Goal: Task Accomplishment & Management: Manage account settings

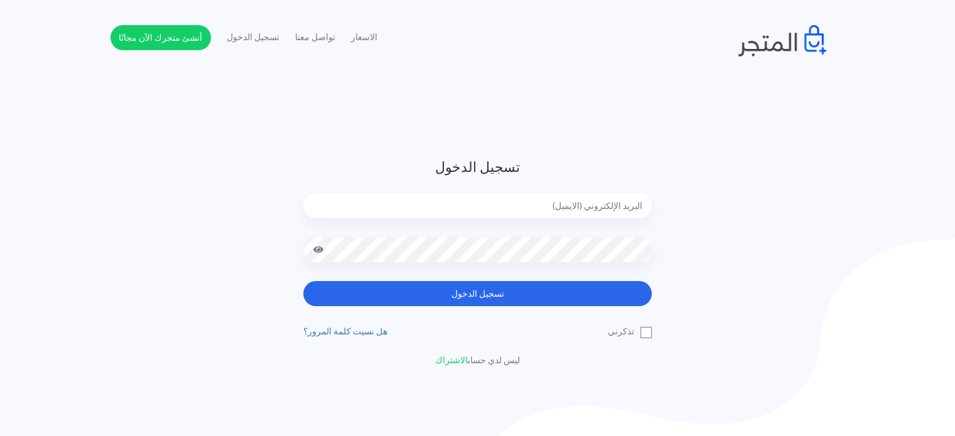
click at [399, 190] on form "تسجيل الدخول تسجيل الدخول" at bounding box center [477, 231] width 348 height 149
click at [402, 198] on input "email" at bounding box center [477, 205] width 348 height 25
type input "diaraest2024@gmail.com"
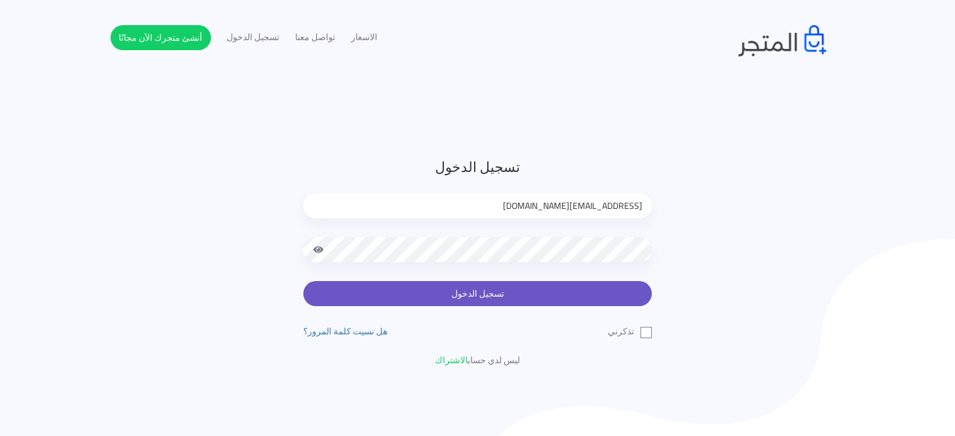
click at [433, 293] on button "تسجيل الدخول" at bounding box center [477, 293] width 348 height 25
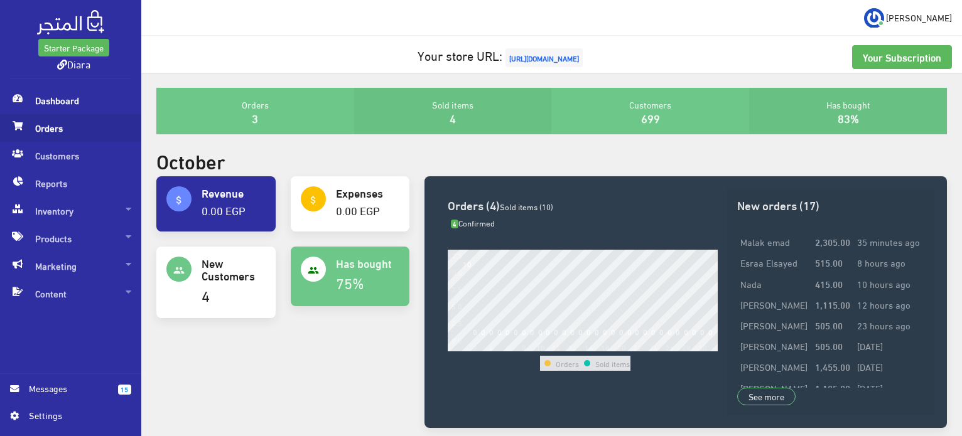
click at [43, 134] on span "Orders" at bounding box center [70, 128] width 121 height 28
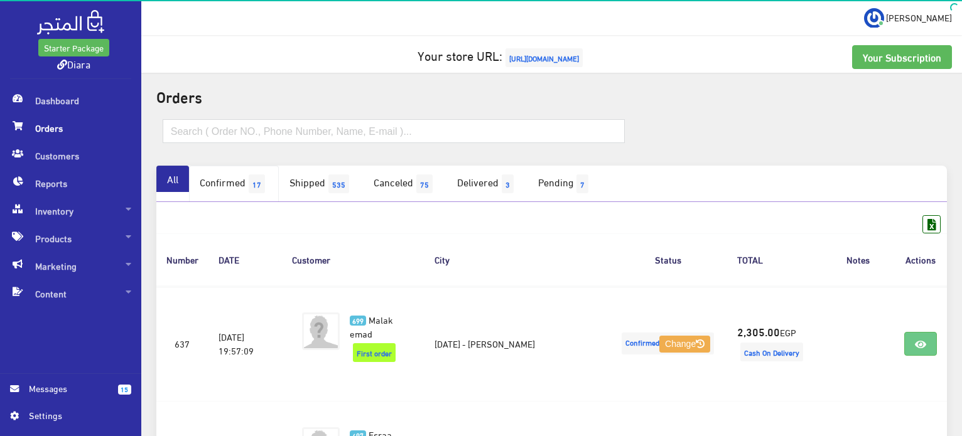
click at [264, 195] on link "Confirmed 17" at bounding box center [234, 184] width 90 height 36
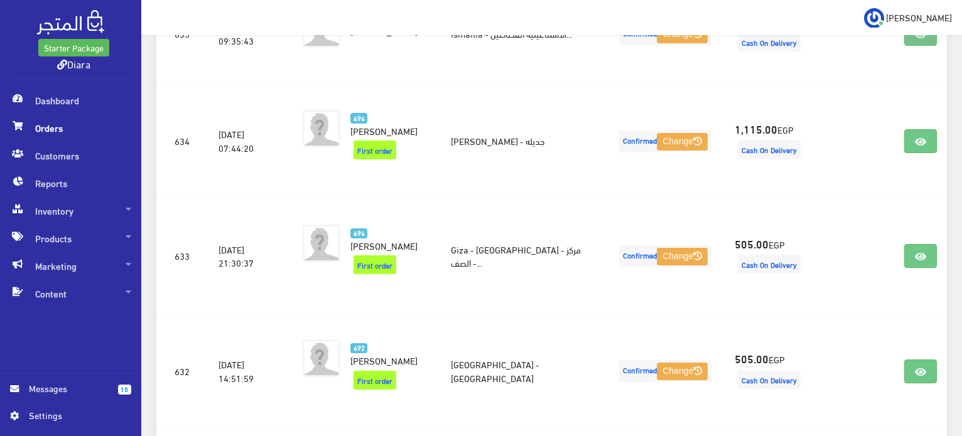
scroll to position [543, 0]
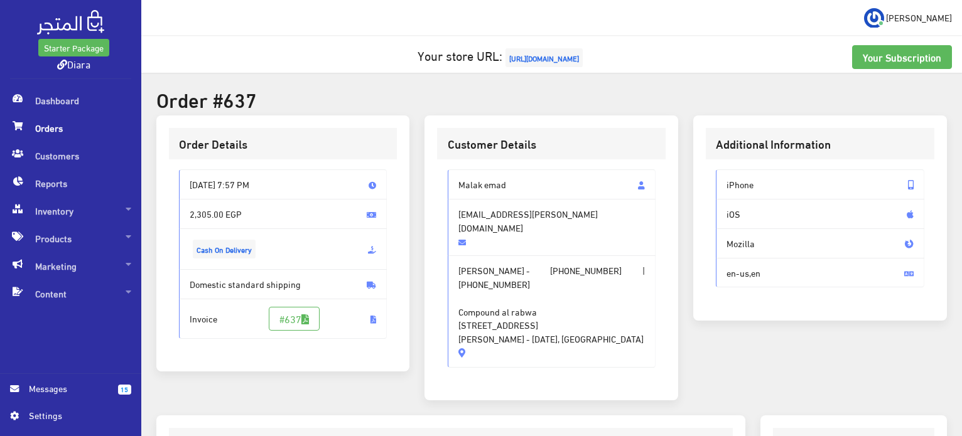
drag, startPoint x: 619, startPoint y: 296, endPoint x: 440, endPoint y: 172, distance: 218.1
click at [440, 172] on div "Malak emad Malak.hussein@ngu.edu.eg Malak emad - +201156622555 | +201156622555 …" at bounding box center [551, 273] width 229 height 228
copy div "Malak emad Malak.hussein@ngu.edu.eg Malak emad - +201156622555 | +201156622555 …"
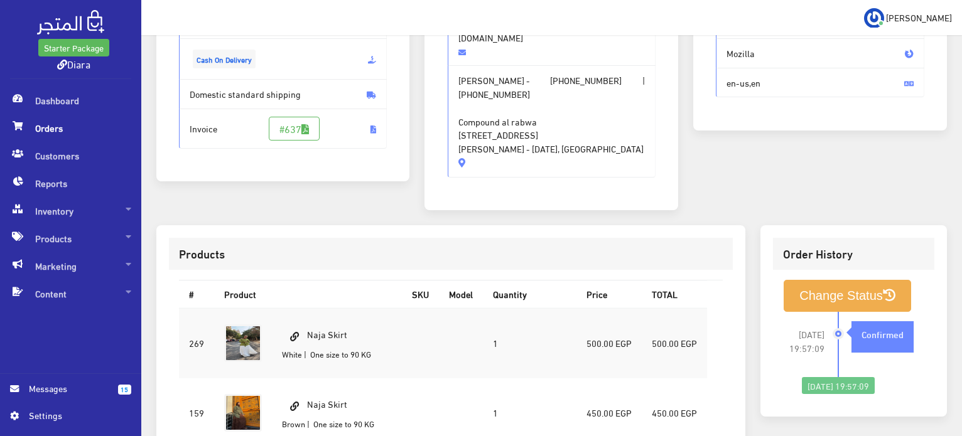
scroll to position [377, 0]
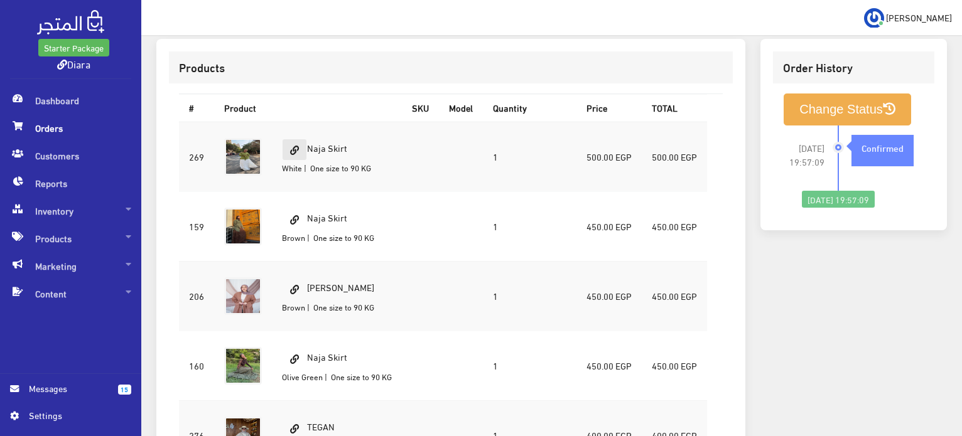
drag, startPoint x: 356, startPoint y: 117, endPoint x: 306, endPoint y: 112, distance: 49.9
click at [306, 122] on td "Naja Skirt White | One size to 90 KG" at bounding box center [337, 157] width 130 height 70
copy td "Naja Skirt"
drag, startPoint x: 375, startPoint y: 256, endPoint x: 333, endPoint y: 251, distance: 42.4
click at [335, 261] on td "Sora Cardigan Brown | One size to 90 KG" at bounding box center [337, 296] width 130 height 70
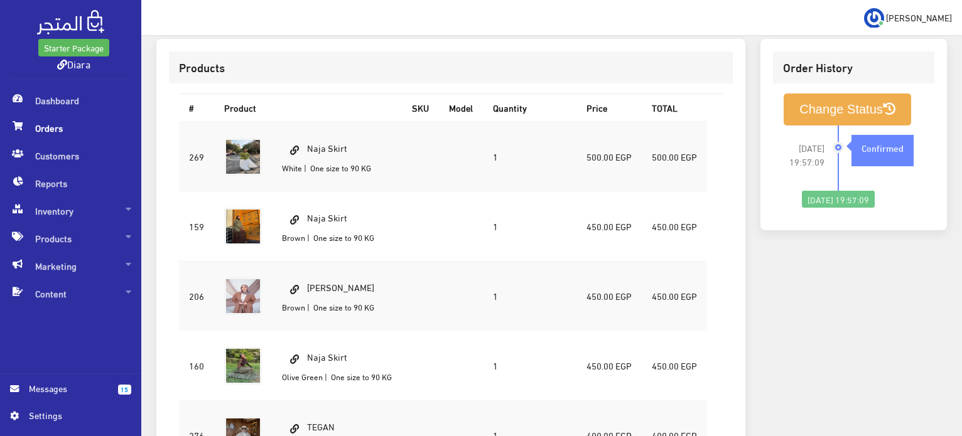
drag, startPoint x: 397, startPoint y: 307, endPoint x: 388, endPoint y: 296, distance: 13.8
click at [396, 331] on td "Naja Skirt Olive Green | One size to 90 KG" at bounding box center [337, 366] width 130 height 70
drag, startPoint x: 381, startPoint y: 258, endPoint x: 309, endPoint y: 251, distance: 72.6
click at [309, 261] on td "Sora Cardigan Brown | One size to 90 KG" at bounding box center [337, 296] width 130 height 70
copy td "Sora Cardigan"
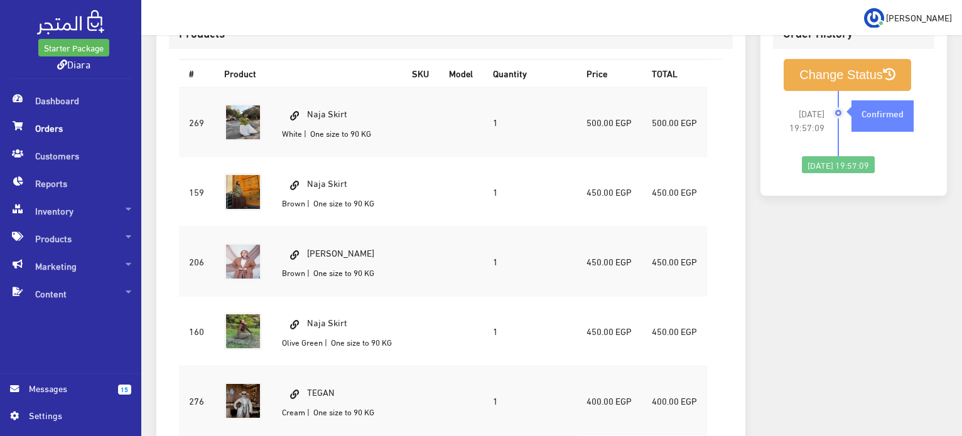
scroll to position [440, 0]
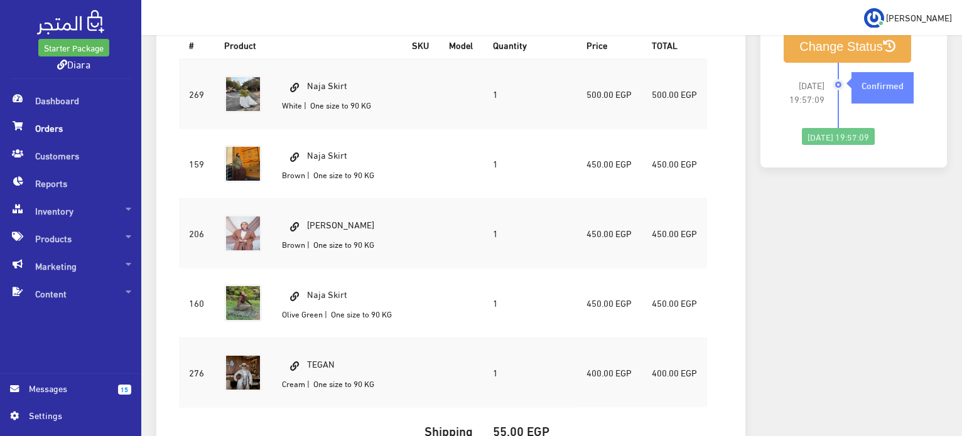
click at [333, 338] on td "TEGAN Cream | One size to 90 KG" at bounding box center [337, 373] width 130 height 70
click at [332, 338] on td "TEGAN Cream | One size to 90 KG" at bounding box center [337, 373] width 130 height 70
copy td "TEGAN"
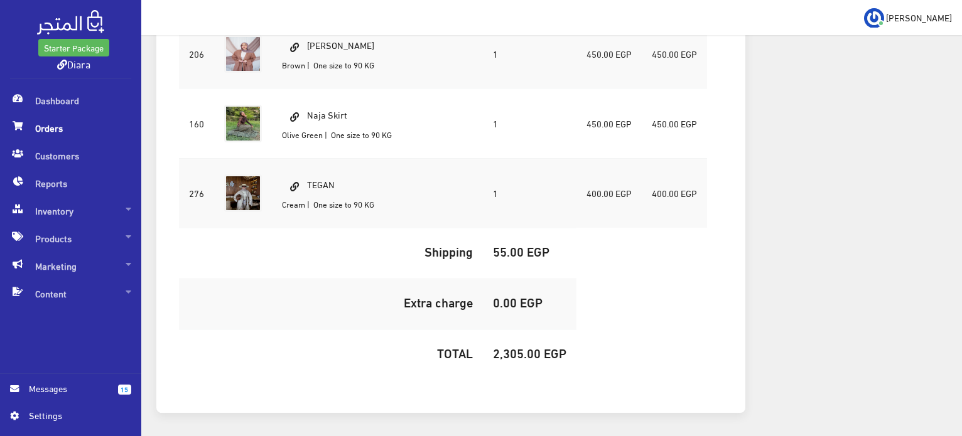
scroll to position [628, 0]
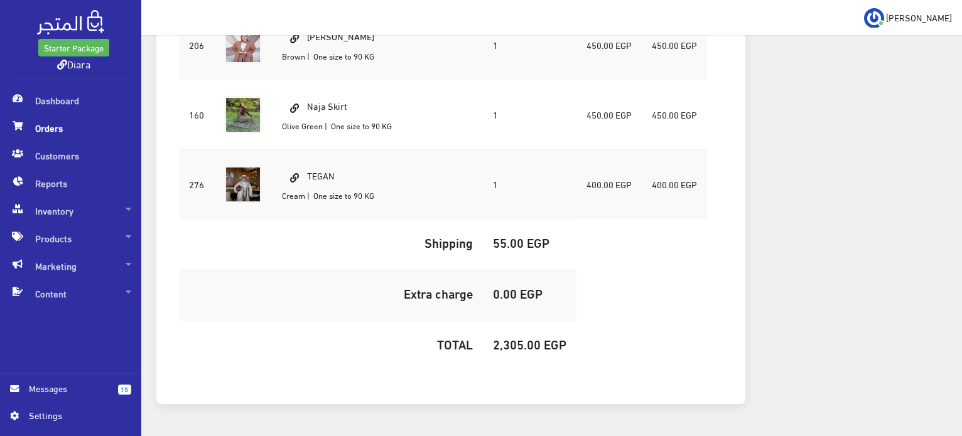
click at [527, 325] on td "2,305.00 EGP" at bounding box center [530, 346] width 94 height 51
click at [529, 337] on h5 "2,305.00 EGP" at bounding box center [529, 344] width 73 height 14
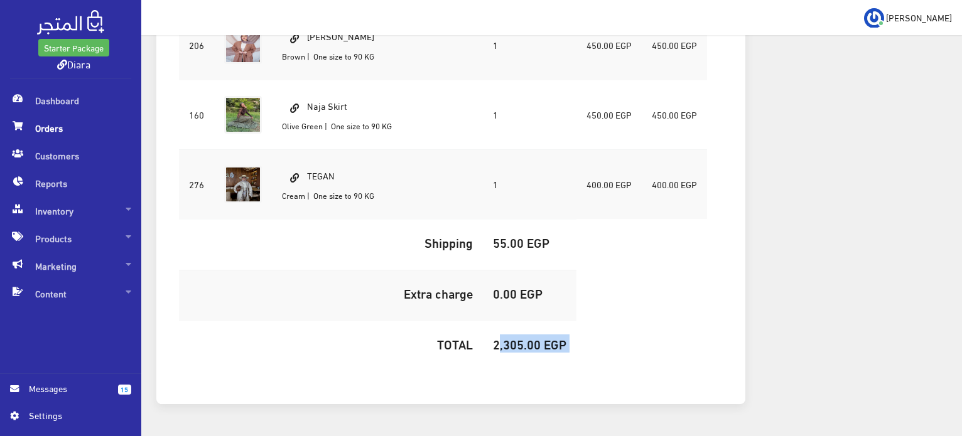
click at [529, 337] on h5 "2,305.00 EGP" at bounding box center [529, 344] width 73 height 14
click at [512, 337] on h5 "2,305.00 EGP" at bounding box center [529, 344] width 73 height 14
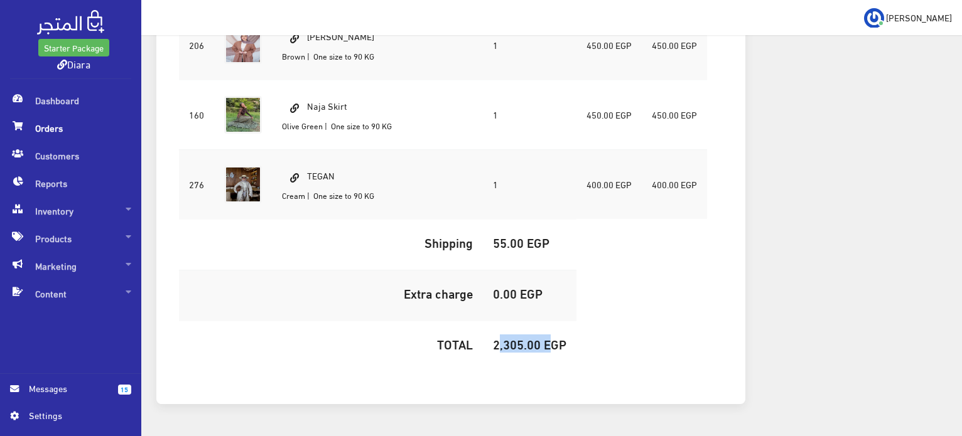
click at [512, 337] on h5 "2,305.00 EGP" at bounding box center [529, 344] width 73 height 14
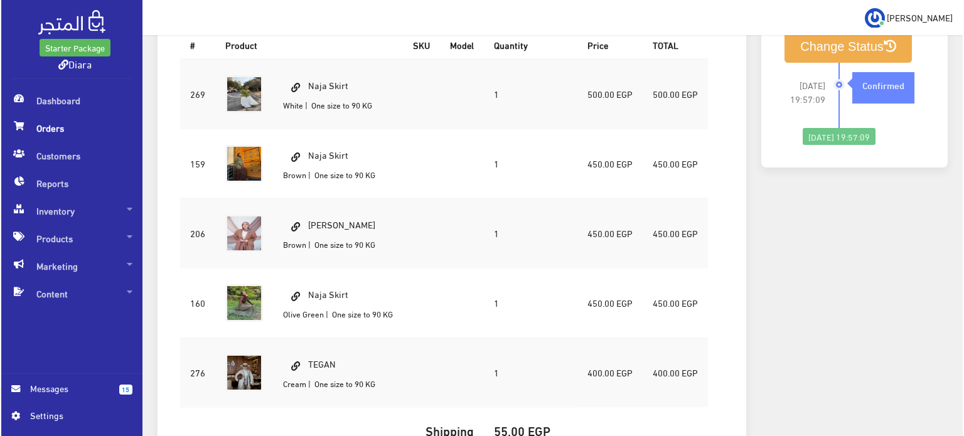
scroll to position [251, 0]
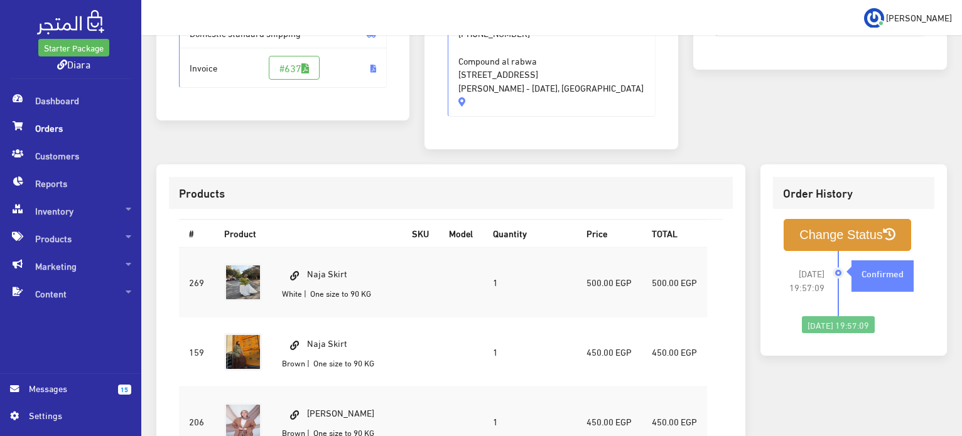
click at [855, 219] on button "Change Status" at bounding box center [847, 235] width 127 height 32
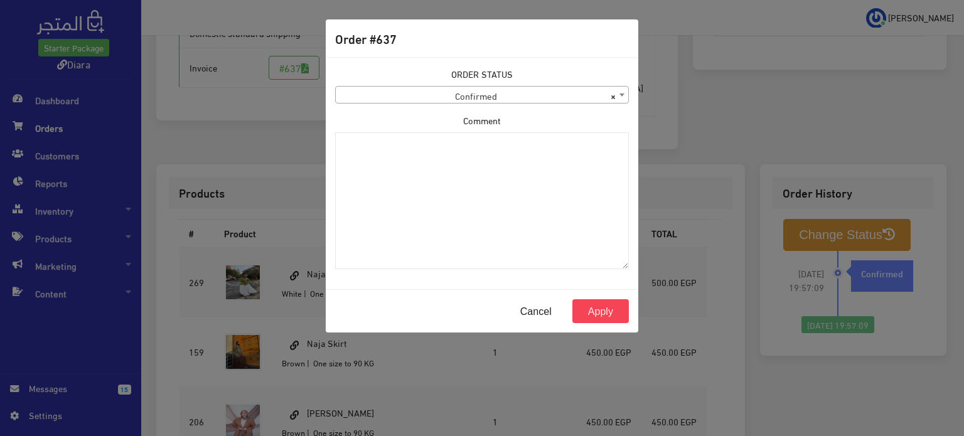
click at [381, 92] on span "× Confirmed" at bounding box center [482, 96] width 293 height 18
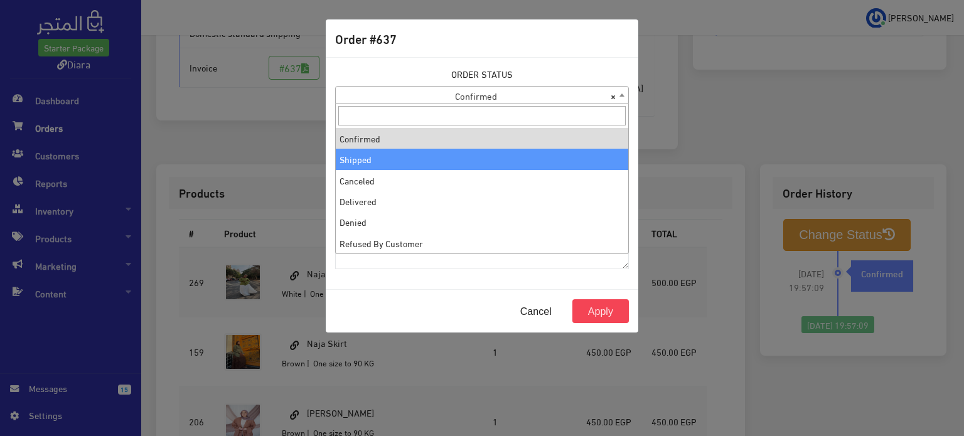
select select "2"
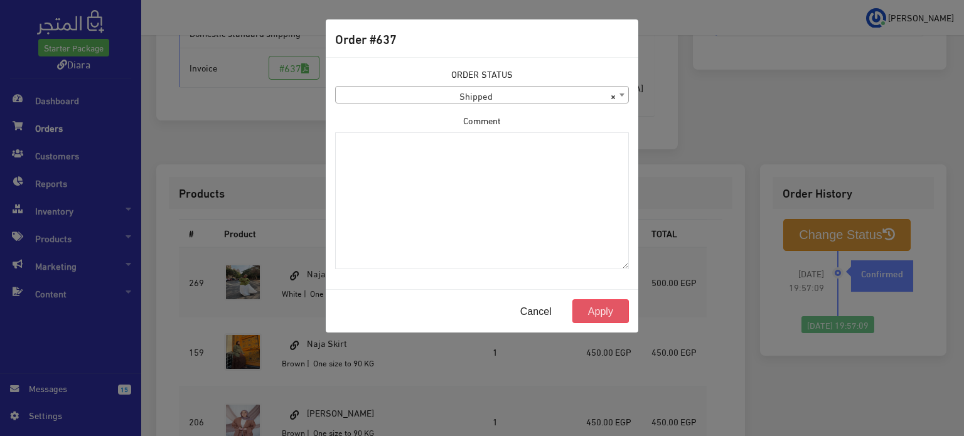
click at [607, 310] on button "Apply" at bounding box center [601, 312] width 57 height 24
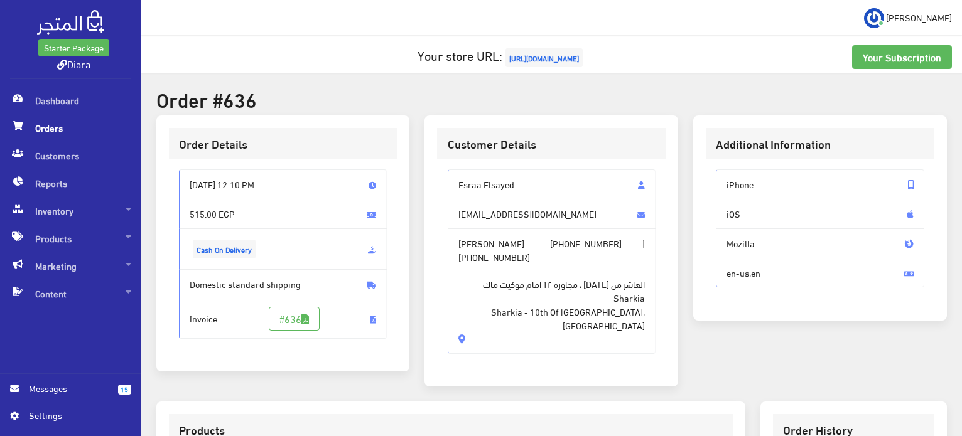
drag, startPoint x: 464, startPoint y: 313, endPoint x: 455, endPoint y: 170, distance: 142.8
click at [455, 170] on div "Esraa Elsayed esraaemam248@gmail.com Esraa Elsayed - +201064543773 | +201064543…" at bounding box center [552, 262] width 208 height 185
copy div "Esraa Elsayed esraaemam248@gmail.com Esraa Elsayed - +201064543773 | +201064543…"
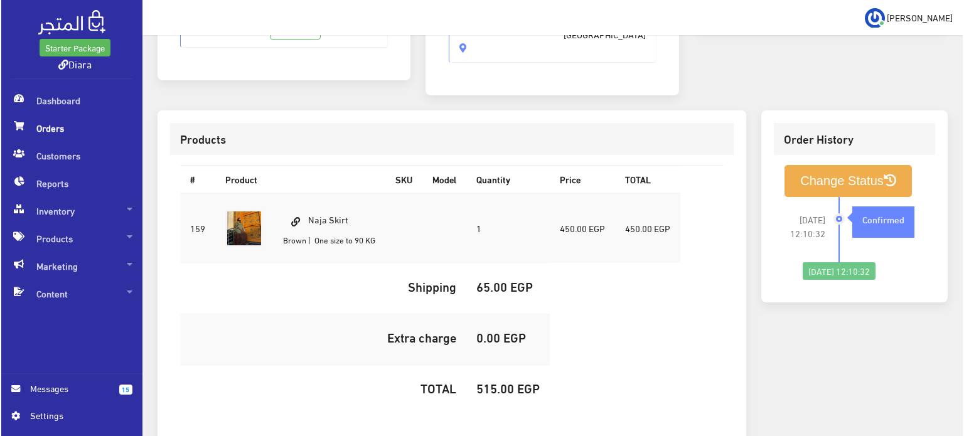
scroll to position [355, 0]
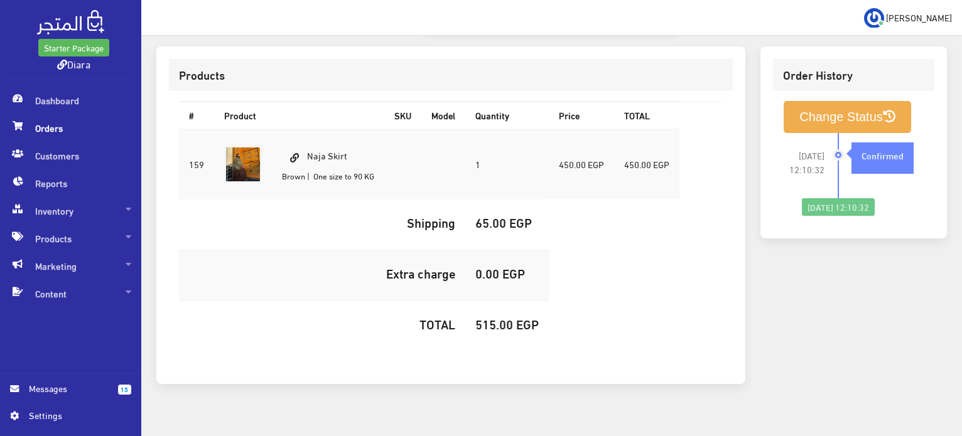
drag, startPoint x: 354, startPoint y: 136, endPoint x: 307, endPoint y: 128, distance: 47.2
click at [307, 129] on td "Naja Skirt Brown | One size to 90 KG" at bounding box center [328, 164] width 112 height 70
copy td "Naja Skirt"
click at [490, 317] on h5 "515.00 EGP" at bounding box center [506, 324] width 63 height 14
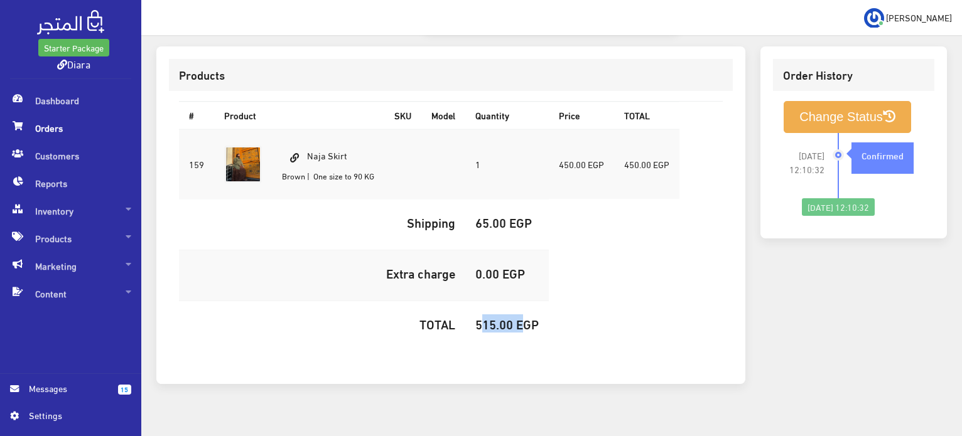
copy h5 "515.00"
click at [785, 101] on button "Change Status" at bounding box center [847, 117] width 127 height 32
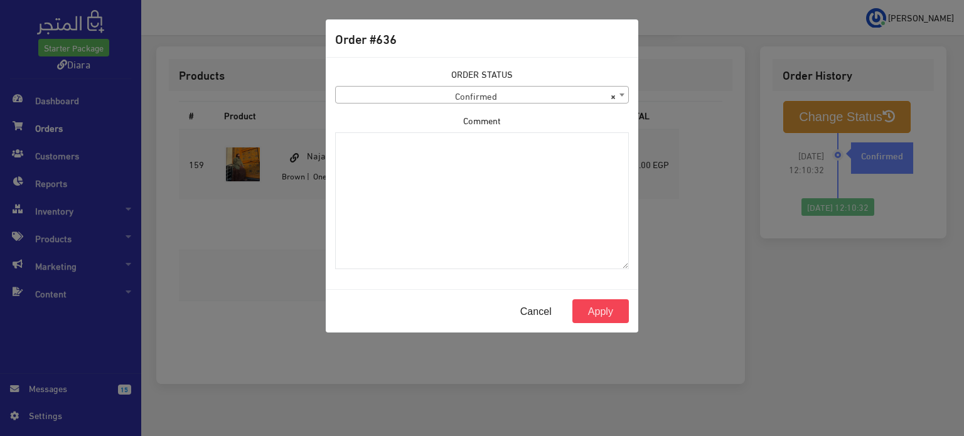
drag, startPoint x: 379, startPoint y: 92, endPoint x: 379, endPoint y: 102, distance: 10.0
click at [380, 92] on span "× Confirmed" at bounding box center [482, 96] width 293 height 18
click at [412, 108] on div "ORDER STATUS Confirmed Shipped Canceled Delivered Denied Refused By Customer Pe…" at bounding box center [482, 173] width 309 height 212
click at [413, 99] on span "× Canceled" at bounding box center [482, 96] width 293 height 18
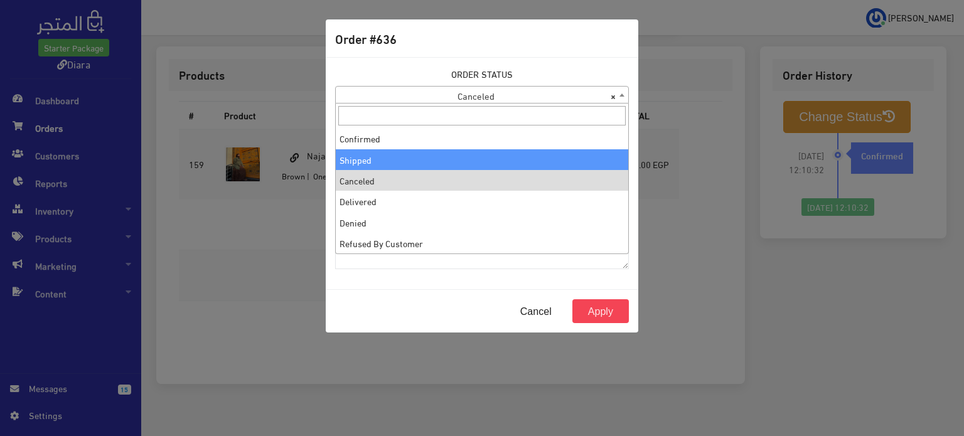
select select "2"
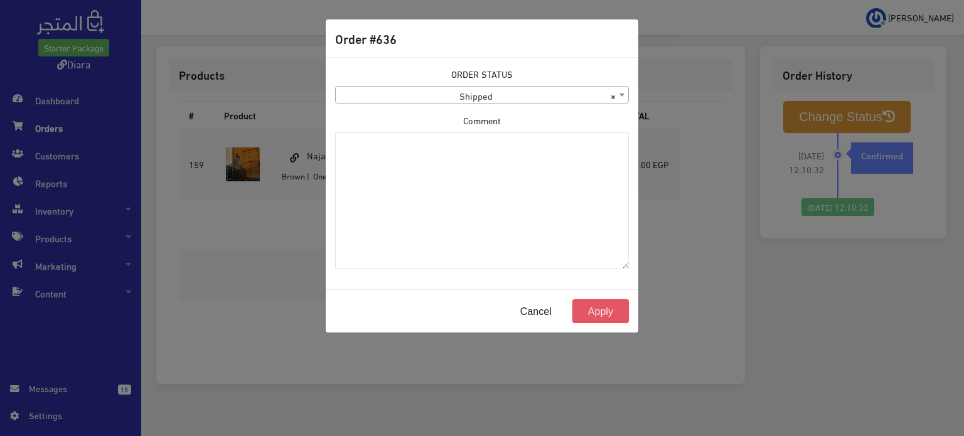
drag, startPoint x: 596, startPoint y: 310, endPoint x: 504, endPoint y: 83, distance: 244.5
click at [597, 310] on button "Apply" at bounding box center [601, 312] width 57 height 24
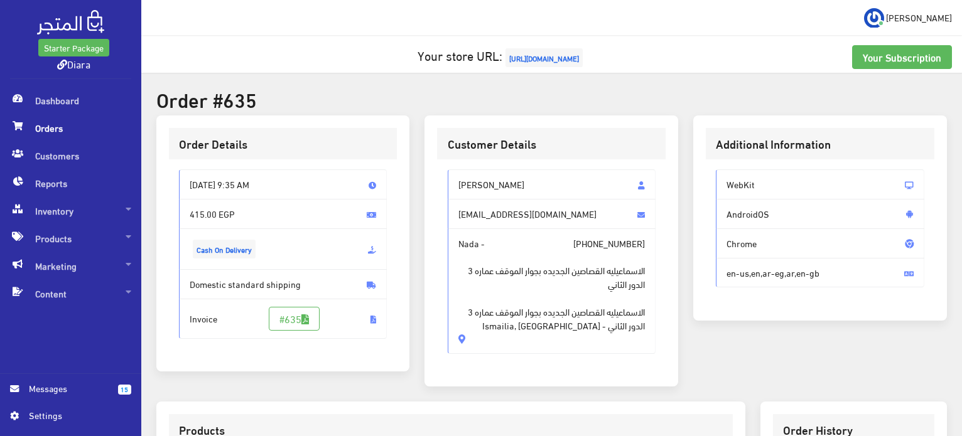
drag, startPoint x: 533, startPoint y: 327, endPoint x: 447, endPoint y: 178, distance: 171.9
click at [448, 178] on div "[PERSON_NAME] [EMAIL_ADDRESS][DOMAIN_NAME] Nada - [PHONE_NUMBER] الاسماعيليه ال…" at bounding box center [552, 262] width 208 height 185
copy div "[PERSON_NAME] [EMAIL_ADDRESS][DOMAIN_NAME] Nada - [PHONE_NUMBER] الاسماعيليه ال…"
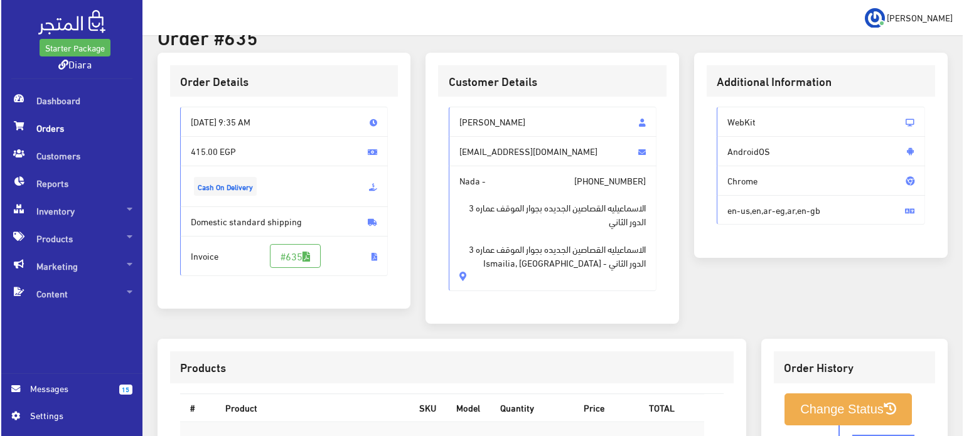
scroll to position [372, 0]
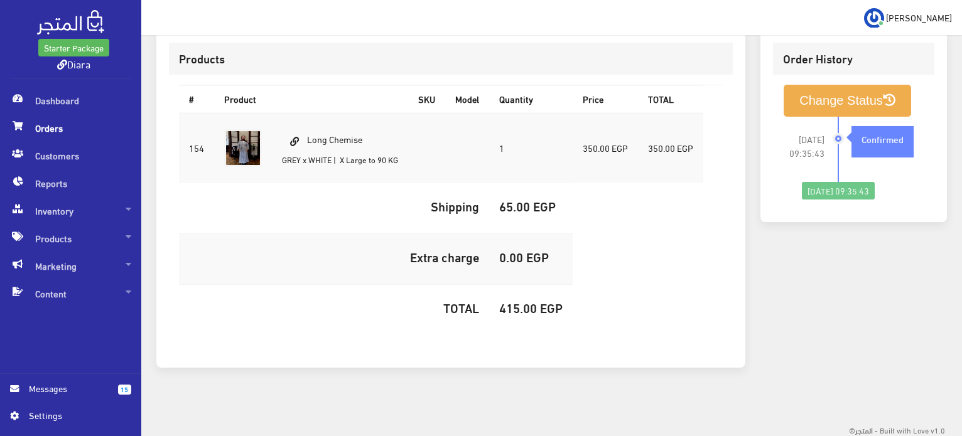
drag, startPoint x: 371, startPoint y: 142, endPoint x: 307, endPoint y: 138, distance: 64.2
click at [307, 138] on td "Long Chemise GREY x WHITE | X Large to 90 KG" at bounding box center [340, 148] width 136 height 70
copy td "Long Chemise"
click at [532, 321] on td "415.00 EGP" at bounding box center [531, 310] width 84 height 51
click at [530, 308] on h5 "415.00 EGP" at bounding box center [530, 308] width 63 height 14
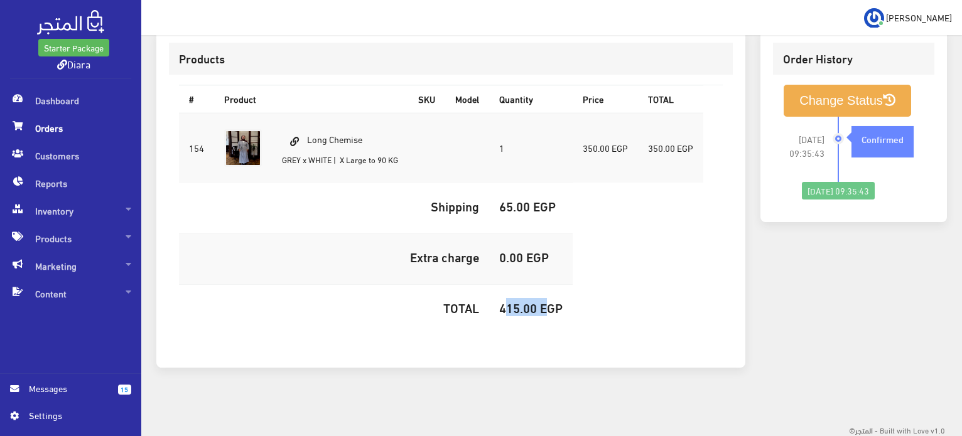
click at [529, 308] on h5 "415.00 EGP" at bounding box center [530, 308] width 63 height 14
copy h5 "415.00"
click at [844, 102] on button "Change Status" at bounding box center [847, 101] width 127 height 32
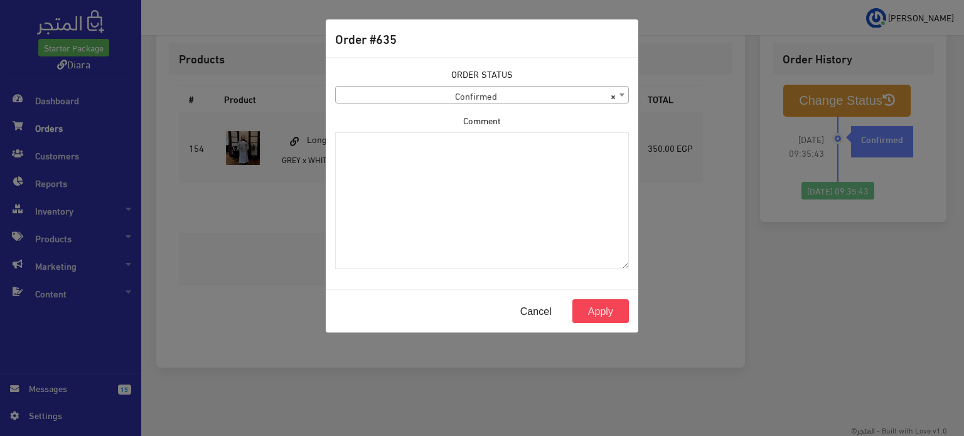
click at [553, 80] on div "ORDER STATUS Confirmed Shipped Canceled Delivered Denied Refused By Customer Pe…" at bounding box center [482, 85] width 294 height 36
click at [548, 91] on span "× Confirmed" at bounding box center [482, 96] width 293 height 18
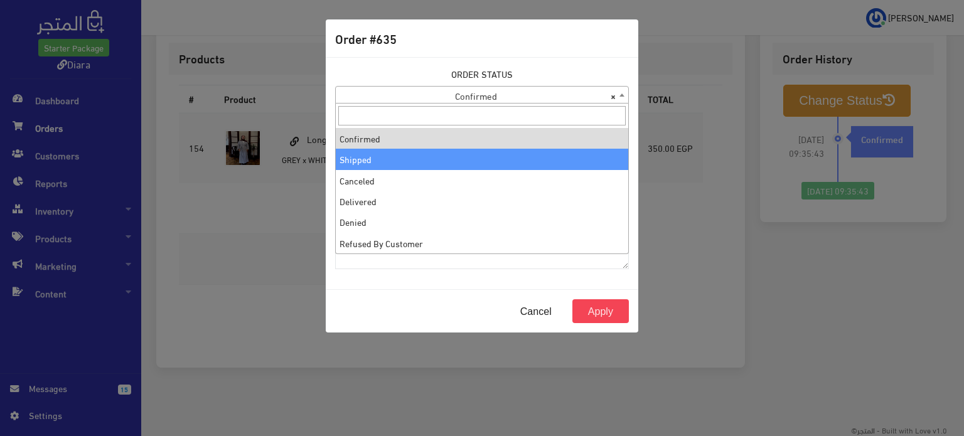
select select "2"
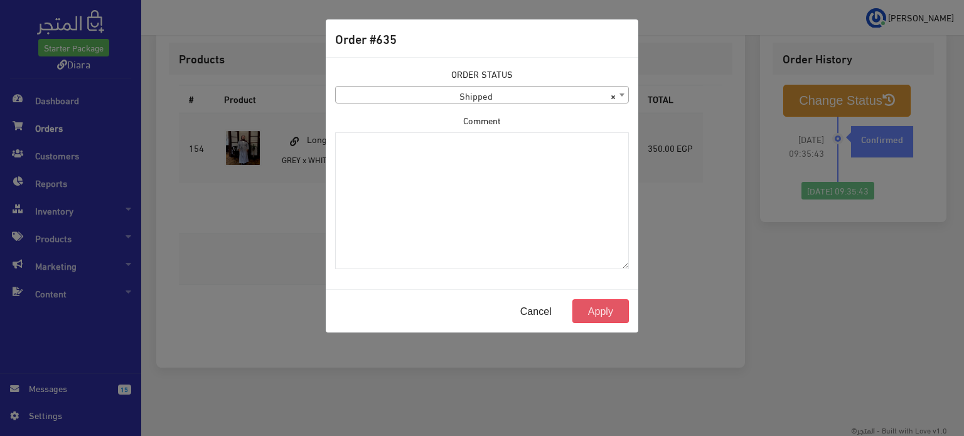
click at [598, 310] on button "Apply" at bounding box center [601, 312] width 57 height 24
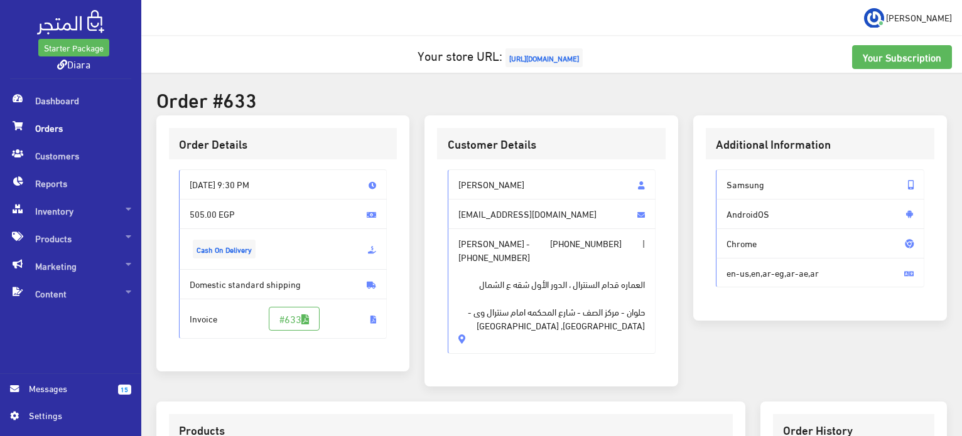
drag, startPoint x: 548, startPoint y: 333, endPoint x: 440, endPoint y: 171, distance: 194.5
click at [440, 171] on div "[PERSON_NAME] [EMAIL_ADDRESS][DOMAIN_NAME] [PERSON_NAME] - [PHONE_NUMBER] | [PH…" at bounding box center [551, 266] width 229 height 215
copy div "[PERSON_NAME] [EMAIL_ADDRESS][DOMAIN_NAME] [PERSON_NAME] - [PHONE_NUMBER] | [PH…"
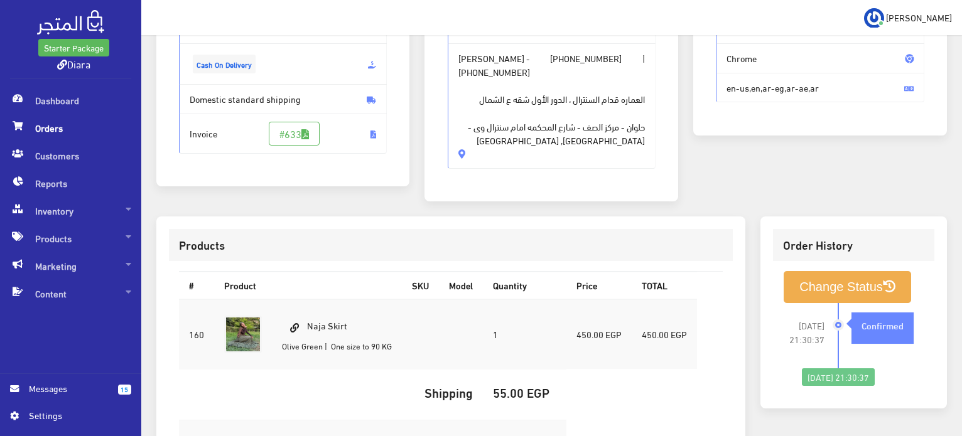
scroll to position [188, 0]
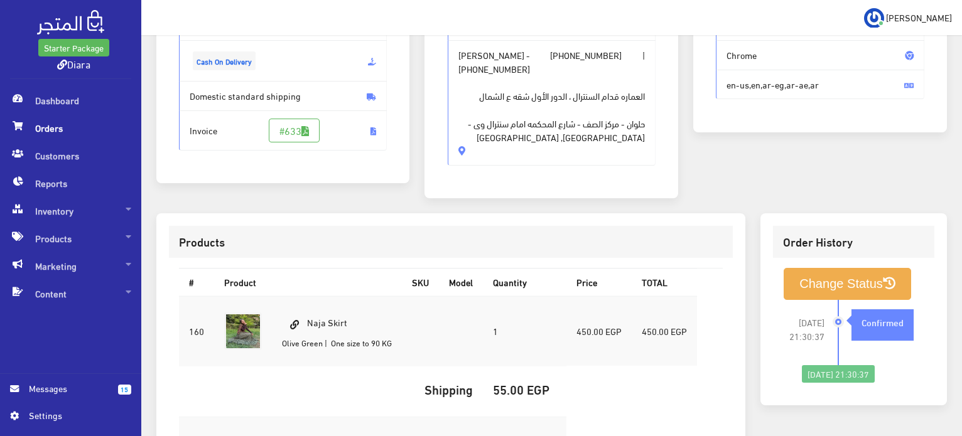
drag, startPoint x: 356, startPoint y: 318, endPoint x: 304, endPoint y: 306, distance: 53.6
click at [304, 306] on td "Naja Skirt [GEOGRAPHIC_DATA] | One size to 90 KG" at bounding box center [337, 331] width 130 height 70
copy td "Naja Skirt"
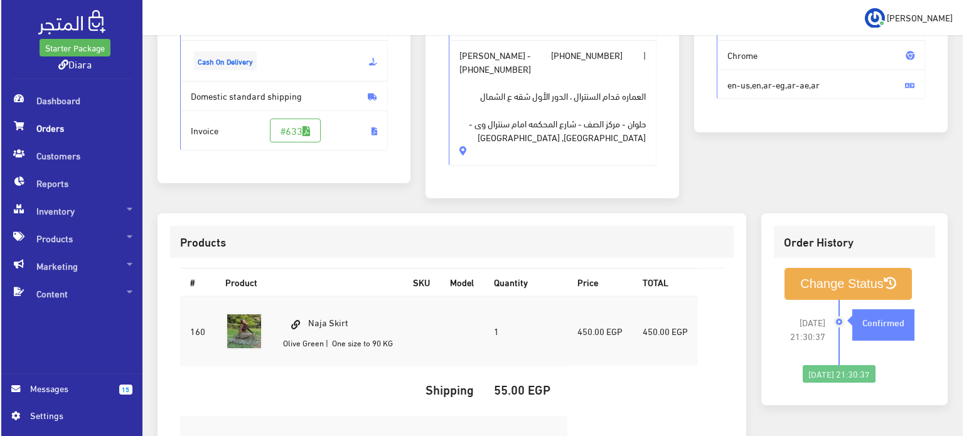
scroll to position [372, 0]
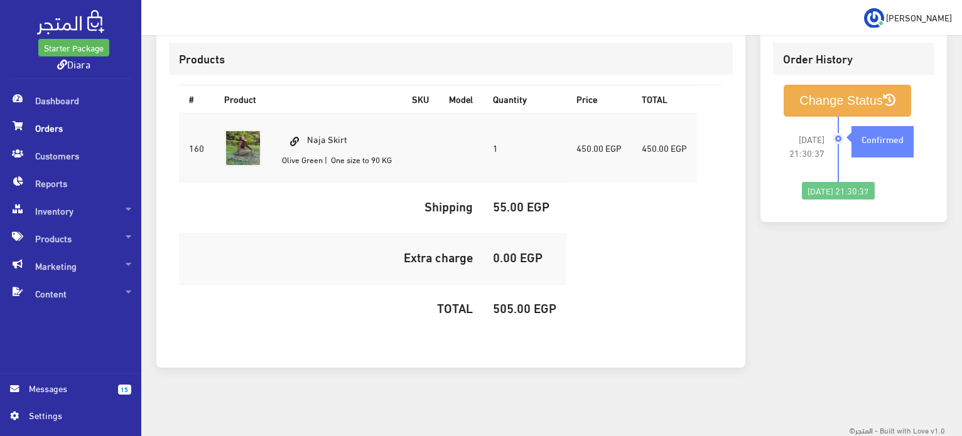
click at [505, 305] on h5 "505.00 EGP" at bounding box center [524, 308] width 63 height 14
click at [505, 306] on h5 "505.00 EGP" at bounding box center [524, 308] width 63 height 14
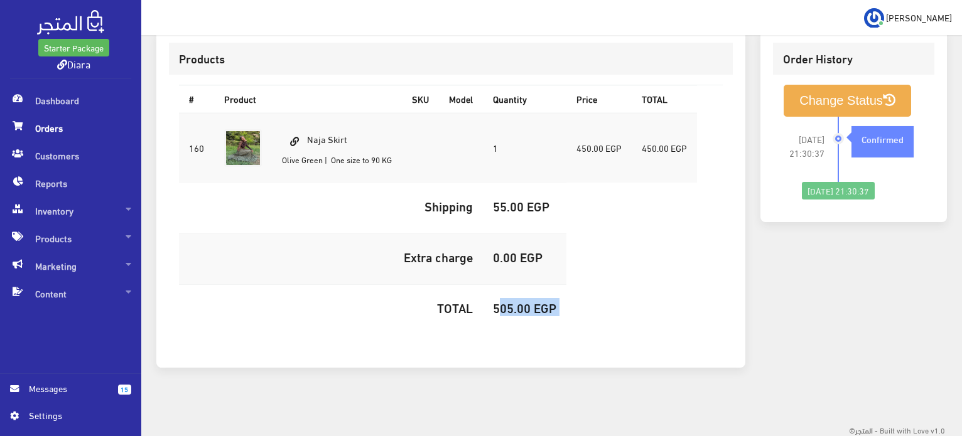
click at [505, 306] on h5 "505.00 EGP" at bounding box center [524, 308] width 63 height 14
click at [512, 311] on h5 "505.00 EGP" at bounding box center [524, 308] width 63 height 14
click at [511, 308] on h5 "505.00 EGP" at bounding box center [524, 308] width 63 height 14
click at [809, 105] on button "Change Status" at bounding box center [847, 101] width 127 height 32
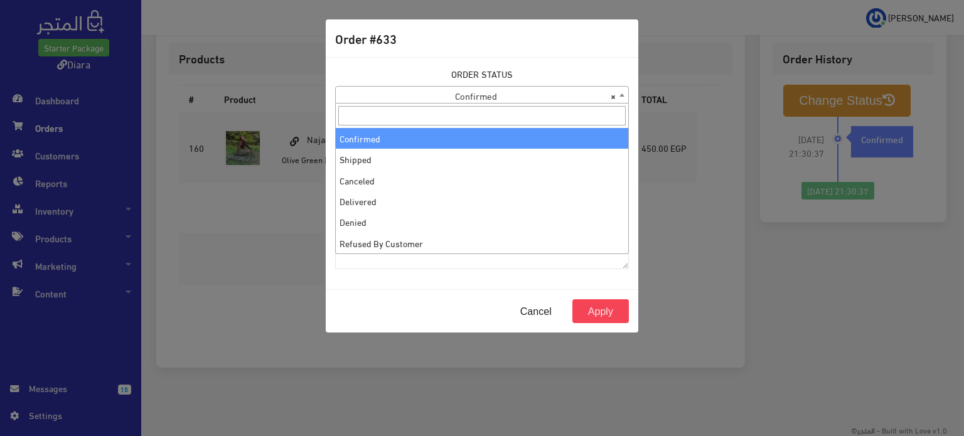
click at [463, 101] on span "× Confirmed" at bounding box center [482, 96] width 293 height 18
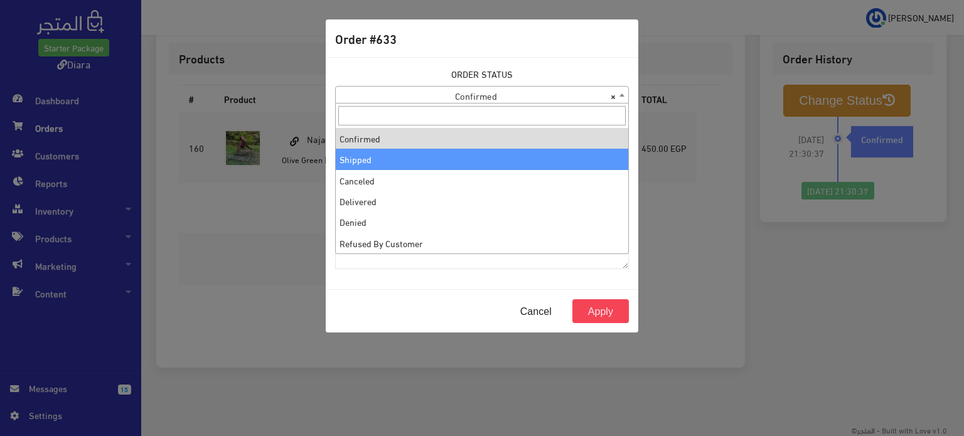
select select "2"
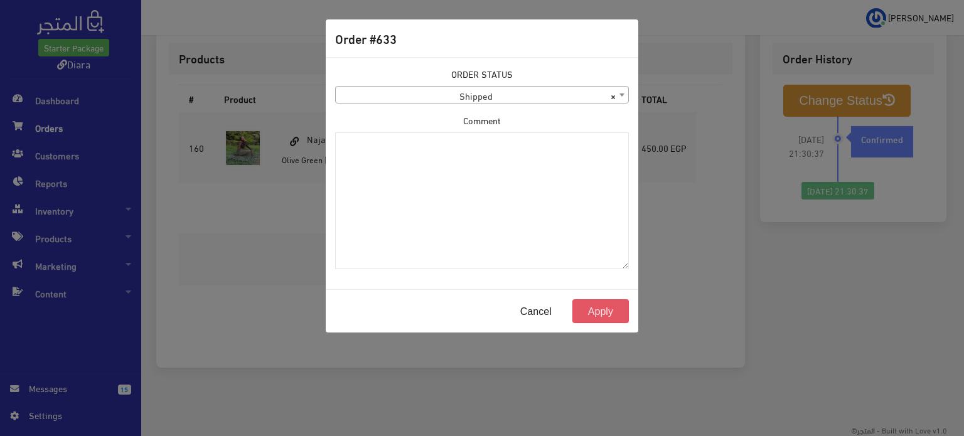
click at [613, 308] on button "Apply" at bounding box center [601, 312] width 57 height 24
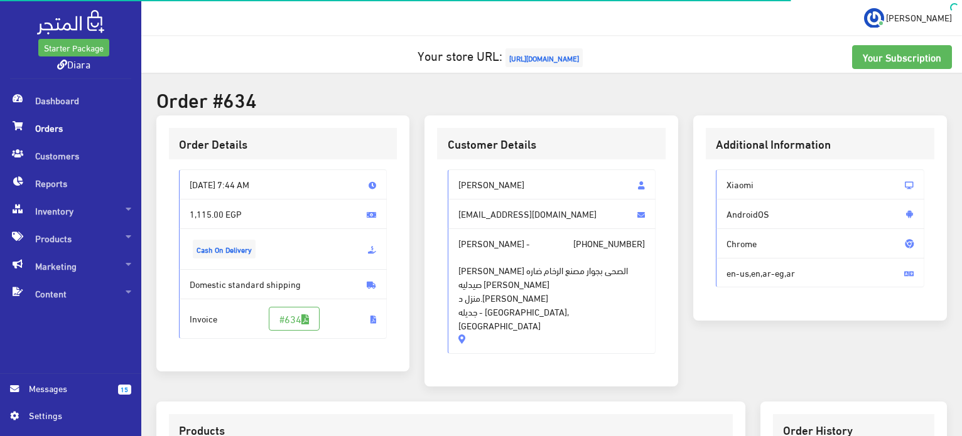
drag, startPoint x: 530, startPoint y: 305, endPoint x: 450, endPoint y: 175, distance: 152.0
click at [450, 175] on div "Amira Habib amirahabibah123@gmail.com Amira Habib - +201021459214 خلف التأمين ا…" at bounding box center [552, 262] width 208 height 185
copy div "Amira Habib amirahabibah123@gmail.com Amira Habib - +201021459214 خلف التأمين ا…"
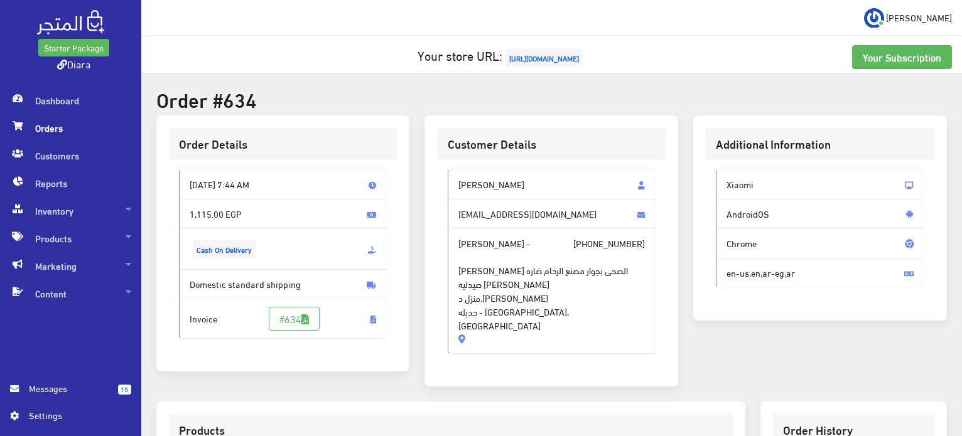
scroll to position [314, 0]
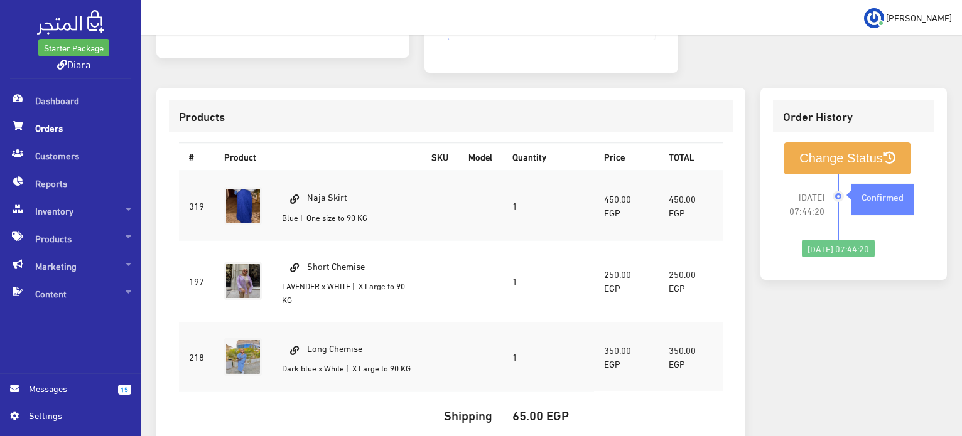
drag, startPoint x: 347, startPoint y: 175, endPoint x: 284, endPoint y: 168, distance: 63.2
click at [284, 171] on td "Naja Skirt Blue | One size to 90 KG" at bounding box center [346, 206] width 149 height 70
copy td "Naja Skirt"
drag, startPoint x: 360, startPoint y: 251, endPoint x: 284, endPoint y: 237, distance: 77.1
click at [285, 240] on td "Short Chemise LAVENDER x WHITE | X Large to 90 KG" at bounding box center [346, 281] width 149 height 82
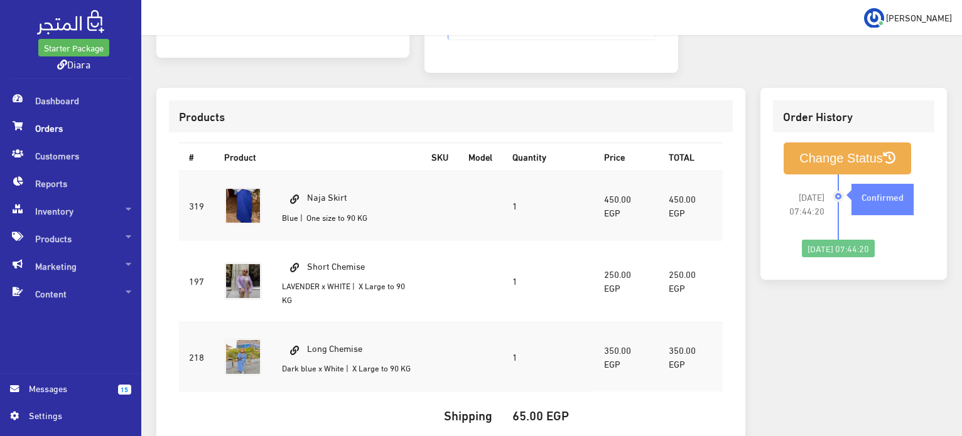
copy td "Short Chemise"
drag, startPoint x: 367, startPoint y: 326, endPoint x: 293, endPoint y: 325, distance: 74.1
click at [293, 325] on td "Long Chemise Dark blue x White | X Large to 90 KG" at bounding box center [346, 357] width 149 height 70
copy td "Long Chemise"
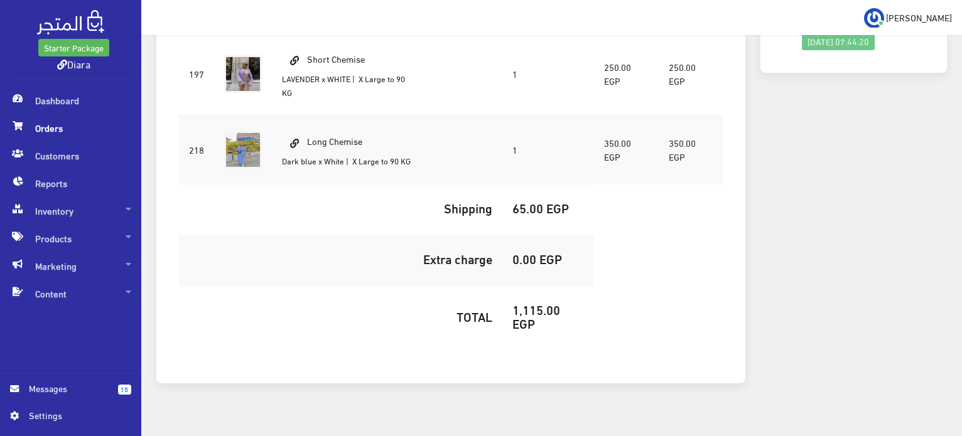
scroll to position [534, 0]
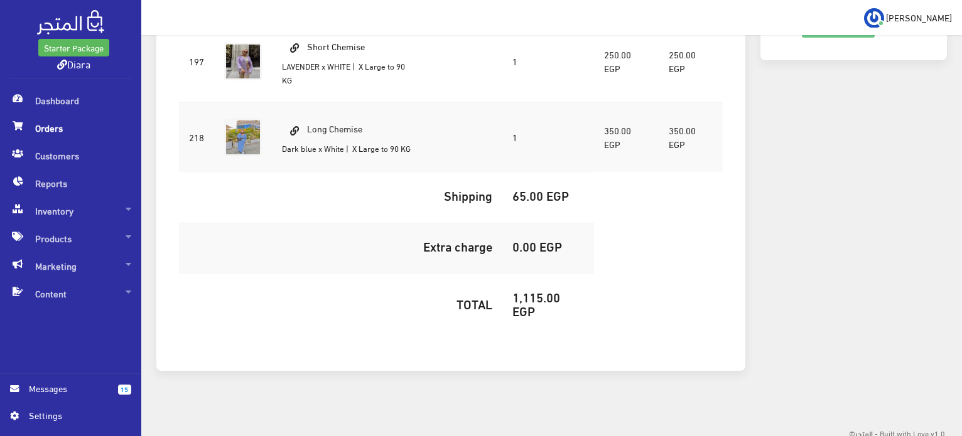
click at [525, 290] on h5 "1,115.00 EGP" at bounding box center [548, 304] width 72 height 28
copy h5 "1,115.00"
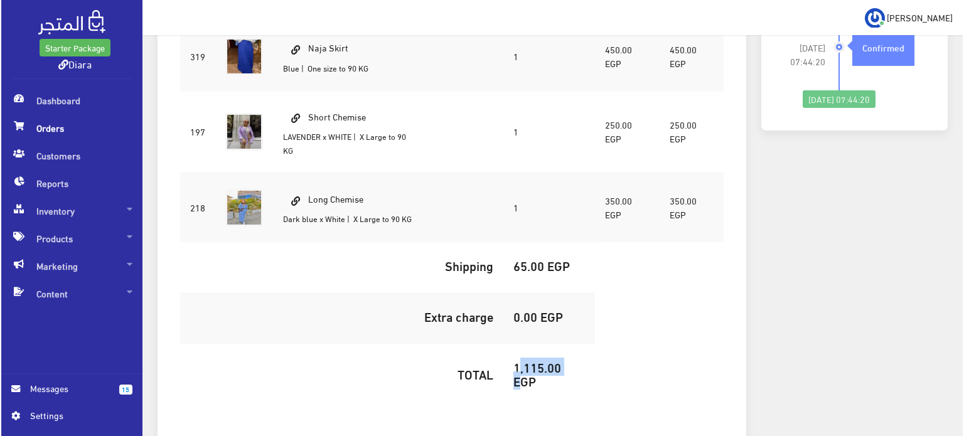
scroll to position [345, 0]
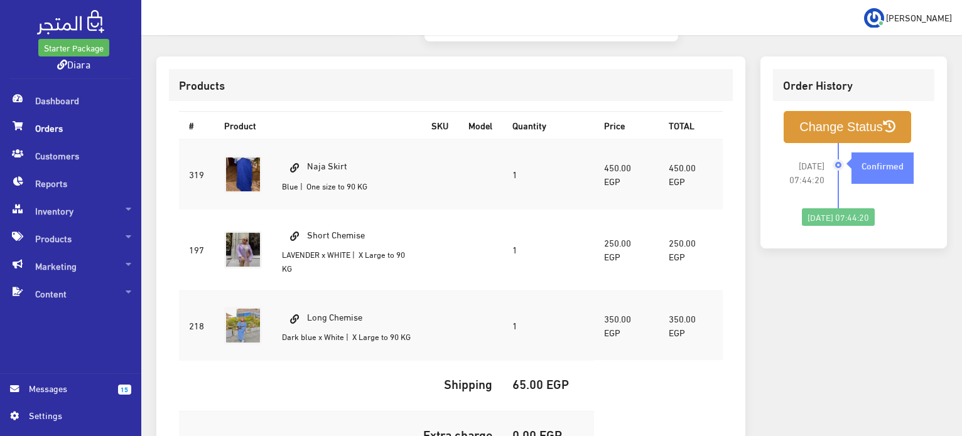
click at [834, 117] on button "Change Status" at bounding box center [847, 127] width 127 height 32
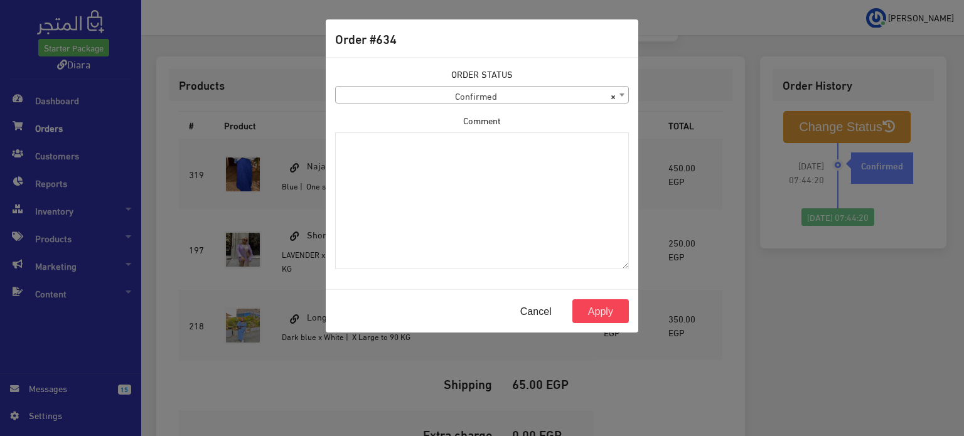
click at [495, 86] on span "× Confirmed" at bounding box center [482, 95] width 294 height 18
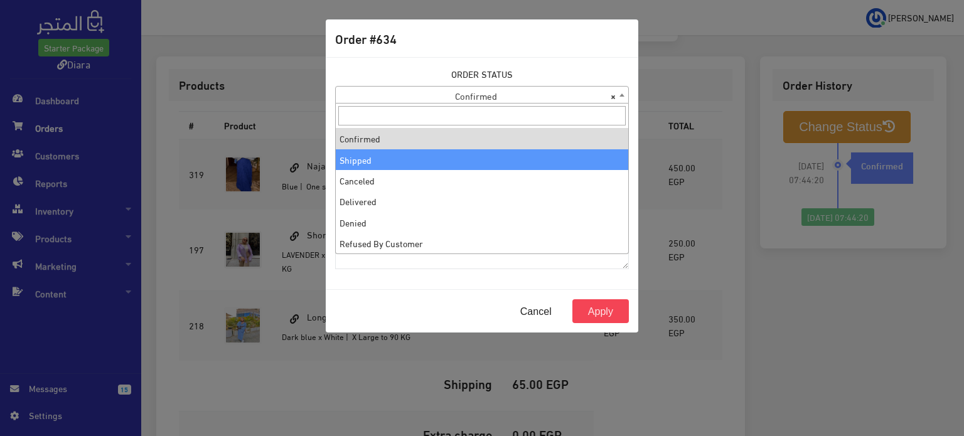
select select "2"
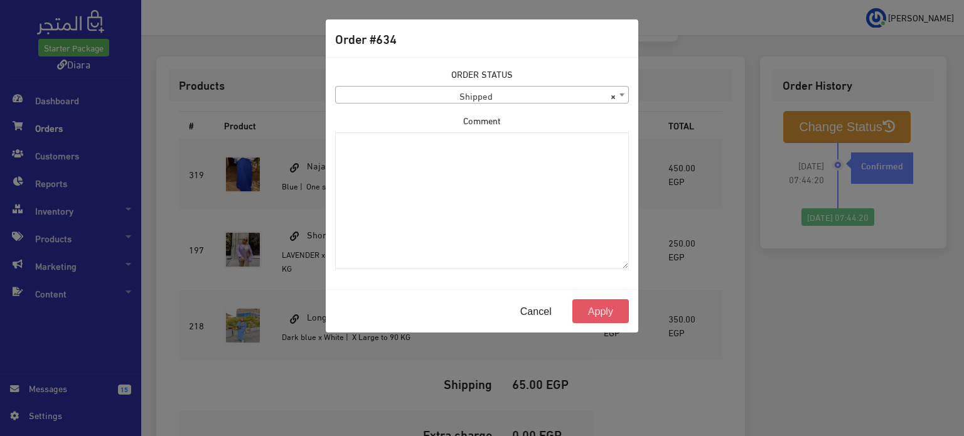
click at [606, 307] on button "Apply" at bounding box center [601, 312] width 57 height 24
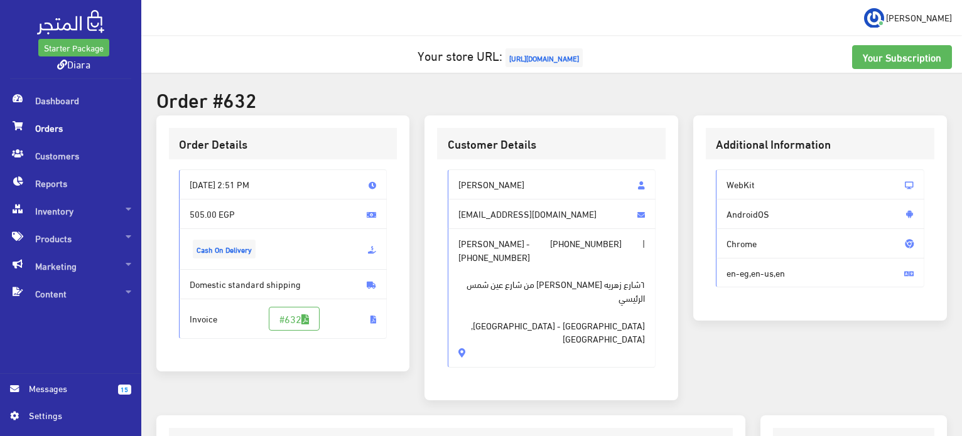
drag, startPoint x: 545, startPoint y: 315, endPoint x: 450, endPoint y: 168, distance: 174.7
click at [450, 168] on div "[PERSON_NAME] [EMAIL_ADDRESS][DOMAIN_NAME] [PERSON_NAME] - [PHONE_NUMBER] | [PH…" at bounding box center [551, 273] width 229 height 229
copy div "[PERSON_NAME] [EMAIL_ADDRESS][DOMAIN_NAME] [PERSON_NAME] - [PHONE_NUMBER] | [PH…"
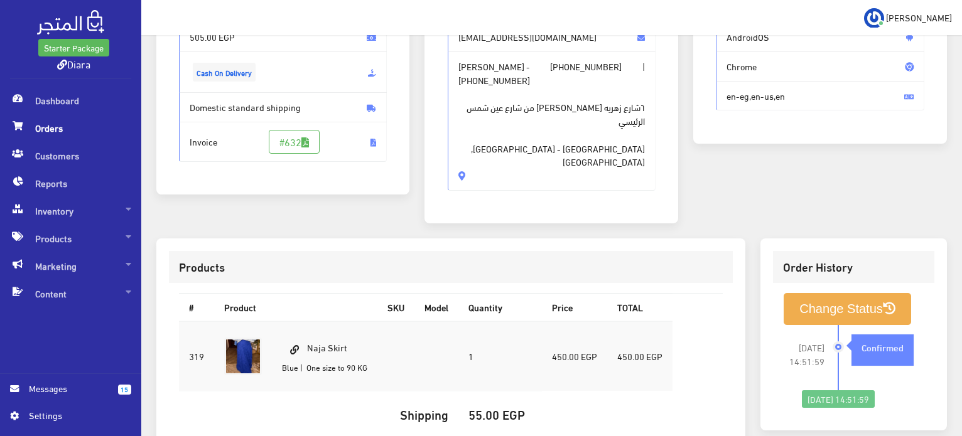
scroll to position [188, 0]
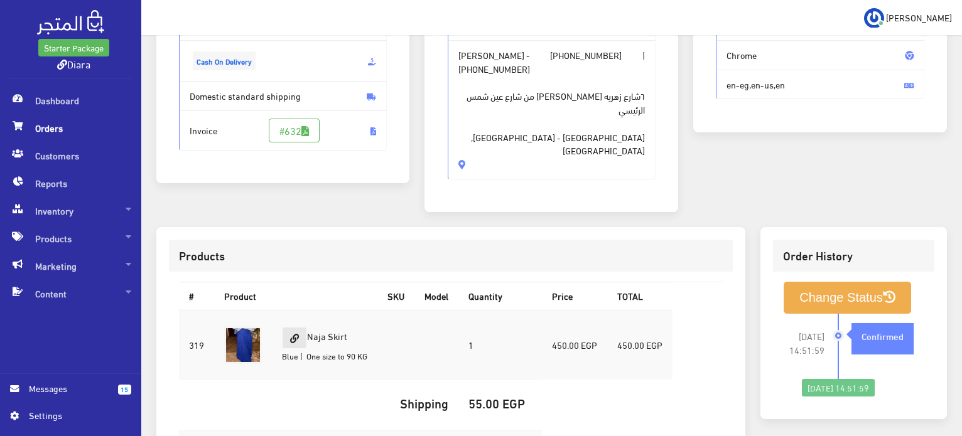
drag, startPoint x: 358, startPoint y: 303, endPoint x: 299, endPoint y: 301, distance: 59.1
click at [298, 310] on td "Naja Skirt Blue | One size to 90 KG" at bounding box center [324, 345] width 105 height 70
copy td "Naja Skirt"
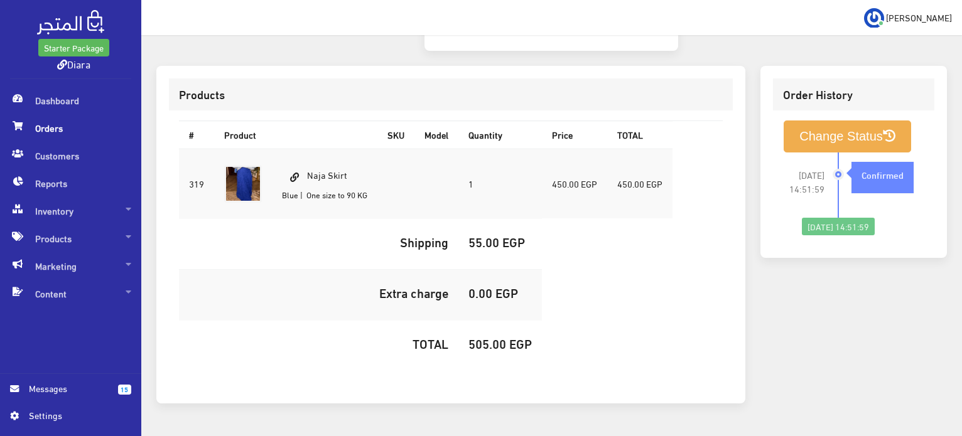
scroll to position [358, 0]
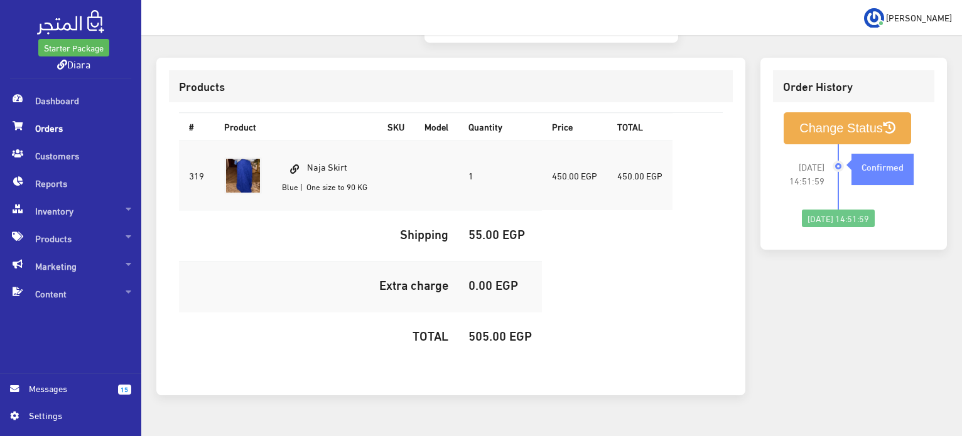
click at [477, 312] on td "505.00 EGP" at bounding box center [500, 337] width 84 height 51
copy h5 "505.00"
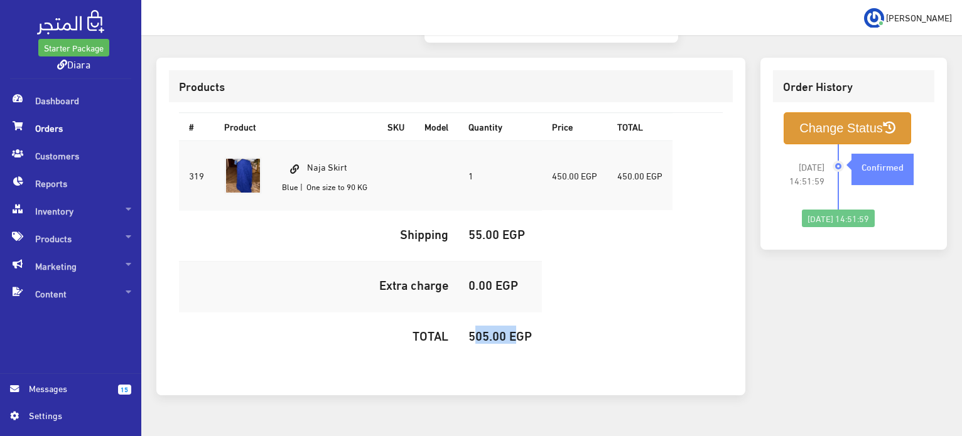
click at [862, 112] on button "Change Status" at bounding box center [847, 128] width 127 height 32
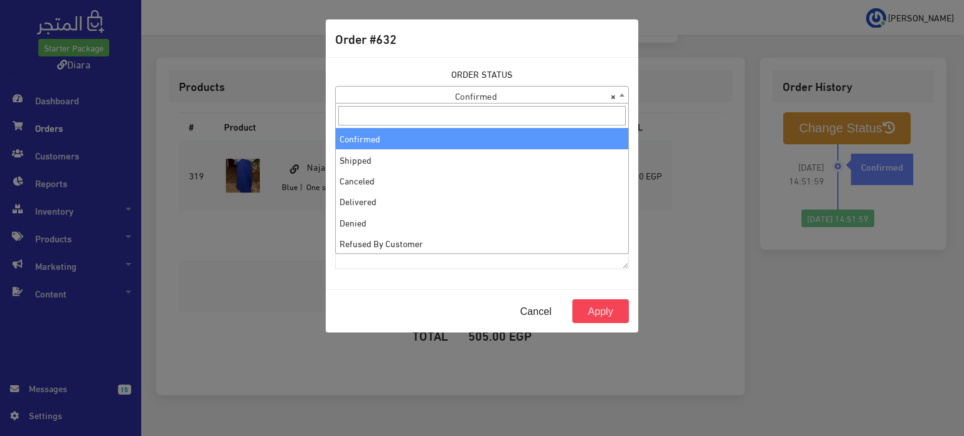
click at [468, 103] on body "Starter Package Diara Dashboard Orders 15" at bounding box center [482, 54] width 964 height 824
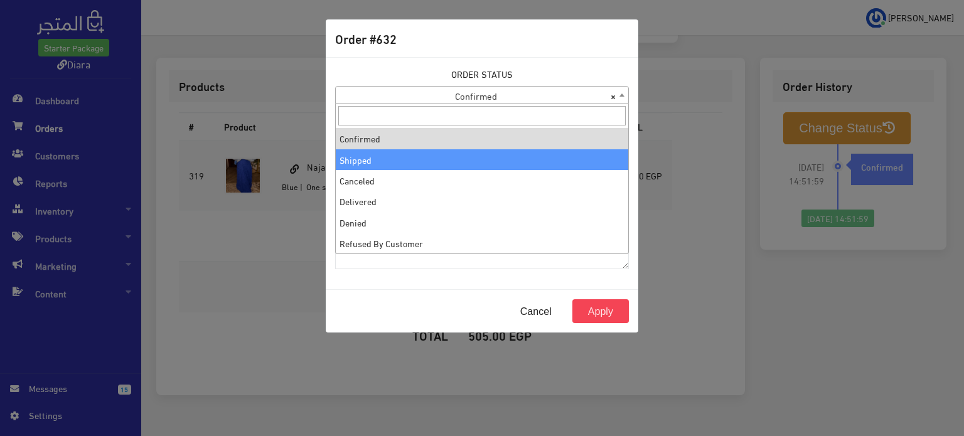
select select "2"
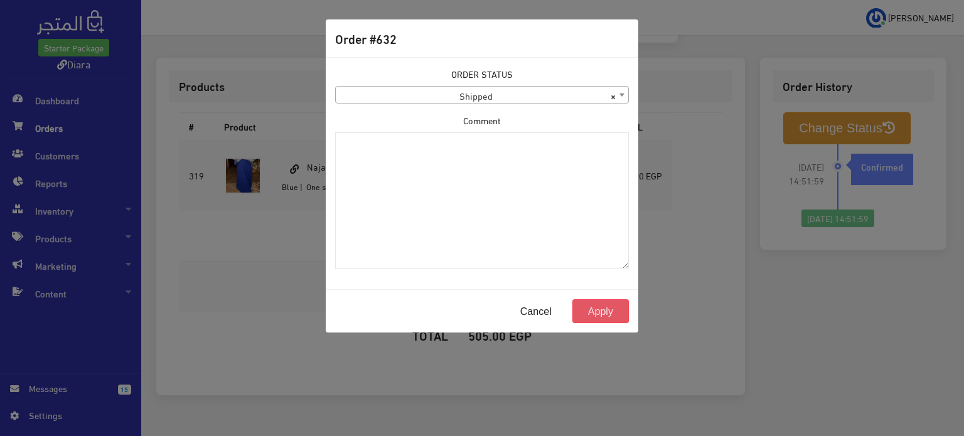
click at [603, 315] on button "Apply" at bounding box center [601, 312] width 57 height 24
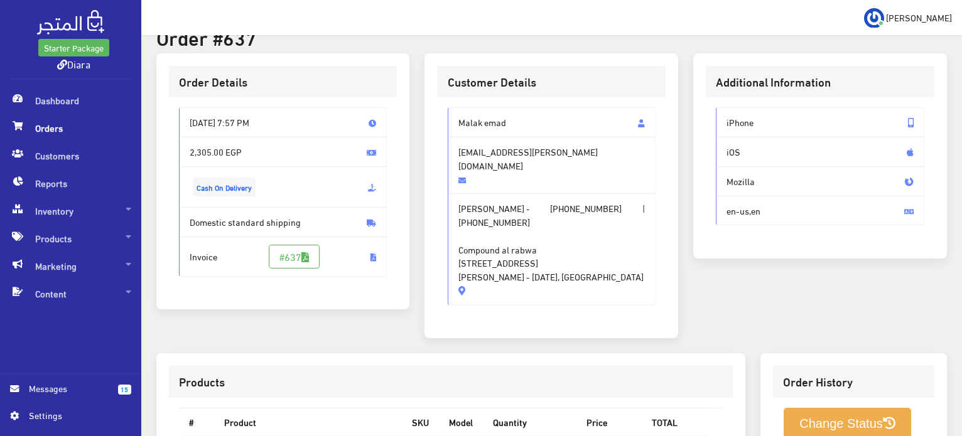
scroll to position [377, 0]
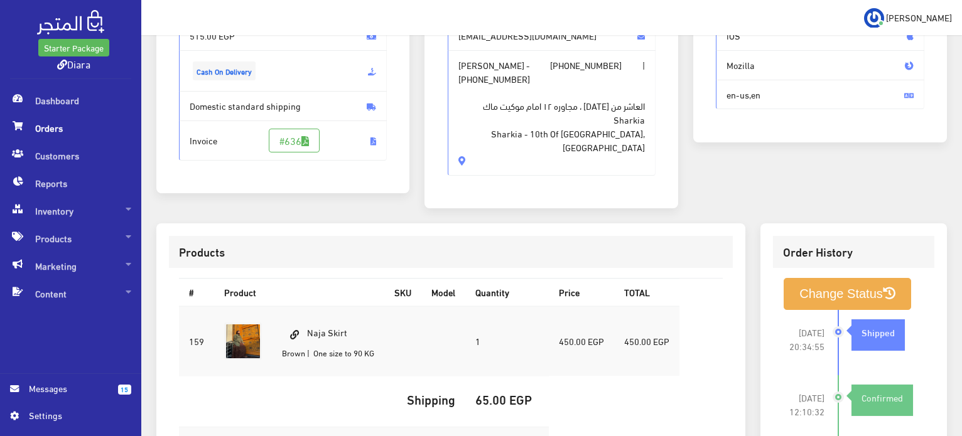
scroll to position [104, 0]
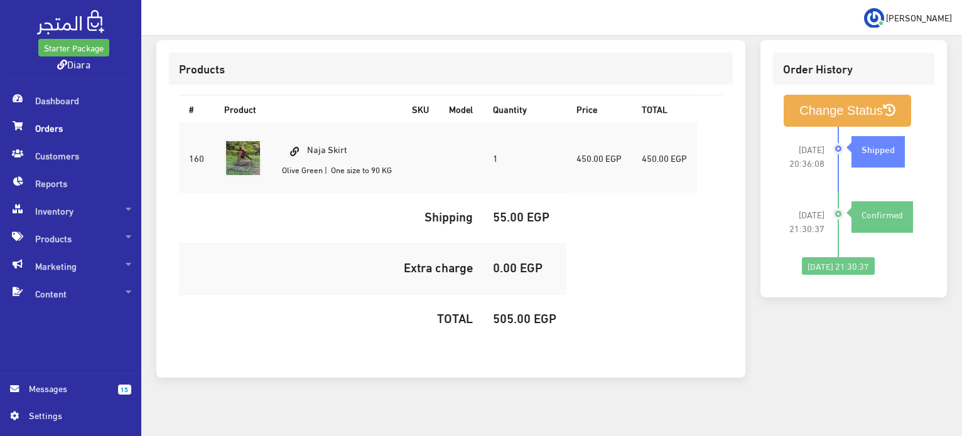
scroll to position [372, 0]
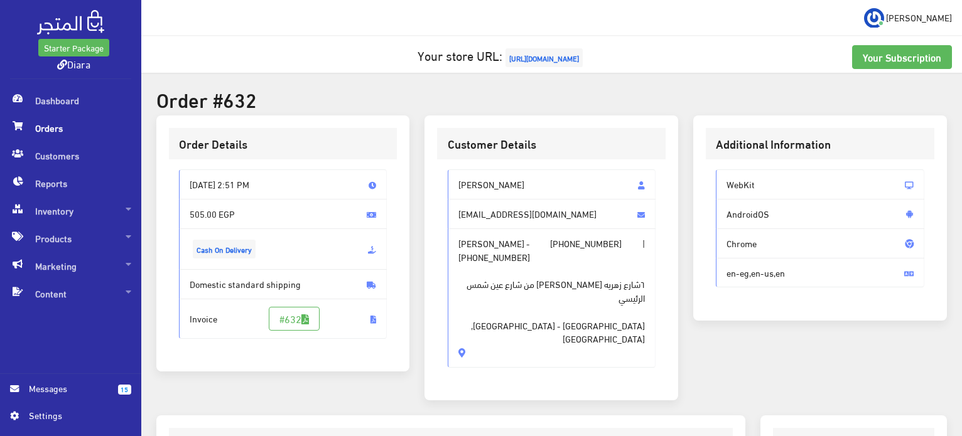
scroll to position [358, 0]
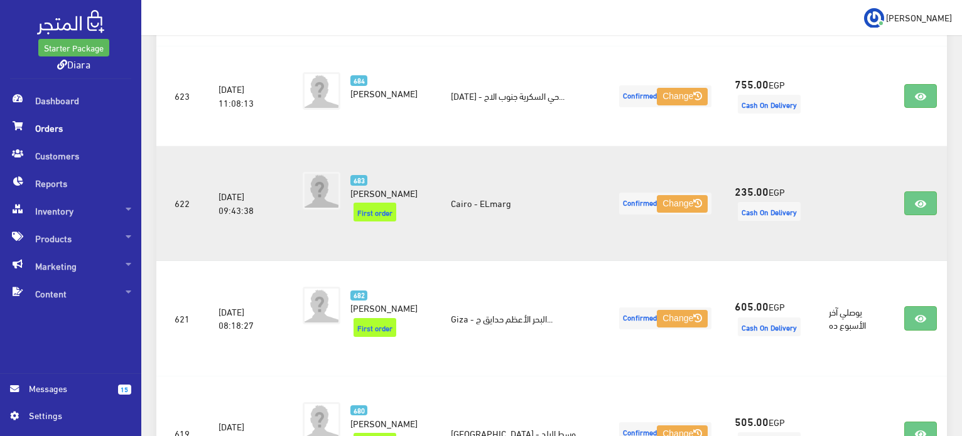
scroll to position [572, 0]
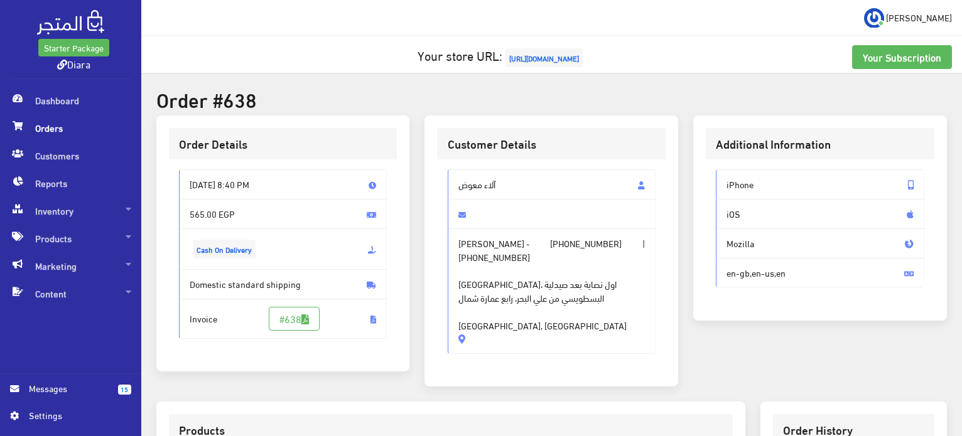
drag, startPoint x: 506, startPoint y: 307, endPoint x: 463, endPoint y: 182, distance: 132.2
click at [463, 182] on div "آلاء [PERSON_NAME] - [PHONE_NUMBER] | [PHONE_NUMBER] [GEOGRAPHIC_DATA]، اول نصا…" at bounding box center [552, 262] width 208 height 185
drag, startPoint x: 509, startPoint y: 325, endPoint x: 512, endPoint y: 311, distance: 14.2
click at [508, 325] on span "[PERSON_NAME] - [PHONE_NUMBER] | [PHONE_NUMBER] [GEOGRAPHIC_DATA]، اول نصاية بع…" at bounding box center [552, 292] width 208 height 126
click at [515, 308] on span "شارع الحوار، اول نصاية بعد صيدلية البسطويسي من علي البحر، رابع عمارة شمال شارع …" at bounding box center [551, 298] width 187 height 68
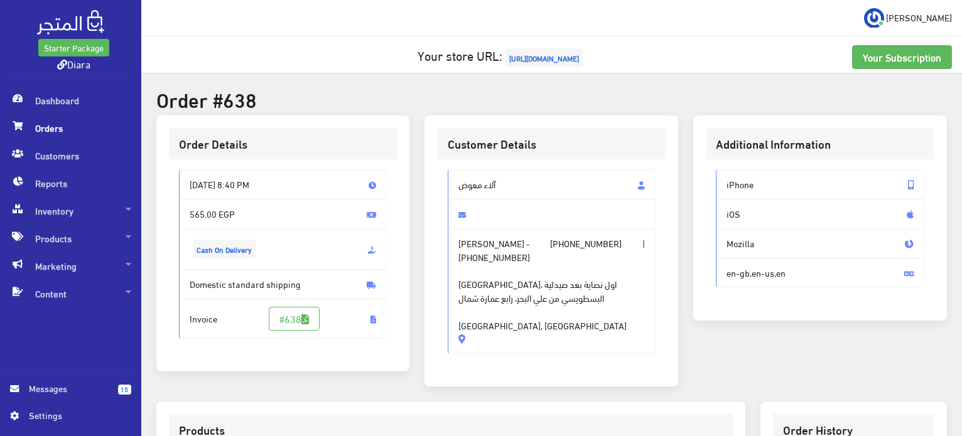
click at [543, 305] on span "شارع الحوار، اول نصاية بعد صيدلية البسطويسي من علي البحر، رابع عمارة شمال شارع …" at bounding box center [551, 298] width 187 height 68
click at [543, 309] on span "شارع الحوار، اول نصاية بعد صيدلية البسطويسي من علي البحر، رابع عمارة شمال شارع …" at bounding box center [551, 298] width 187 height 68
drag, startPoint x: 516, startPoint y: 313, endPoint x: 452, endPoint y: 176, distance: 150.9
click at [453, 178] on div "آلاء معوض آلاء معوض - +201096460230 | +201067755064 شارع الحوار، اول نصاية بعد …" at bounding box center [552, 262] width 208 height 185
copy div "آلاء معوض آلاء معوض - +201096460230 | +201067755064 شارع الحوار، اول نصاية بعد …"
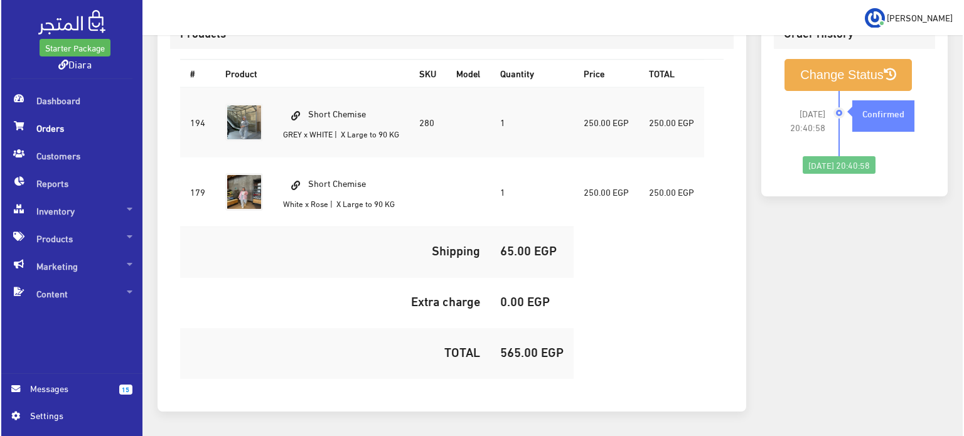
scroll to position [427, 0]
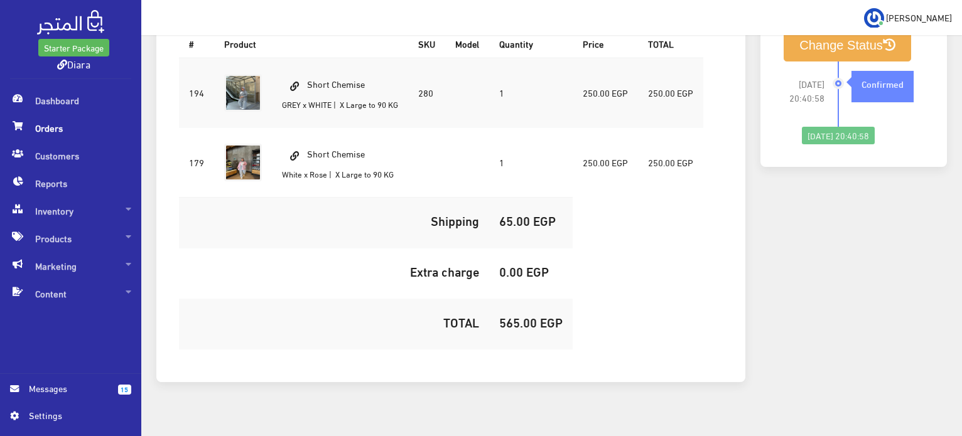
drag, startPoint x: 372, startPoint y: 65, endPoint x: 306, endPoint y: 56, distance: 67.1
click at [306, 58] on td "Short Chemise GREY x WHITE | X Large to 90 KG" at bounding box center [340, 93] width 136 height 70
copy td "Short Chemise"
click at [513, 315] on h5 "565.00 EGP" at bounding box center [530, 322] width 63 height 14
click at [512, 315] on h5 "565.00 EGP" at bounding box center [530, 322] width 63 height 14
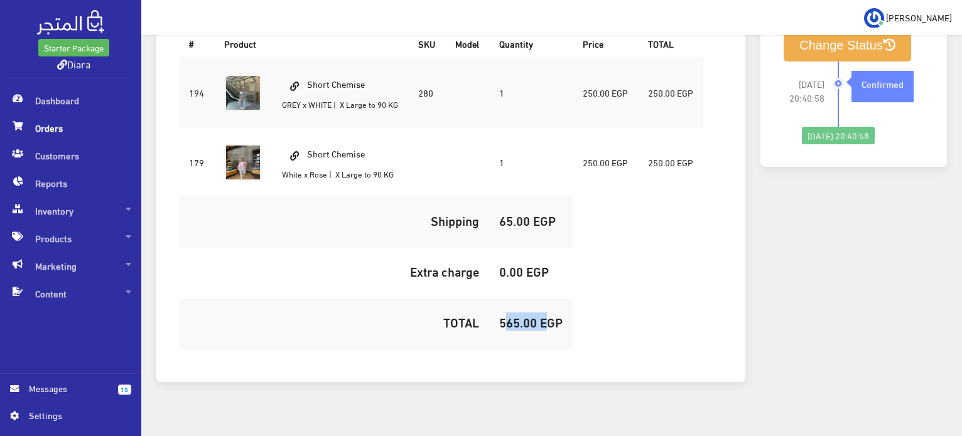
copy h5 "565.00"
click at [819, 43] on button "Change Status" at bounding box center [847, 46] width 127 height 32
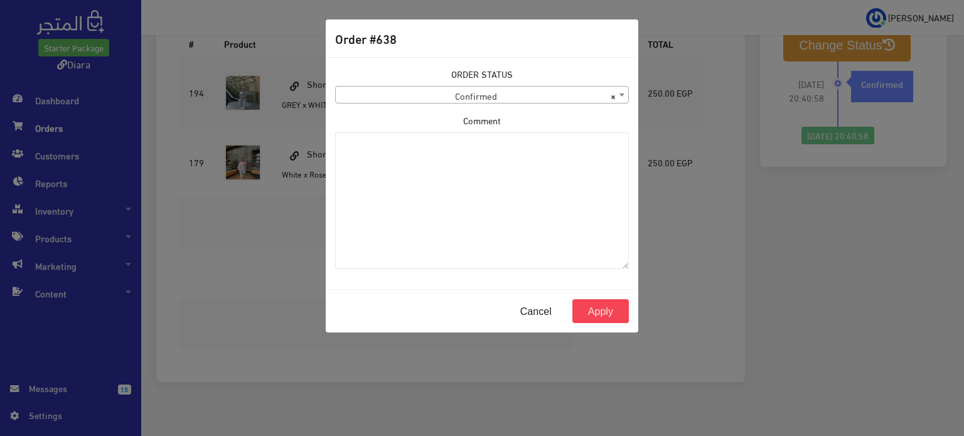
click at [445, 94] on span "× Confirmed" at bounding box center [482, 96] width 293 height 18
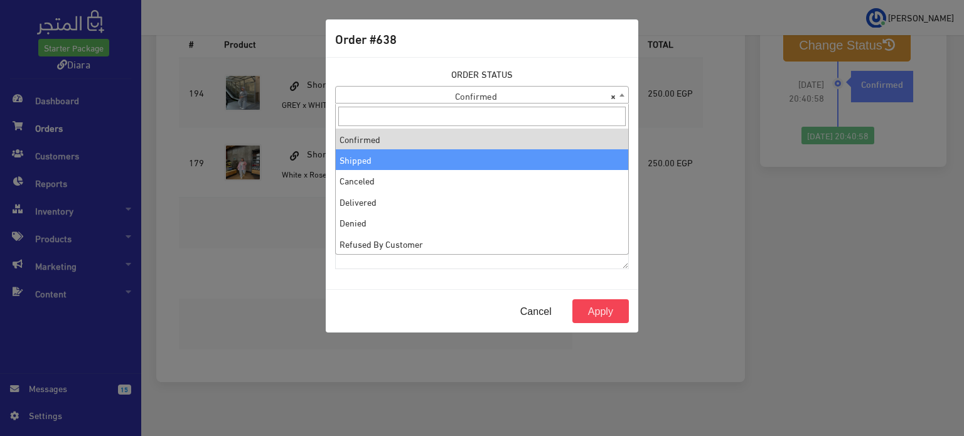
select select "2"
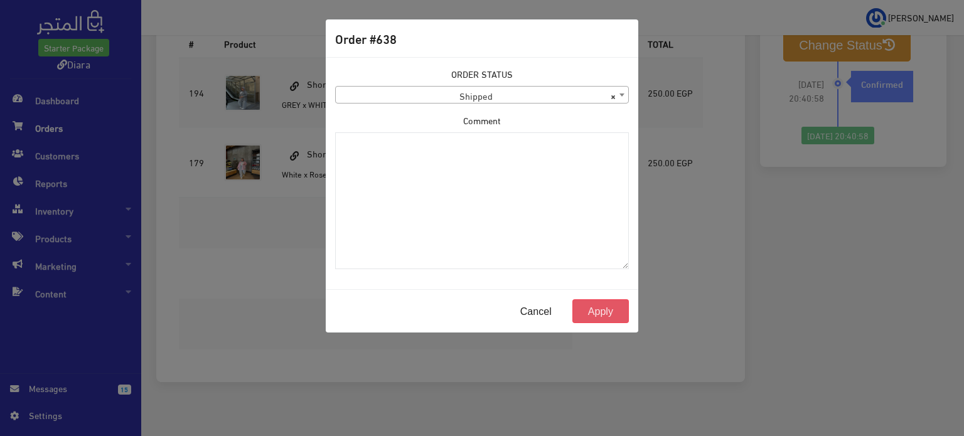
click at [612, 310] on button "Apply" at bounding box center [601, 312] width 57 height 24
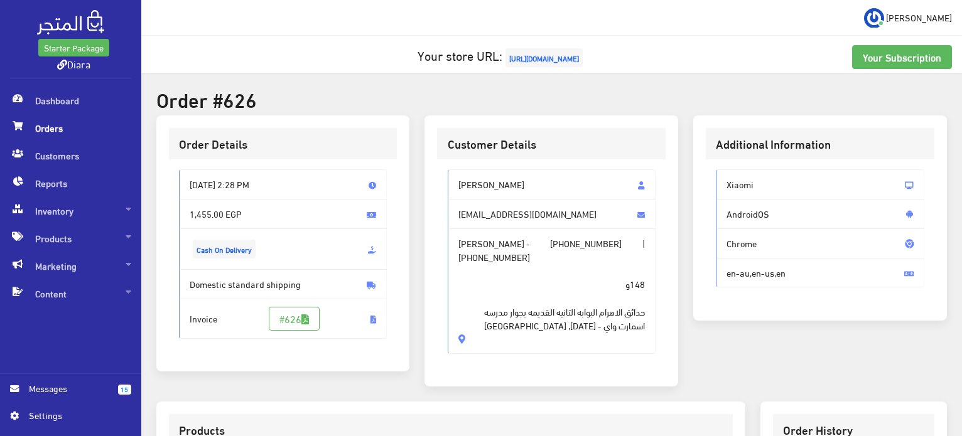
drag, startPoint x: 511, startPoint y: 338, endPoint x: 434, endPoint y: 175, distance: 180.6
click at [434, 175] on div "Customer Details Menna Ahmed ma3155190@gmail.com Menna Ahmed - +201103025003 | …" at bounding box center [551, 252] width 254 height 272
copy div "Menna Ahmed ma3155190@gmail.com Menna Ahmed - +201103025003 | +201146408933 148…"
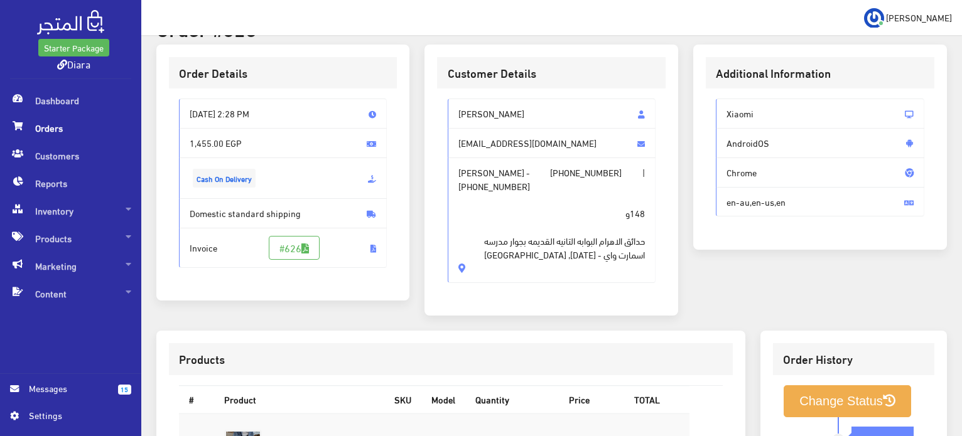
scroll to position [385, 0]
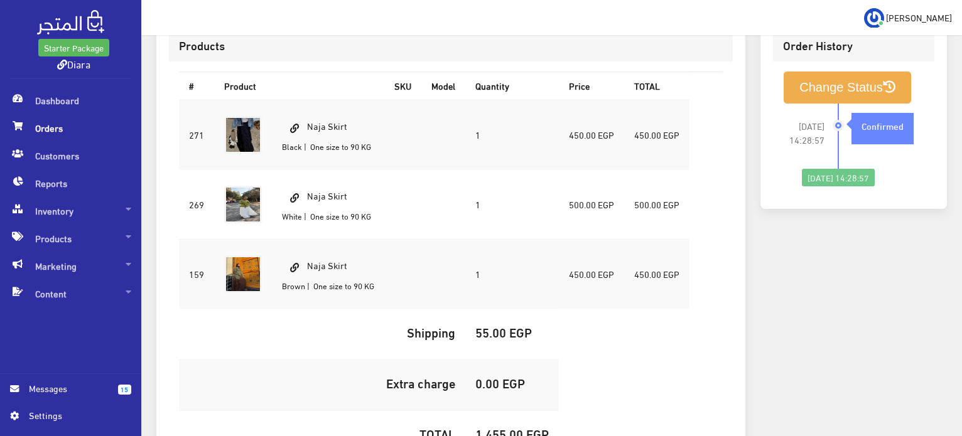
drag, startPoint x: 356, startPoint y: 133, endPoint x: 308, endPoint y: 124, distance: 48.5
click at [308, 124] on td "Naja Skirt Black | One size to 90 KG" at bounding box center [328, 135] width 112 height 70
copy td "Naja Skirt"
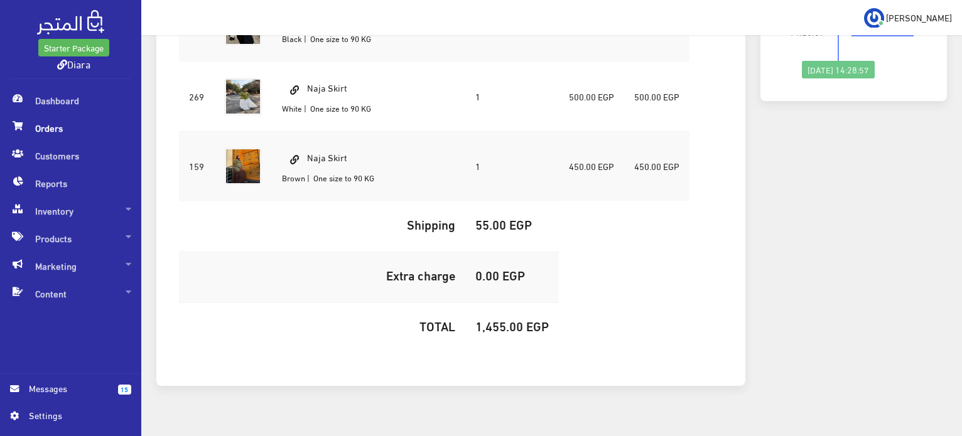
scroll to position [510, 0]
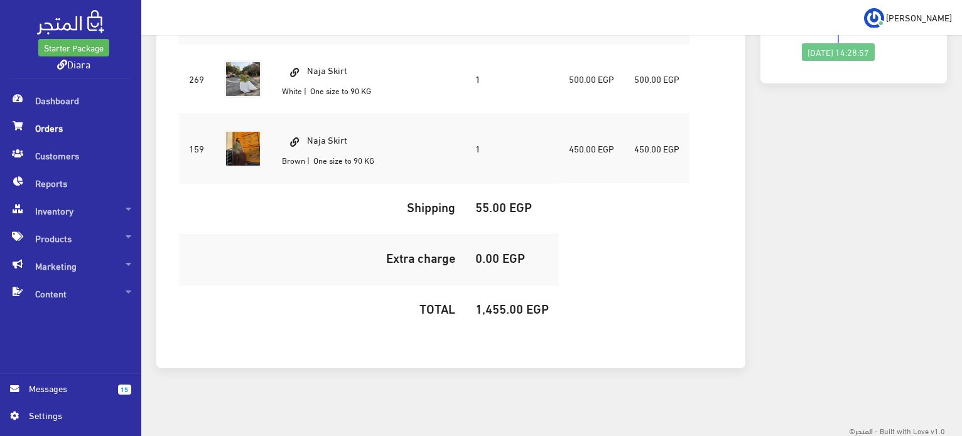
click at [506, 311] on h5 "1,455.00 EGP" at bounding box center [511, 308] width 73 height 14
copy h5 "1,455.00"
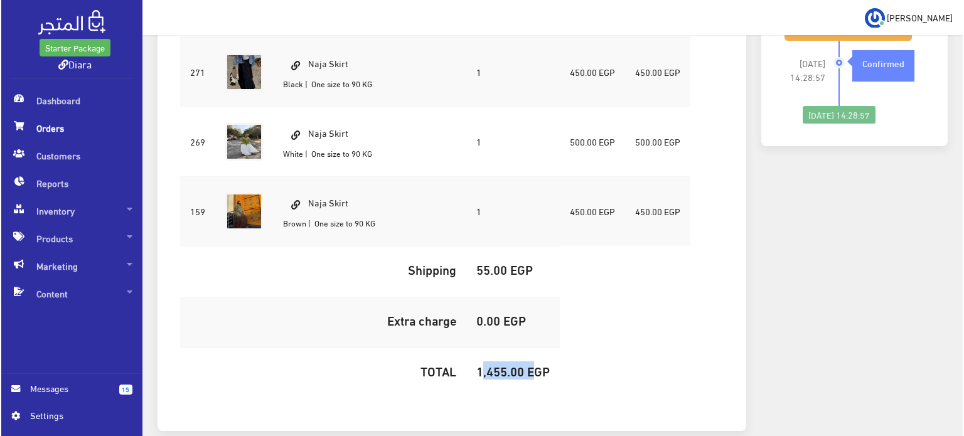
scroll to position [259, 0]
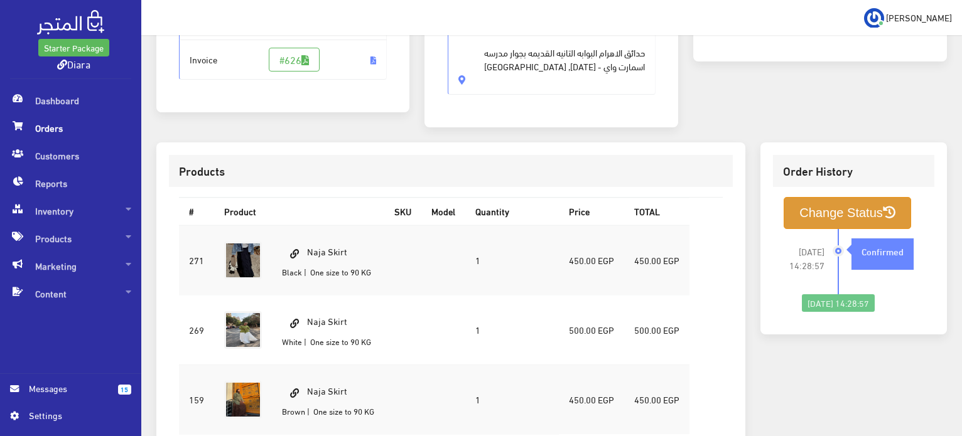
click at [814, 217] on button "Change Status" at bounding box center [847, 213] width 127 height 32
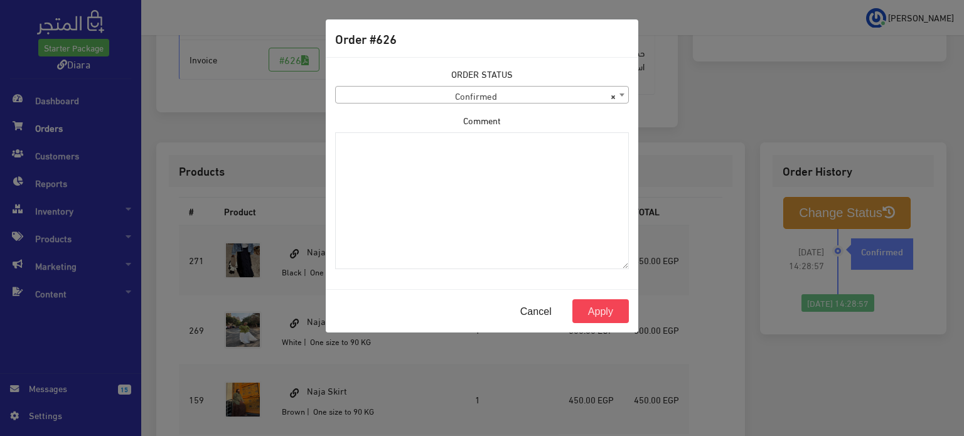
click at [389, 99] on span "× Confirmed" at bounding box center [482, 96] width 293 height 18
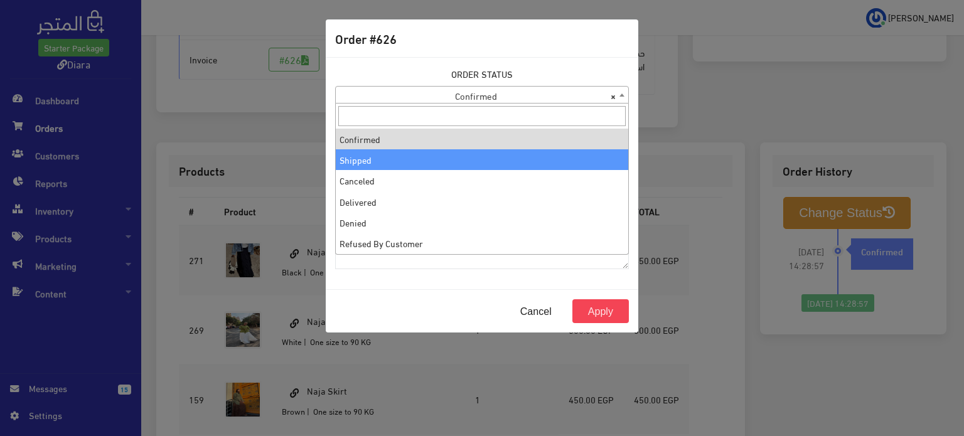
select select "2"
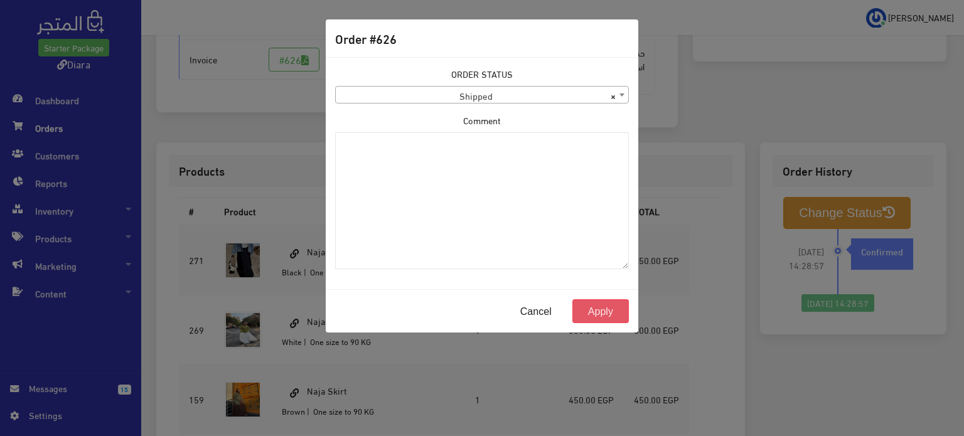
click at [597, 316] on button "Apply" at bounding box center [601, 312] width 57 height 24
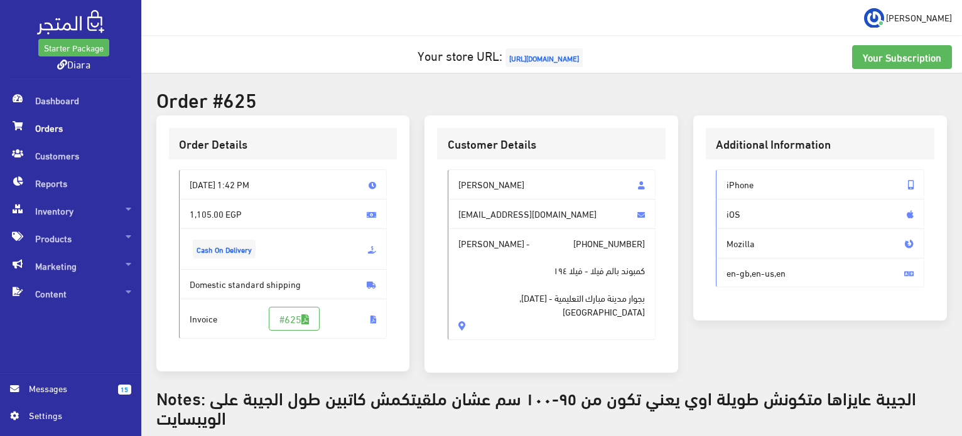
drag, startPoint x: 457, startPoint y: 303, endPoint x: 452, endPoint y: 177, distance: 126.3
click at [452, 177] on div "[PERSON_NAME] [EMAIL_ADDRESS][DOMAIN_NAME] [PERSON_NAME] - [PHONE_NUMBER] كمبون…" at bounding box center [552, 255] width 208 height 171
copy div "[PERSON_NAME] [EMAIL_ADDRESS][DOMAIN_NAME] [PERSON_NAME] - [PHONE_NUMBER] كمبون…"
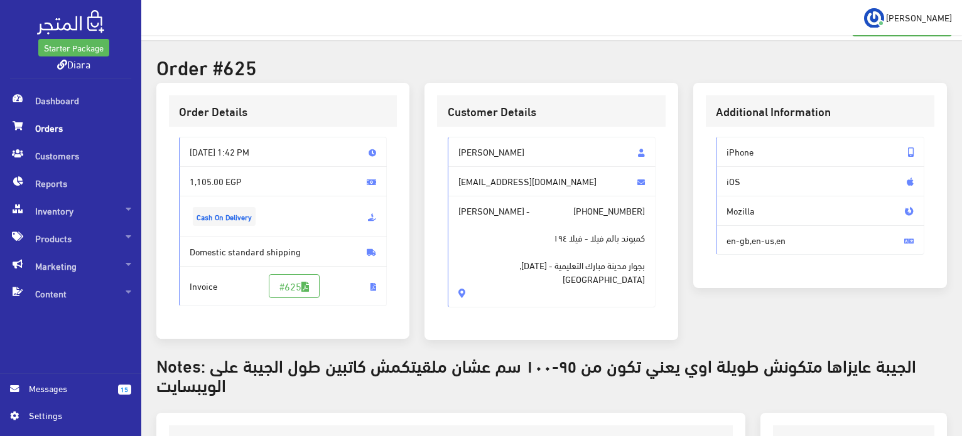
scroll to position [63, 0]
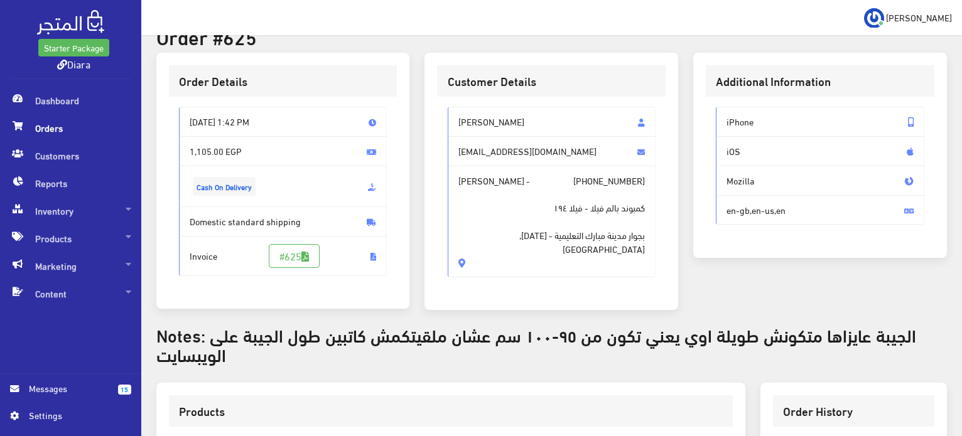
click at [490, 255] on div "[PERSON_NAME] [EMAIL_ADDRESS][DOMAIN_NAME] [PERSON_NAME] - [PHONE_NUMBER] كمبون…" at bounding box center [551, 197] width 229 height 201
drag, startPoint x: 453, startPoint y: 238, endPoint x: 453, endPoint y: 112, distance: 126.2
click at [453, 112] on div "[PERSON_NAME] [EMAIL_ADDRESS][DOMAIN_NAME] [PERSON_NAME] - [PHONE_NUMBER] كمبون…" at bounding box center [552, 192] width 208 height 171
copy div "[PERSON_NAME] [EMAIL_ADDRESS][DOMAIN_NAME] [PERSON_NAME] - [PHONE_NUMBER] كمبون…"
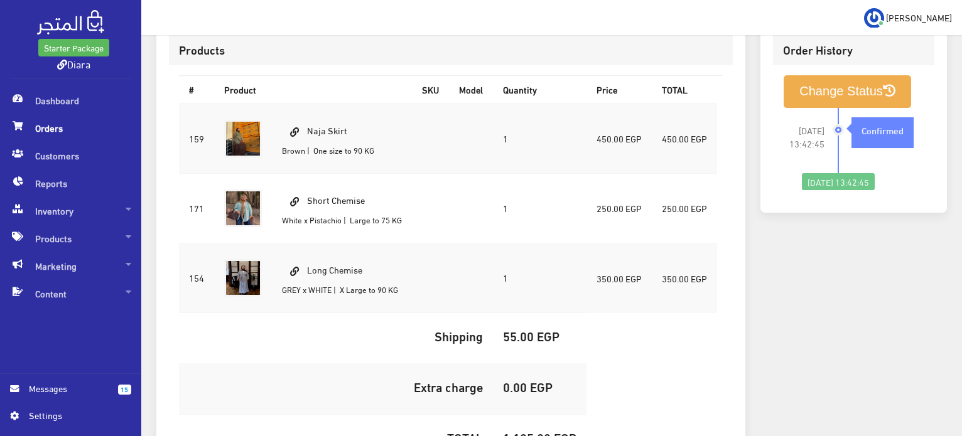
scroll to position [440, 0]
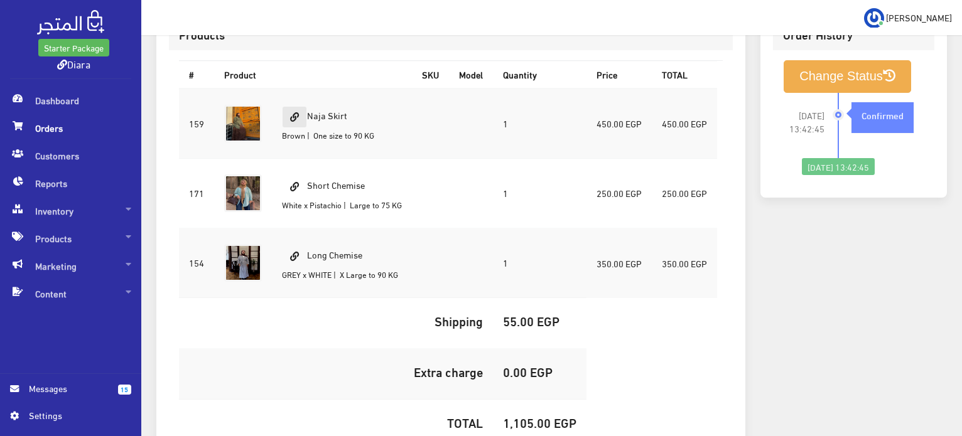
drag, startPoint x: 369, startPoint y: 122, endPoint x: 305, endPoint y: 118, distance: 64.8
click at [305, 118] on td "Naja Skirt Brown | One size to 90 KG" at bounding box center [342, 124] width 140 height 70
copy td "Naja Skirt"
drag, startPoint x: 372, startPoint y: 177, endPoint x: 295, endPoint y: 171, distance: 77.5
click at [295, 171] on td "Short Chemise White x Pistachio | Large to 75 KG" at bounding box center [342, 194] width 140 height 70
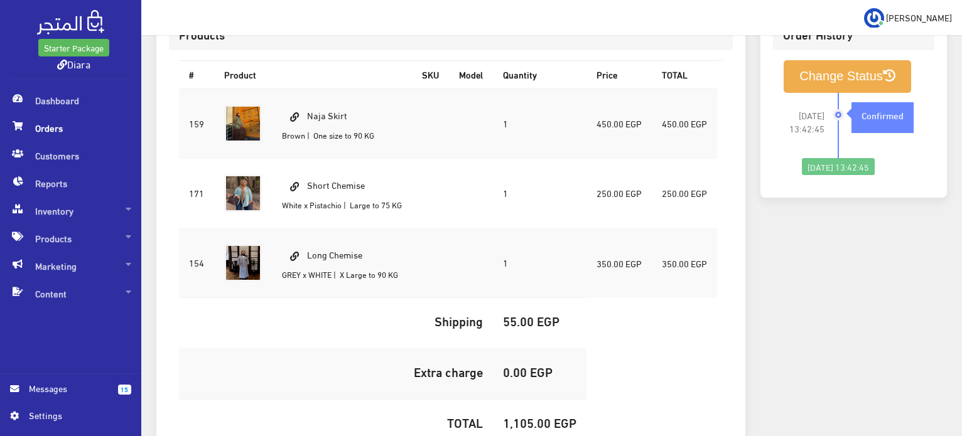
copy td "Short Chemise"
drag, startPoint x: 374, startPoint y: 253, endPoint x: 293, endPoint y: 239, distance: 81.7
click at [293, 239] on td "Long Chemise GREY x WHITE | X Large to 90 KG" at bounding box center [342, 264] width 140 height 70
copy td "Long Chemise"
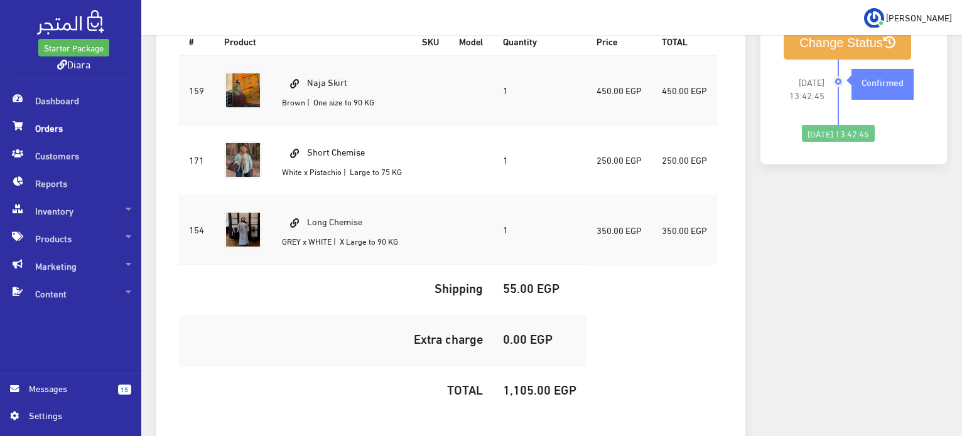
scroll to position [502, 0]
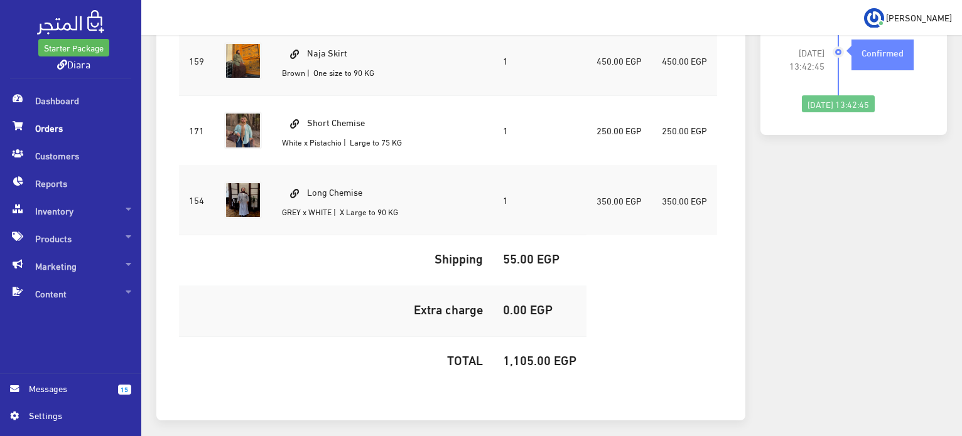
click at [533, 355] on h5 "1,105.00 EGP" at bounding box center [539, 360] width 73 height 14
copy h5 "1,105.00"
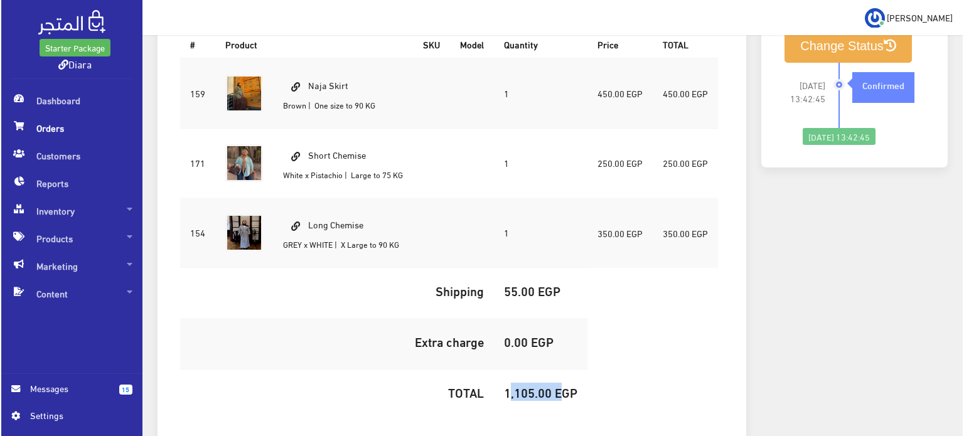
scroll to position [440, 0]
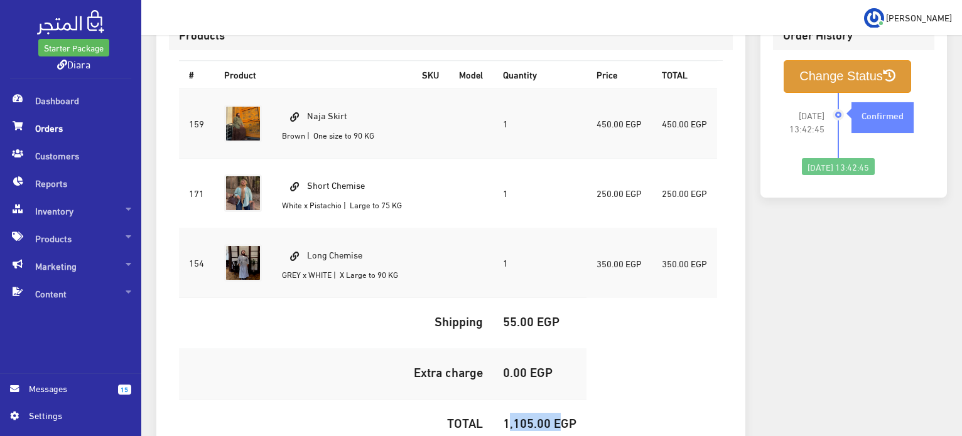
click at [808, 80] on button "Change Status" at bounding box center [847, 76] width 127 height 32
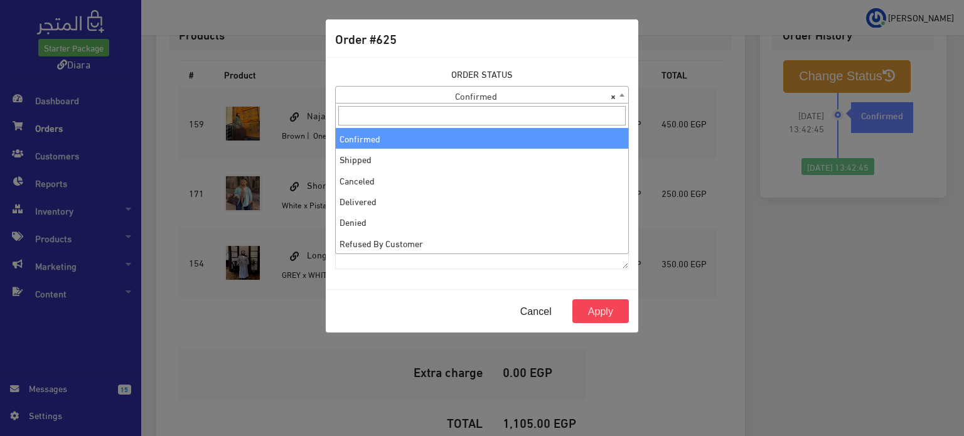
click at [442, 90] on span "× Confirmed" at bounding box center [482, 96] width 293 height 18
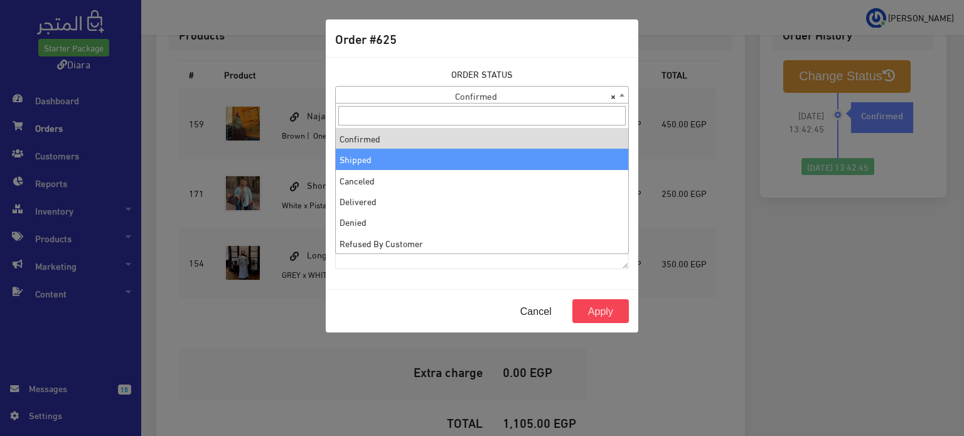
select select "2"
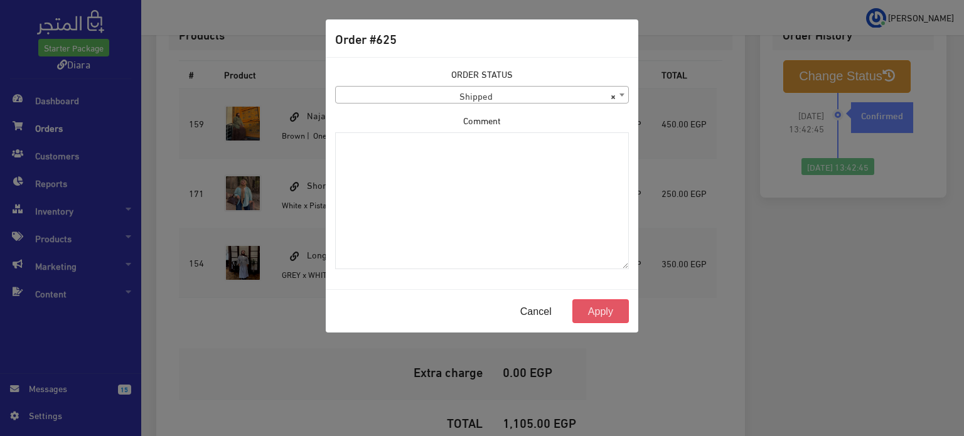
click at [593, 308] on button "Apply" at bounding box center [601, 312] width 57 height 24
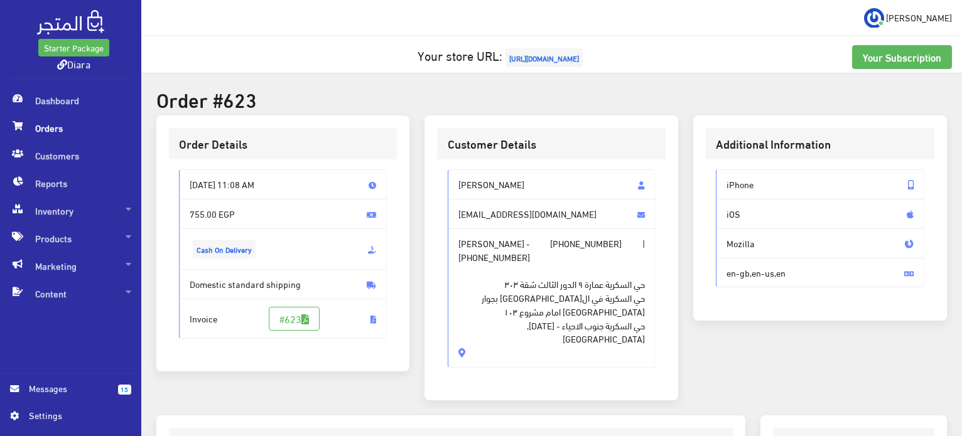
drag, startPoint x: 475, startPoint y: 328, endPoint x: 440, endPoint y: 183, distance: 148.8
click at [440, 183] on div "Ghada badawy ghada.badawy123@gmail.com Ghada badawy - +201010470454 | +20101047…" at bounding box center [551, 273] width 229 height 229
copy div "Ghada badawy ghada.badawy123@gmail.com Ghada badawy - +201010470454 | +20101047…"
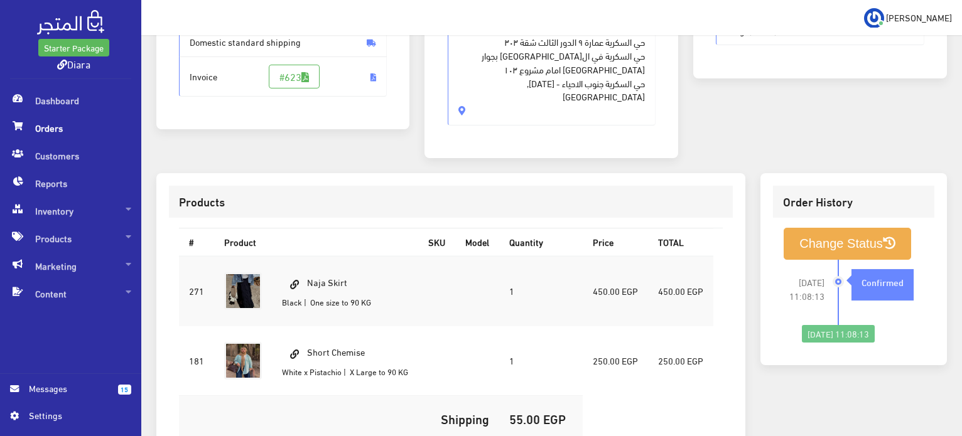
scroll to position [251, 0]
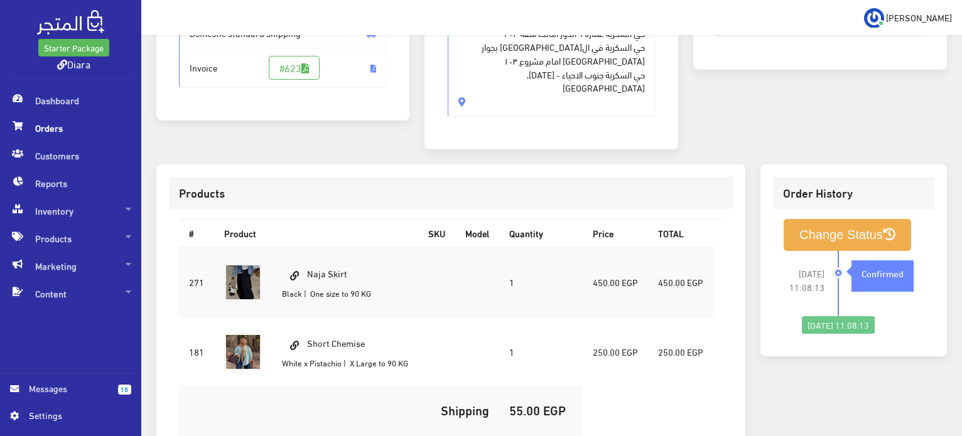
drag, startPoint x: 359, startPoint y: 258, endPoint x: 306, endPoint y: 238, distance: 56.4
click at [306, 247] on td "Naja Skirt Black | One size to 90 KG" at bounding box center [345, 282] width 146 height 70
copy td "Naja Skirt"
drag, startPoint x: 359, startPoint y: 334, endPoint x: 309, endPoint y: 323, distance: 51.5
click at [309, 323] on td "Short Chemise White x Pistachio | X Large to 90 KG" at bounding box center [345, 352] width 146 height 70
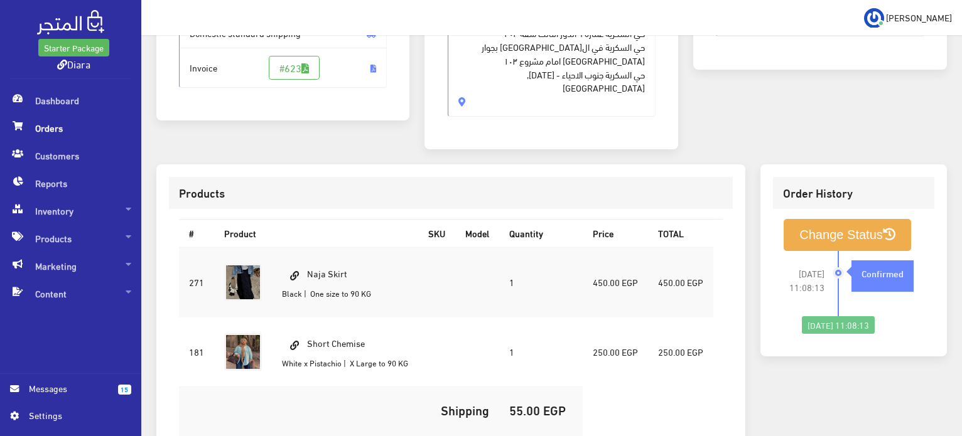
copy td "Short Chemise"
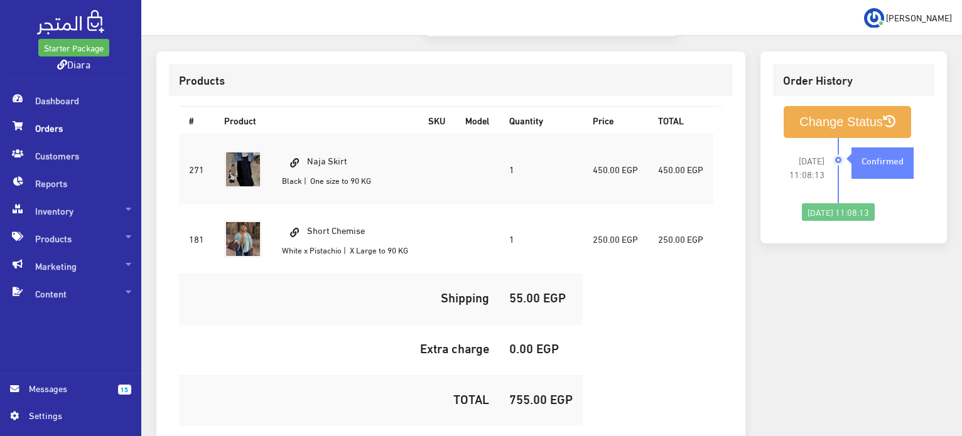
scroll to position [441, 0]
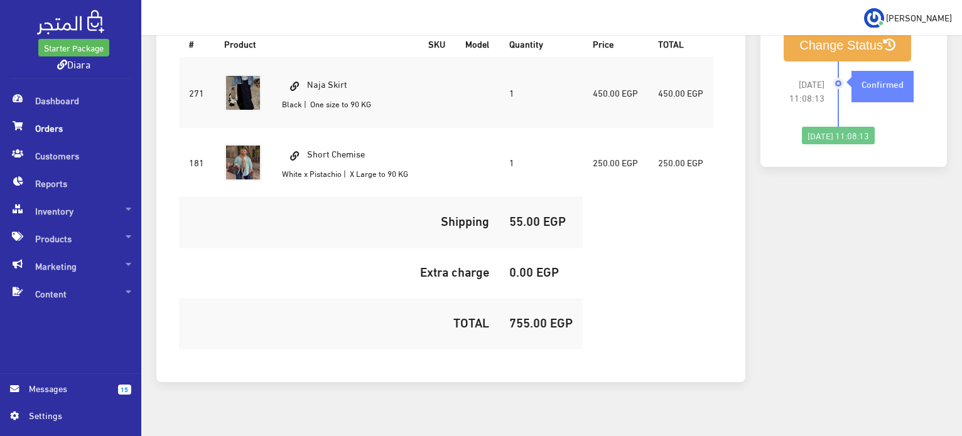
click at [533, 315] on h5 "755.00 EGP" at bounding box center [540, 322] width 63 height 14
click at [534, 315] on h5 "755.00 EGP" at bounding box center [540, 322] width 63 height 14
click at [525, 315] on h5 "755.00 EGP" at bounding box center [540, 322] width 63 height 14
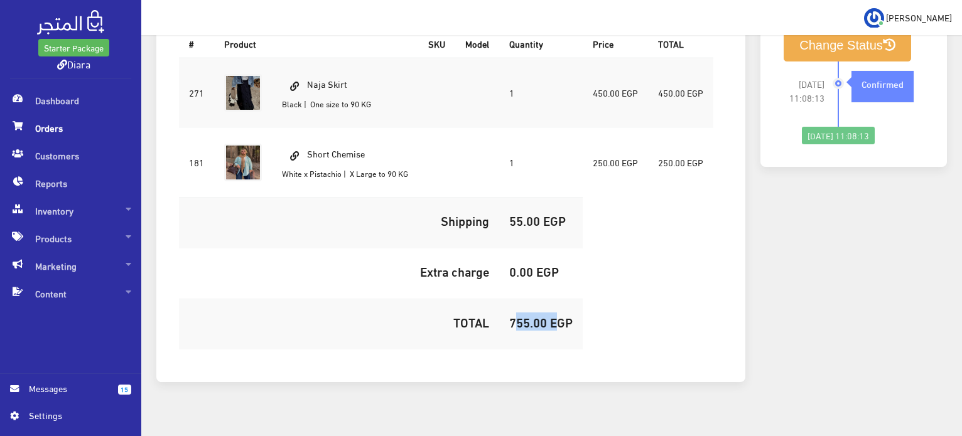
click at [525, 315] on h5 "755.00 EGP" at bounding box center [540, 322] width 63 height 14
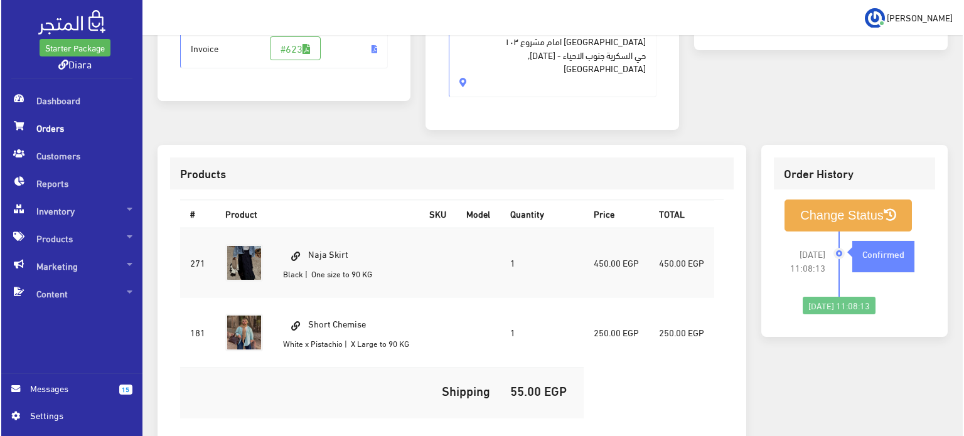
scroll to position [252, 0]
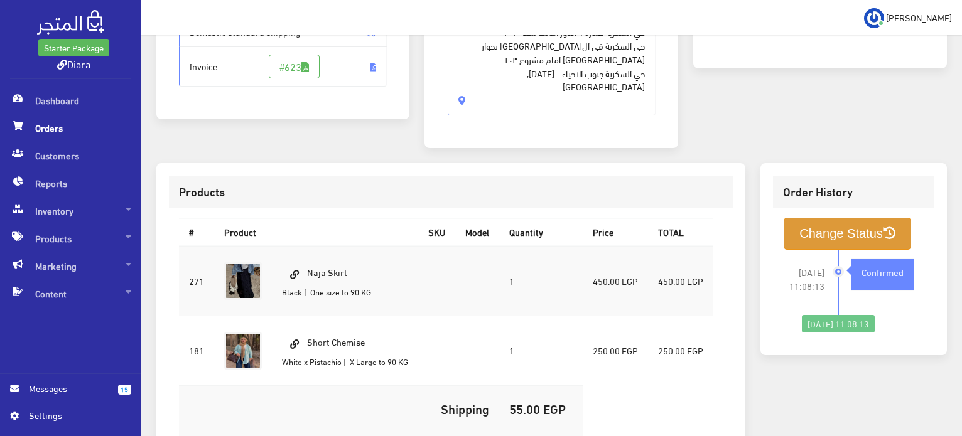
click at [810, 222] on button "Change Status" at bounding box center [847, 234] width 127 height 32
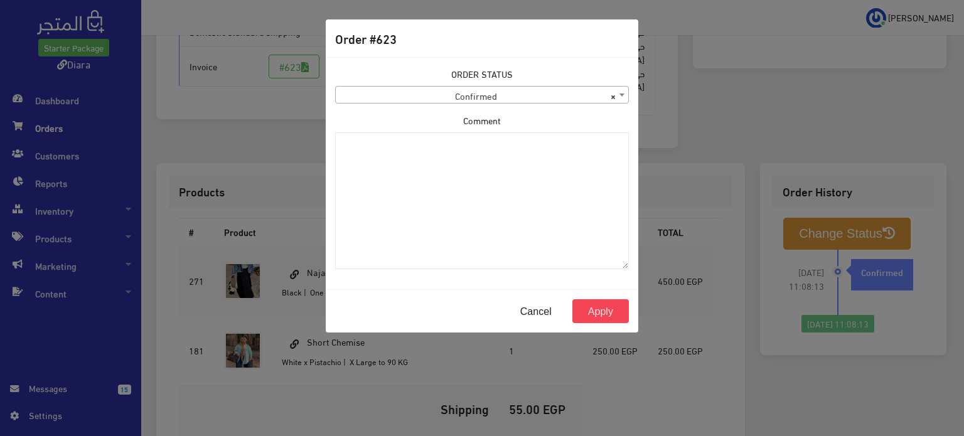
click at [435, 114] on div "Comment" at bounding box center [482, 192] width 294 height 156
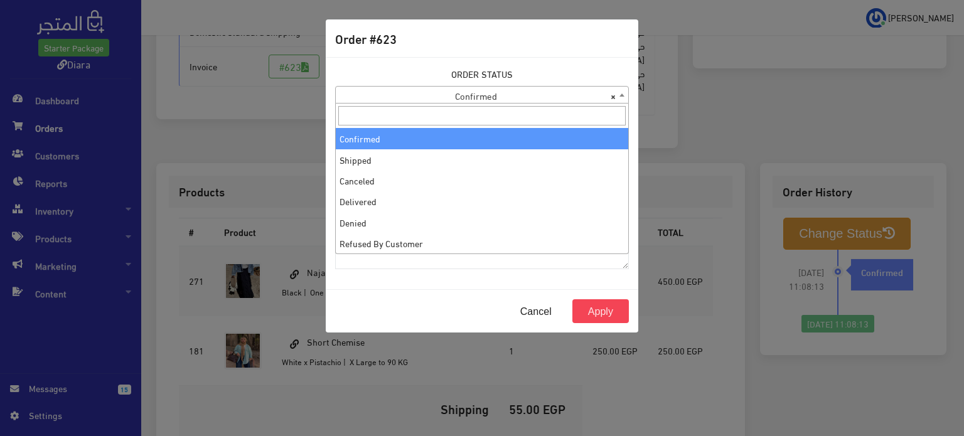
click at [440, 101] on span "× Confirmed" at bounding box center [482, 96] width 293 height 18
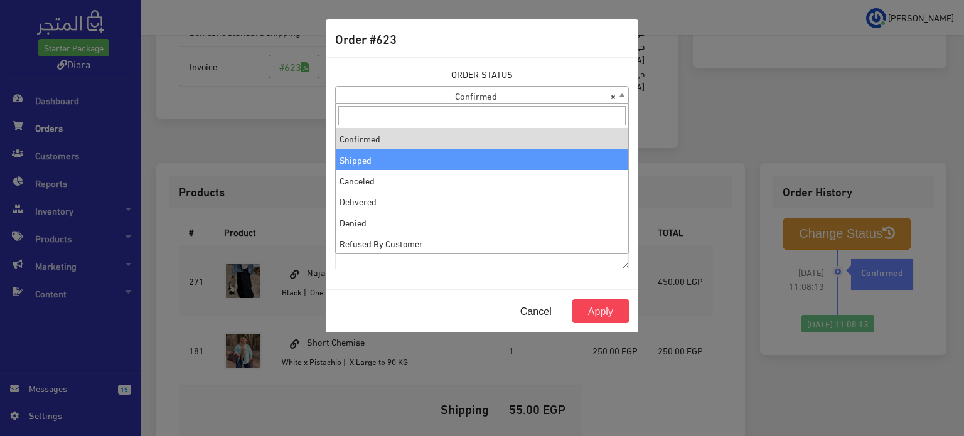
select select "2"
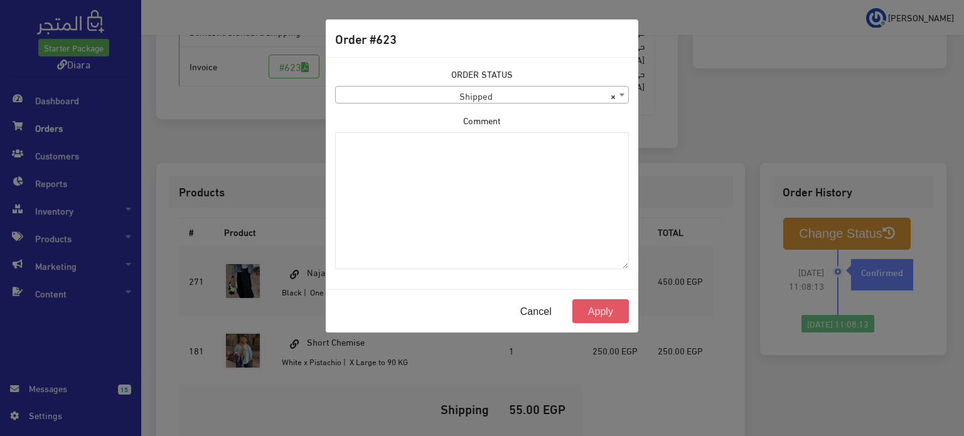
click at [607, 313] on button "Apply" at bounding box center [601, 312] width 57 height 24
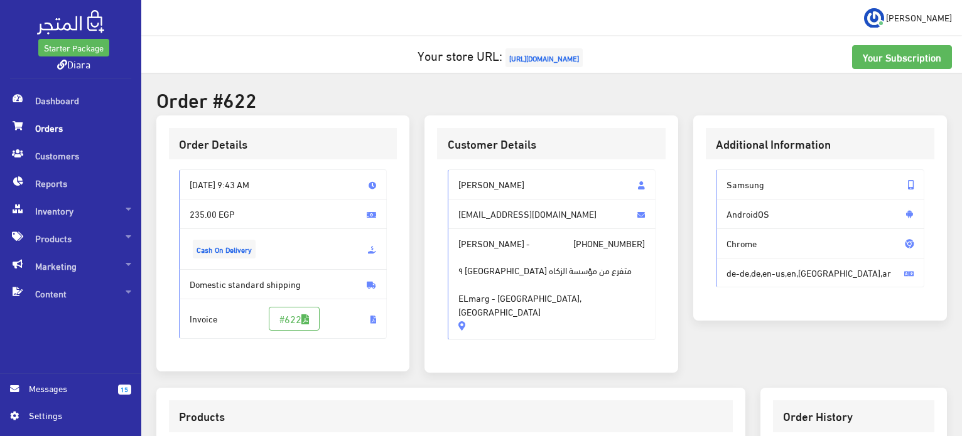
drag, startPoint x: 527, startPoint y: 301, endPoint x: 455, endPoint y: 175, distance: 145.7
click at [455, 175] on div "Radwa Elsayed radwaabd34@gmail.com Radwa Elsayed - +201040205239 ٩ شارع القدس م…" at bounding box center [552, 255] width 208 height 171
copy div "Radwa Elsayed radwaabd34@gmail.com Radwa Elsayed - +201040205239 ٩ شارع القدس م…"
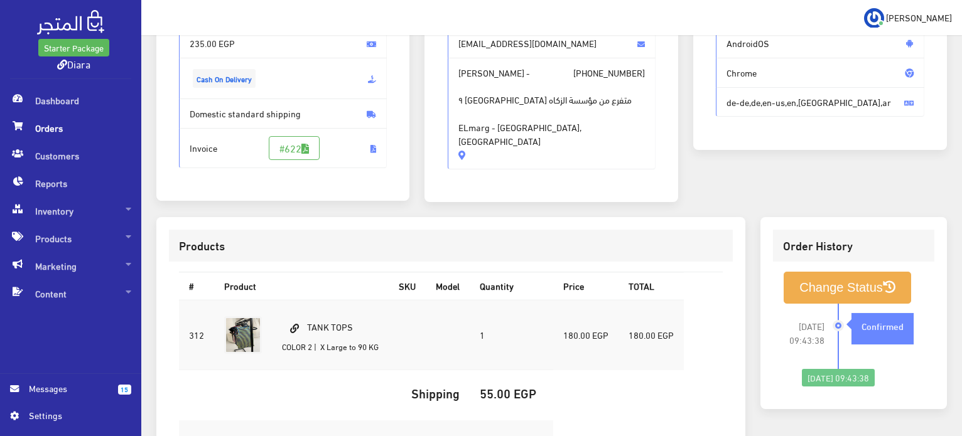
scroll to position [188, 0]
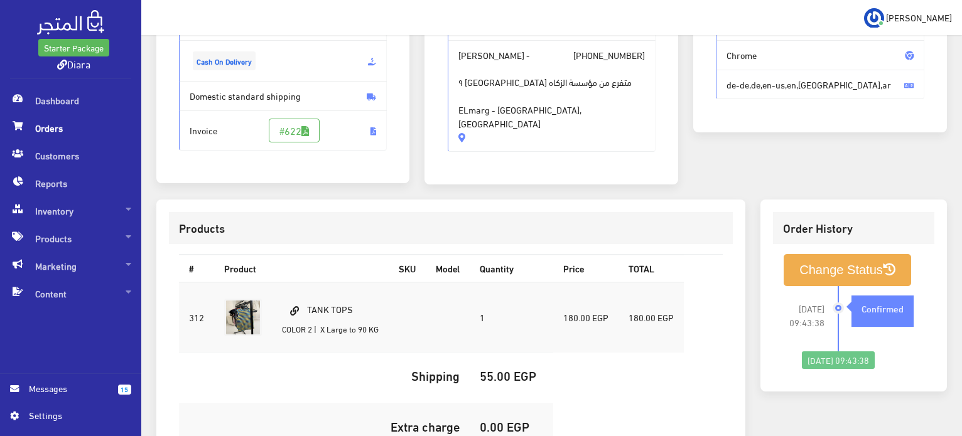
drag, startPoint x: 362, startPoint y: 300, endPoint x: 308, endPoint y: 284, distance: 56.2
click at [306, 288] on td "TANK TOPS COLOR 2 | X Large to 90 KG" at bounding box center [330, 318] width 117 height 70
copy td "TANK TOPS"
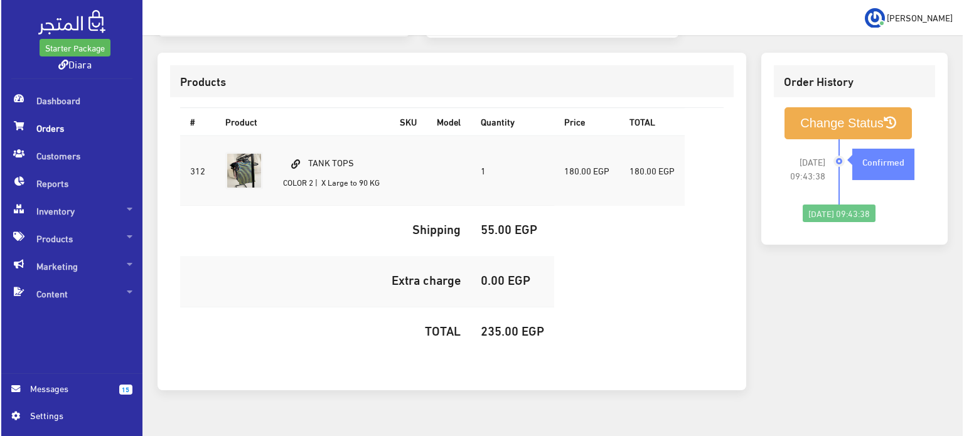
scroll to position [355, 0]
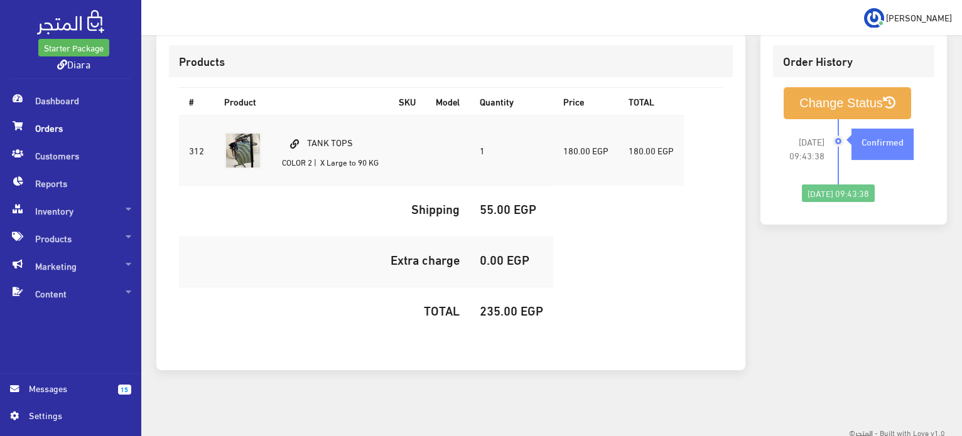
click at [507, 303] on h5 "235.00 EGP" at bounding box center [511, 310] width 63 height 14
copy h5 "235.00"
click at [866, 99] on button "Change Status" at bounding box center [847, 103] width 127 height 32
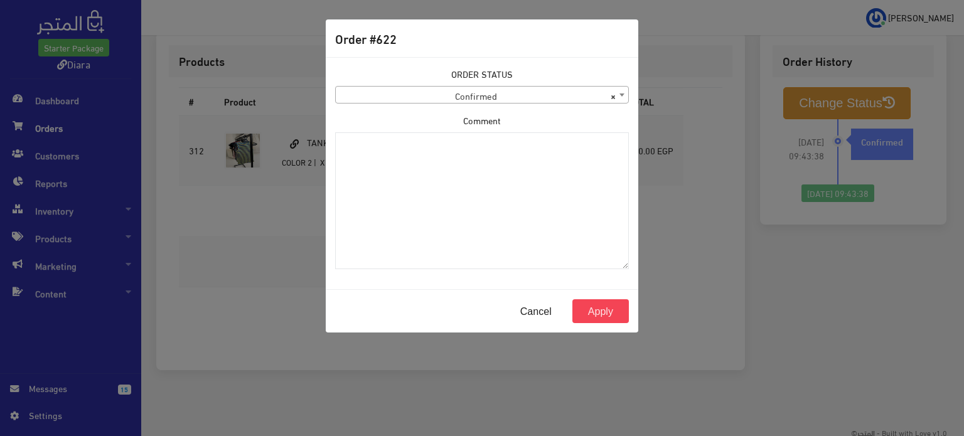
click at [490, 88] on span "× Confirmed" at bounding box center [482, 96] width 293 height 18
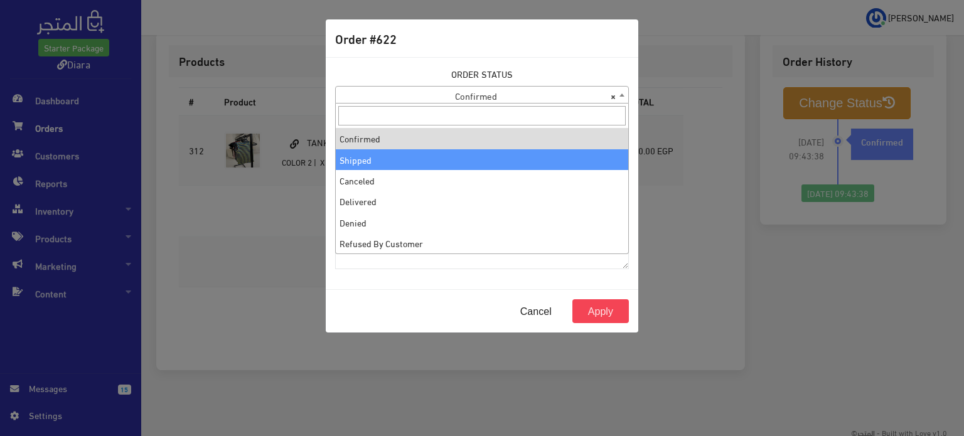
select select "2"
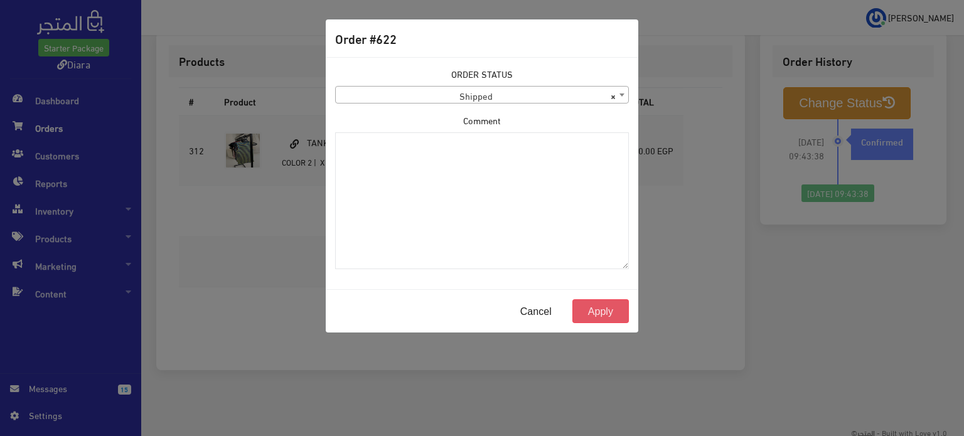
click at [605, 310] on button "Apply" at bounding box center [601, 312] width 57 height 24
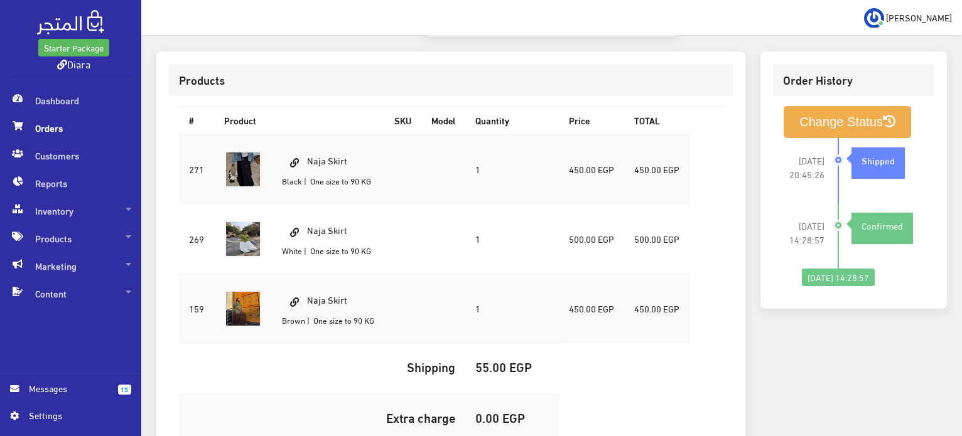
scroll to position [314, 0]
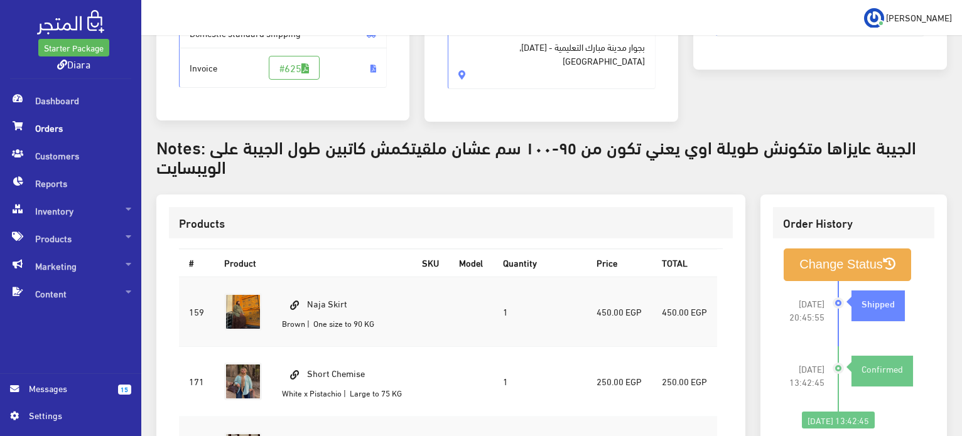
scroll to position [440, 0]
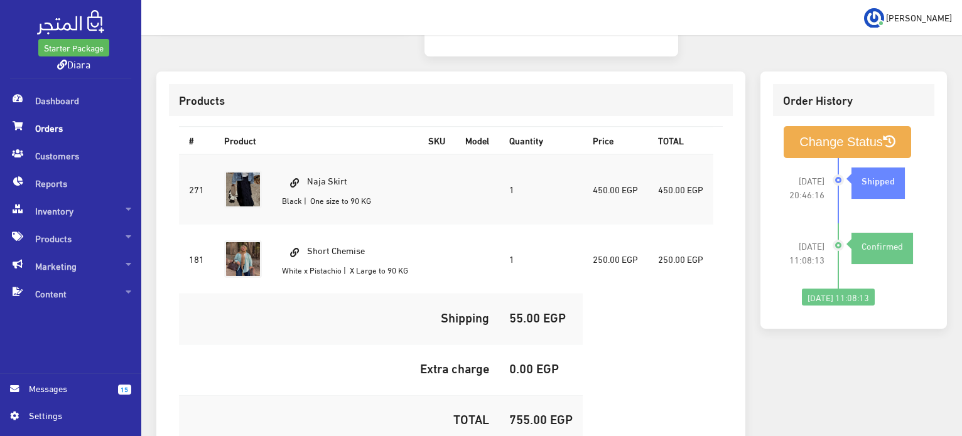
scroll to position [440, 0]
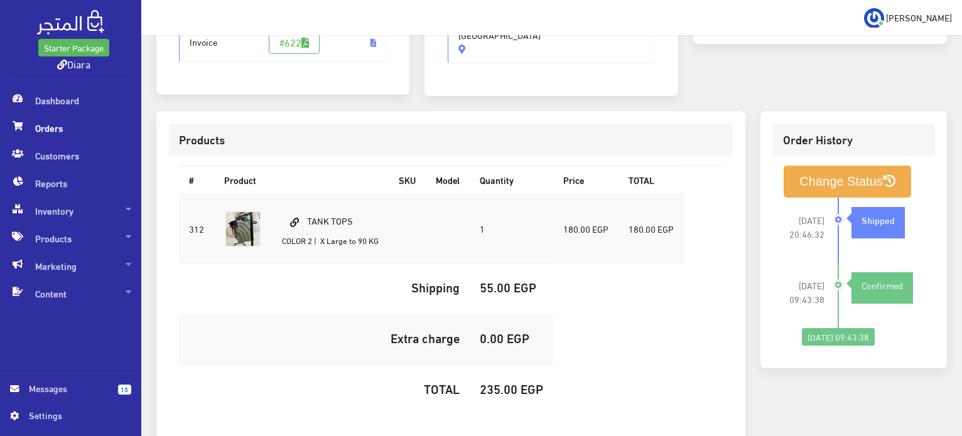
scroll to position [355, 0]
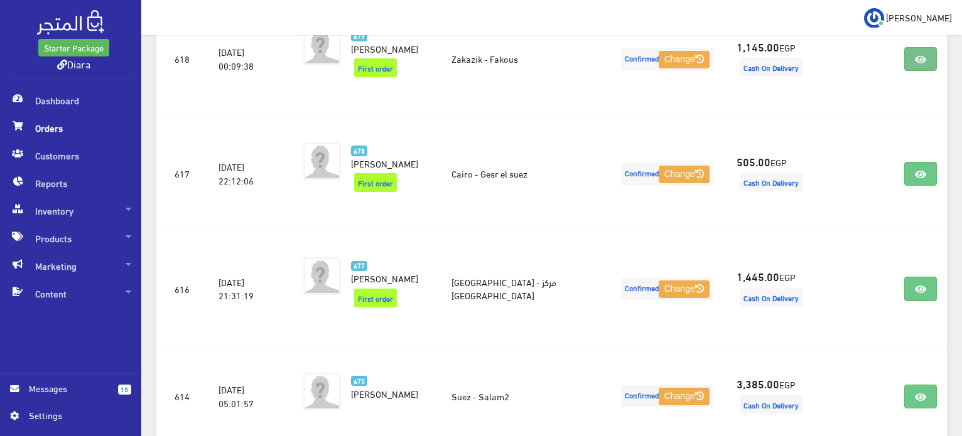
scroll to position [523, 0]
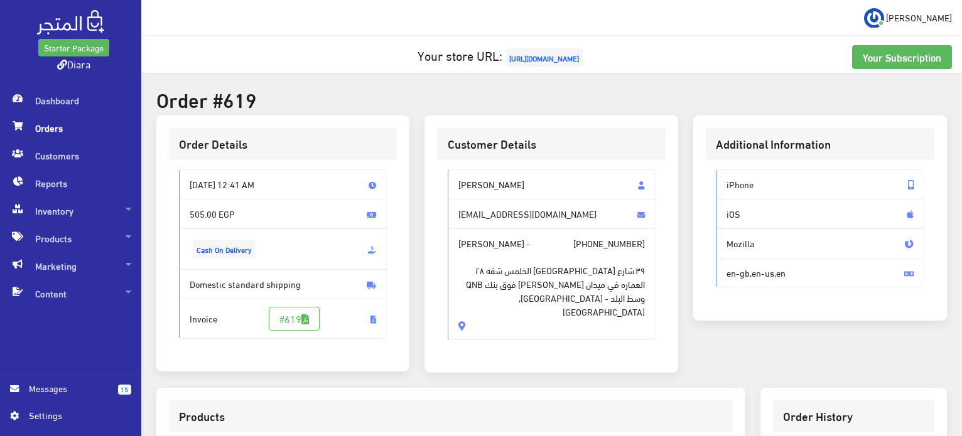
click at [509, 296] on span "٣٩ شارع [GEOGRAPHIC_DATA] الخلمس شقه ٢٨ العماره في ميدان [PERSON_NAME] فوق بنك …" at bounding box center [551, 285] width 187 height 68
drag, startPoint x: 509, startPoint y: 294, endPoint x: 489, endPoint y: 192, distance: 103.7
click at [489, 192] on div "[PERSON_NAME] [EMAIL_ADDRESS][DOMAIN_NAME] [PERSON_NAME] - [PHONE_NUMBER] ٣٩ شا…" at bounding box center [552, 255] width 208 height 171
click at [498, 183] on span "نيره عارف" at bounding box center [552, 185] width 208 height 30
click at [498, 184] on span "نيره عارف" at bounding box center [552, 185] width 208 height 30
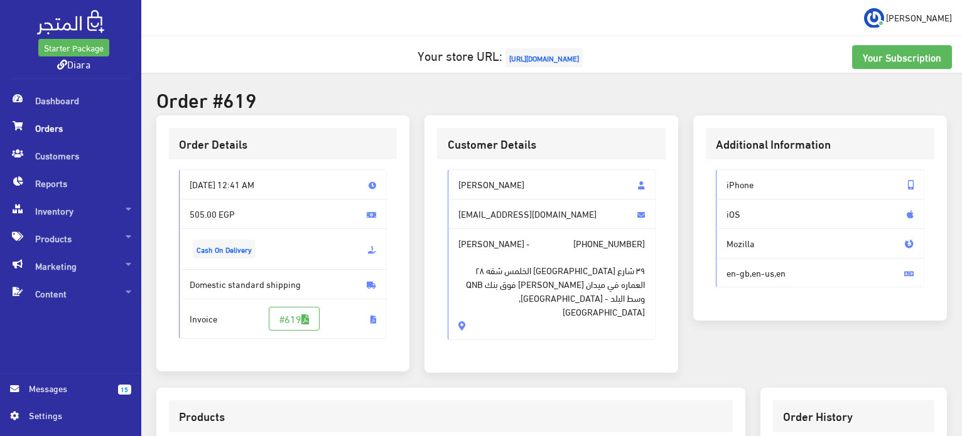
drag, startPoint x: 498, startPoint y: 184, endPoint x: 487, endPoint y: 313, distance: 129.8
click at [487, 313] on div "نيره عارف Pneno1998@gmail.com نيره عارف - +201126258796 ٣٩ شارع قصر النيل الدور…" at bounding box center [551, 259] width 229 height 201
copy div "نيره عارف Pneno1998@gmail.com نيره عارف - +201126258796 ٣٩ شارع قصر النيل الدور…"
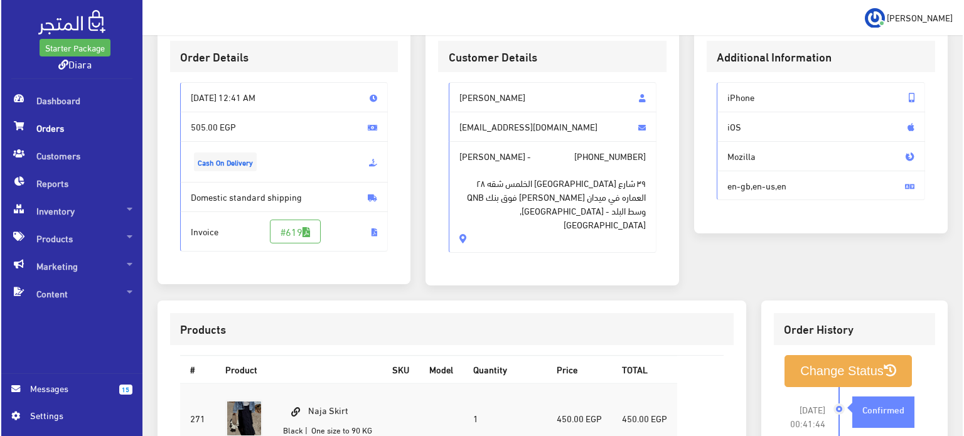
scroll to position [314, 0]
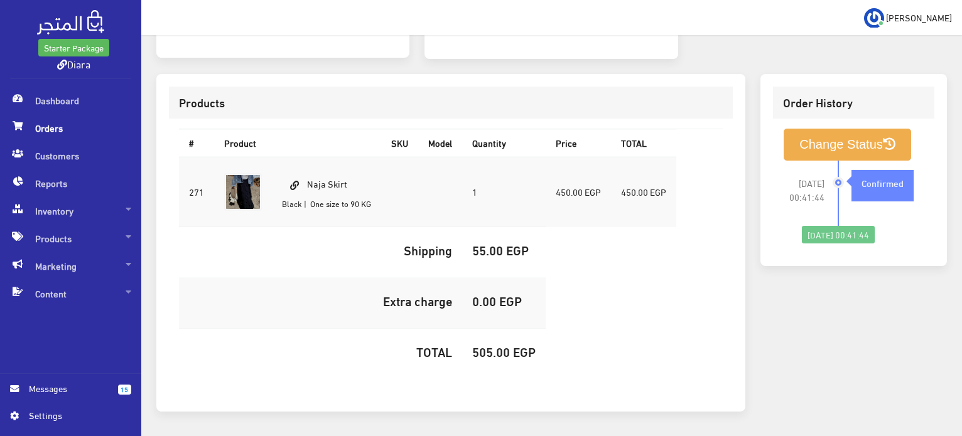
drag, startPoint x: 354, startPoint y: 173, endPoint x: 305, endPoint y: 166, distance: 50.2
click at [305, 166] on td "Naja Skirt Black | One size to 90 KG" at bounding box center [326, 192] width 109 height 70
copy td "Naja Skirt"
click at [492, 361] on td "505.00 EGP" at bounding box center [504, 354] width 84 height 51
click at [495, 348] on h5 "505.00 EGP" at bounding box center [503, 352] width 63 height 14
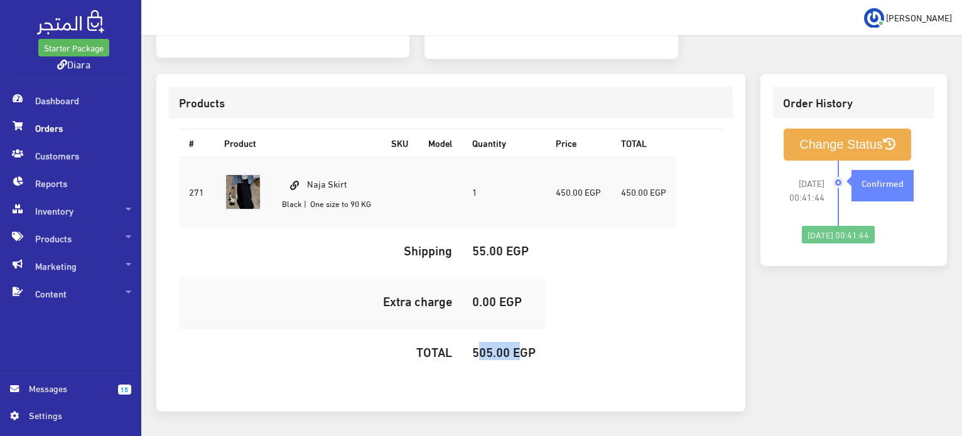
click at [495, 348] on h5 "505.00 EGP" at bounding box center [503, 352] width 63 height 14
copy h5 "505.00"
click at [868, 161] on div "2025-09-29 00:41:44 Confirmed" at bounding box center [881, 193] width 87 height 65
click at [861, 154] on button "Change Status" at bounding box center [847, 145] width 127 height 32
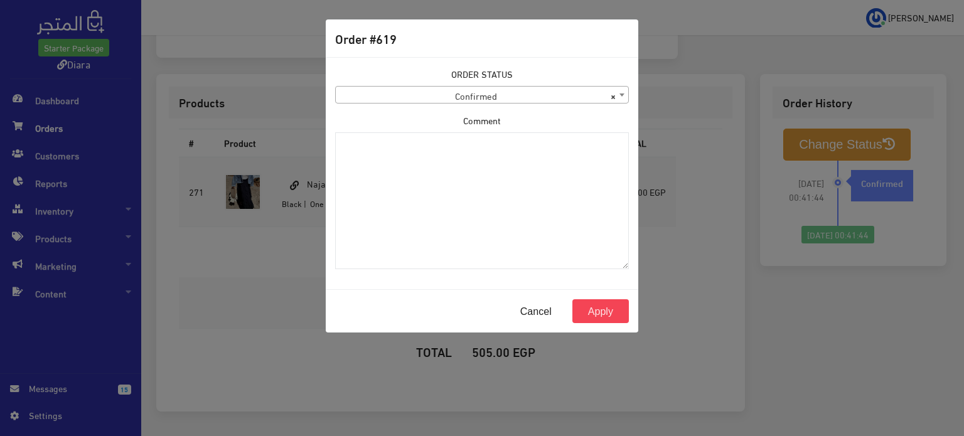
click at [514, 78] on div "ORDER STATUS Confirmed Shipped Canceled Delivered Denied Refused By Customer Pe…" at bounding box center [482, 85] width 294 height 36
click at [514, 87] on span "× Confirmed" at bounding box center [482, 96] width 293 height 18
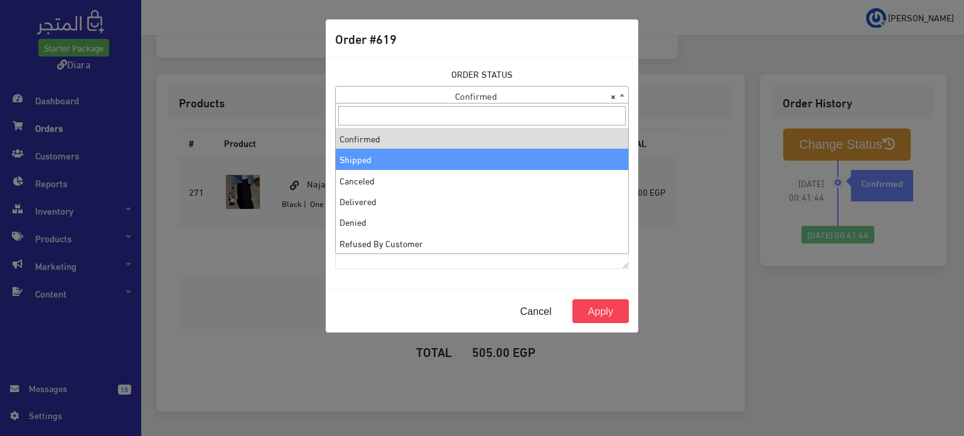
select select "2"
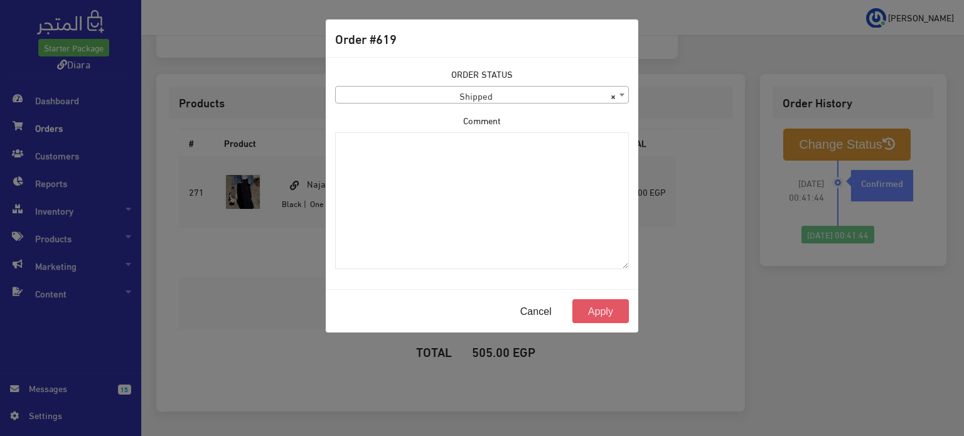
click at [600, 313] on button "Apply" at bounding box center [601, 312] width 57 height 24
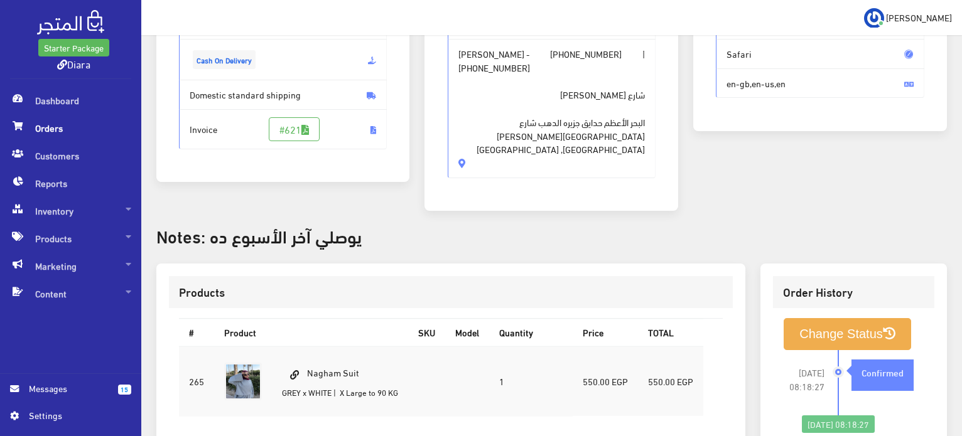
scroll to position [158, 0]
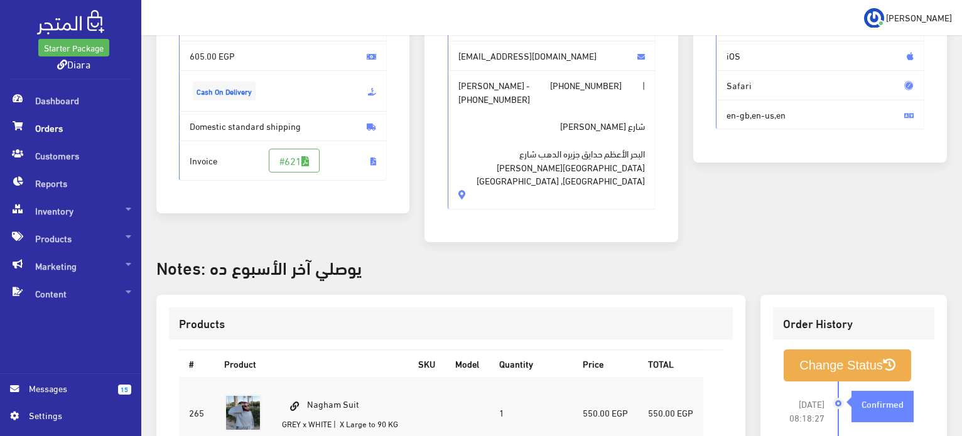
drag, startPoint x: 492, startPoint y: 163, endPoint x: 480, endPoint y: 118, distance: 46.1
click at [480, 118] on span "شارع [PERSON_NAME][GEOGRAPHIC_DATA] جزيره الدهب شارع [GEOGRAPHIC_DATA][PERSON_N…" at bounding box center [551, 146] width 187 height 82
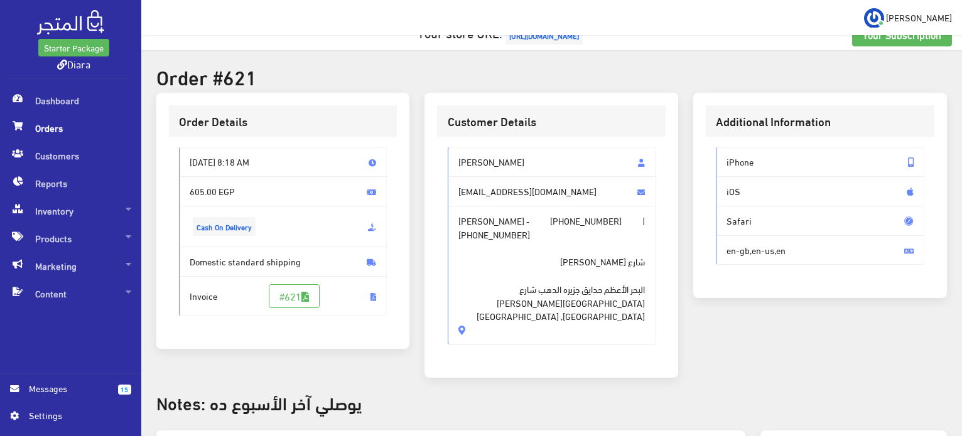
scroll to position [0, 0]
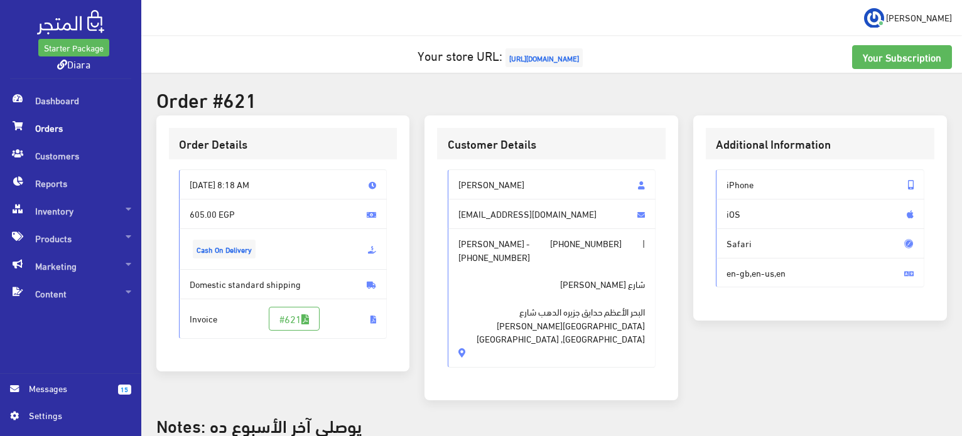
click at [500, 347] on span "[PERSON_NAME] - [PHONE_NUMBER] | [PHONE_NUMBER] [GEOGRAPHIC_DATA][PERSON_NAME][…" at bounding box center [552, 298] width 208 height 139
click at [497, 327] on span "شارع [PERSON_NAME][GEOGRAPHIC_DATA] جزيره الدهب شارع [GEOGRAPHIC_DATA][PERSON_N…" at bounding box center [551, 305] width 187 height 82
click at [497, 352] on span "[PERSON_NAME] - [PHONE_NUMBER] | [PHONE_NUMBER] [GEOGRAPHIC_DATA][PERSON_NAME][…" at bounding box center [552, 298] width 208 height 139
drag, startPoint x: 497, startPoint y: 333, endPoint x: 453, endPoint y: 169, distance: 170.1
click at [453, 169] on div "[PERSON_NAME] [EMAIL_ADDRESS][DOMAIN_NAME] [PERSON_NAME] - [PHONE_NUMBER] | [PH…" at bounding box center [551, 273] width 229 height 229
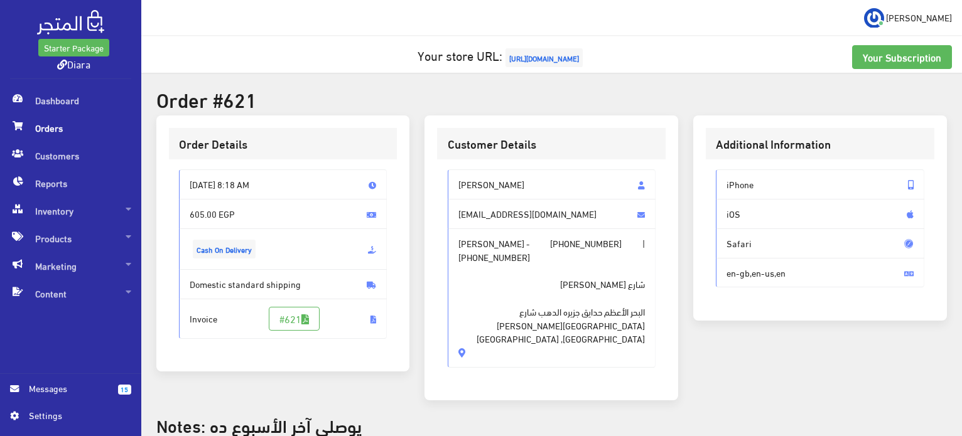
copy div "[PERSON_NAME] [EMAIL_ADDRESS][DOMAIN_NAME] [PERSON_NAME] - [PHONE_NUMBER] | [PH…"
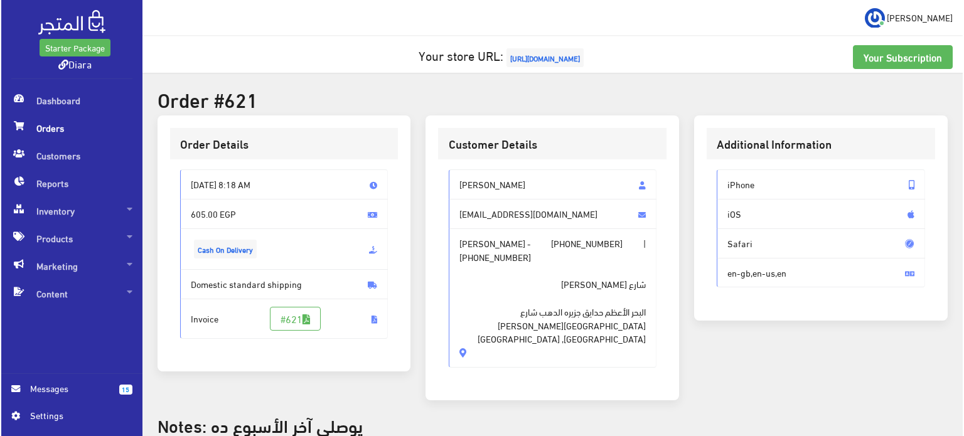
scroll to position [377, 0]
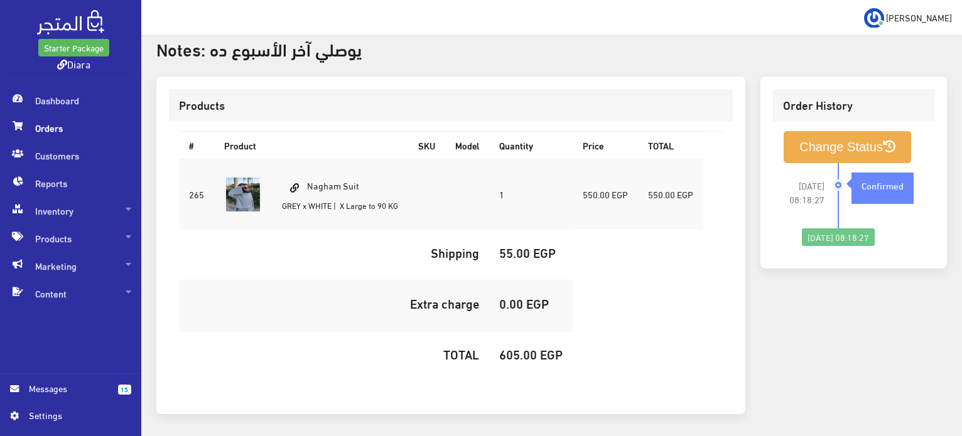
drag, startPoint x: 367, startPoint y: 168, endPoint x: 308, endPoint y: 161, distance: 59.4
click at [308, 161] on td "Nagham Suit GREY x WHITE | X Large to 90 KG" at bounding box center [340, 194] width 136 height 70
copy td "Nagham Suit"
click at [527, 347] on h5 "605.00 EGP" at bounding box center [530, 354] width 63 height 14
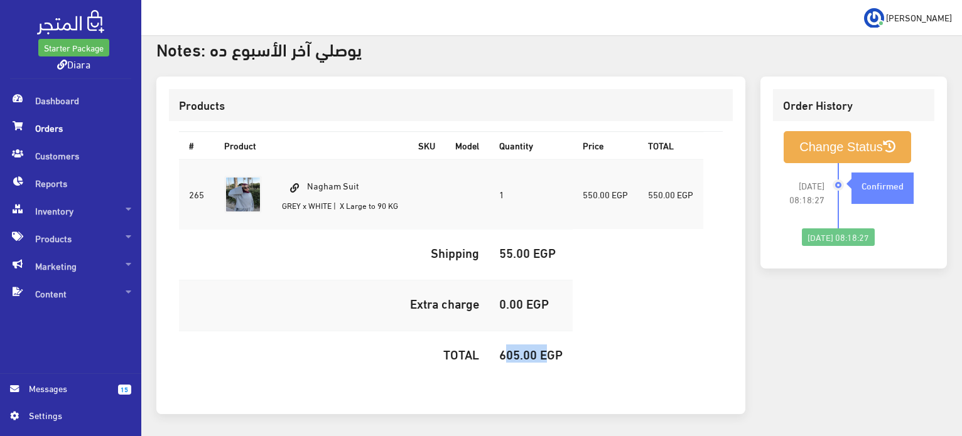
copy h5 "605.00"
click at [823, 131] on button "Change Status" at bounding box center [847, 147] width 127 height 32
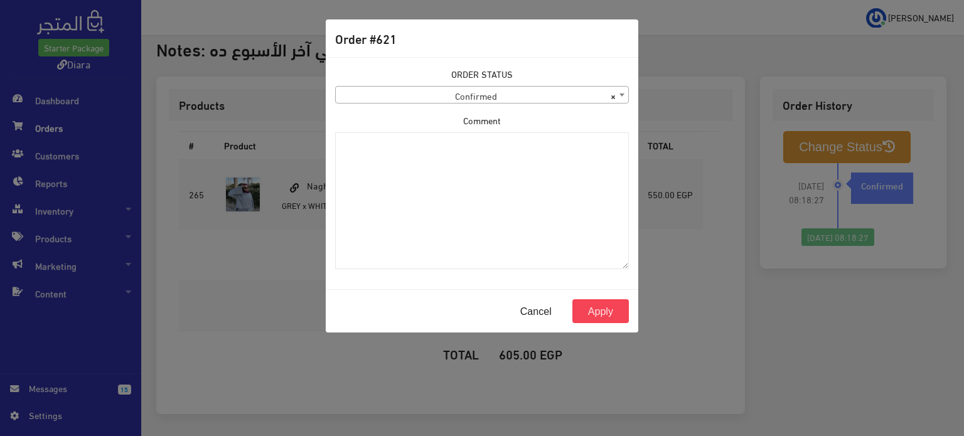
click at [387, 107] on div "ORDER STATUS Confirmed Shipped Canceled Delivered Denied Refused By Customer Pe…" at bounding box center [482, 173] width 309 height 212
click at [386, 102] on span "× Confirmed" at bounding box center [482, 96] width 293 height 18
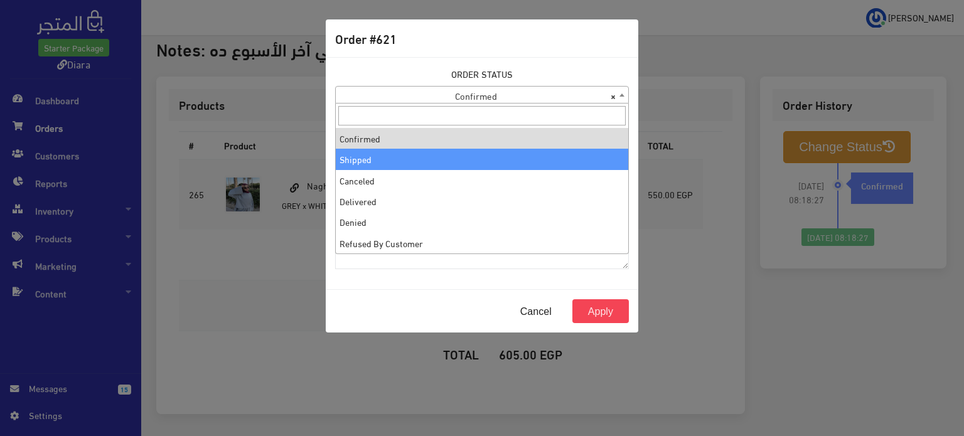
select select "2"
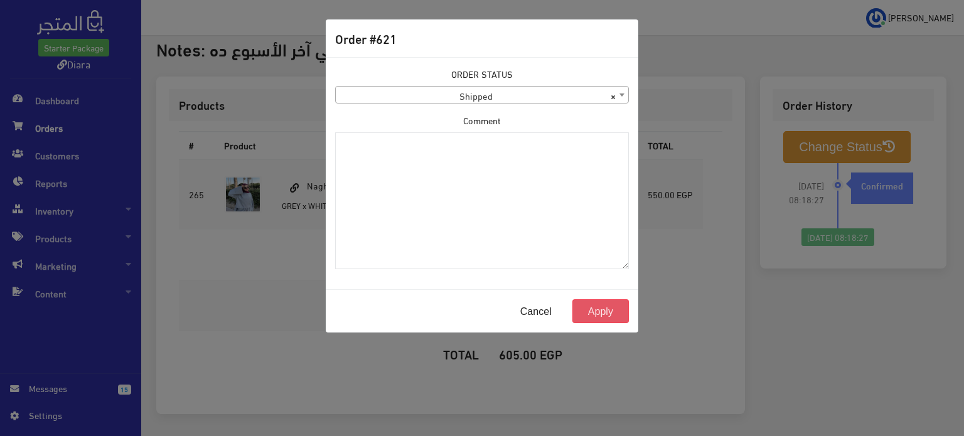
click at [606, 307] on button "Apply" at bounding box center [601, 312] width 57 height 24
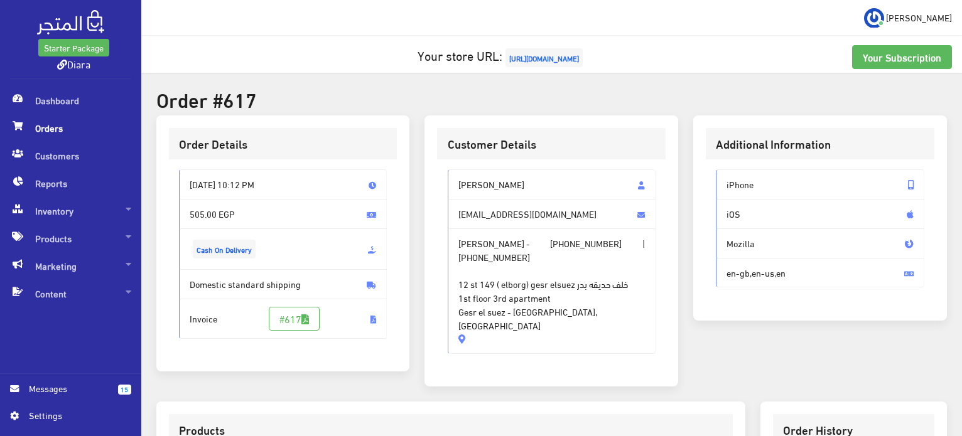
drag, startPoint x: 586, startPoint y: 313, endPoint x: 453, endPoint y: 170, distance: 195.9
click at [453, 170] on div "[PERSON_NAME] [EMAIL_ADDRESS][DOMAIN_NAME] [PERSON_NAME] - [PHONE_NUMBER] | [PH…" at bounding box center [552, 262] width 208 height 185
copy div "[PERSON_NAME] [EMAIL_ADDRESS][DOMAIN_NAME] [PERSON_NAME] - [PHONE_NUMBER] | [PH…"
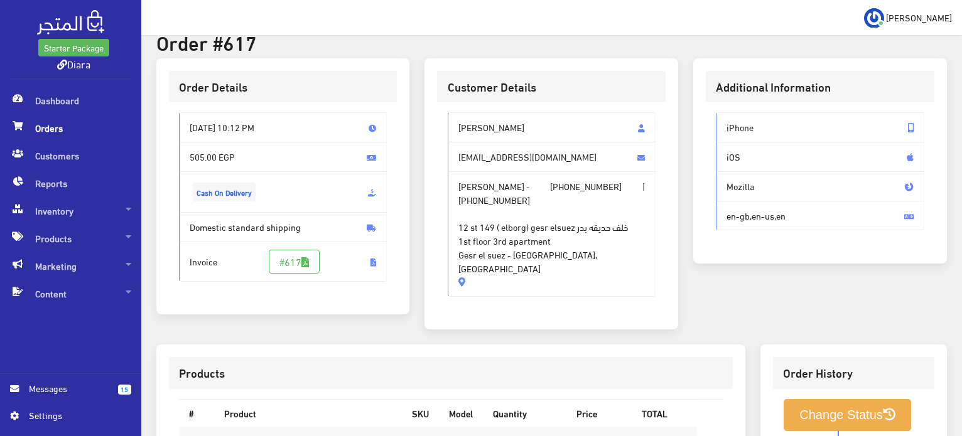
scroll to position [126, 0]
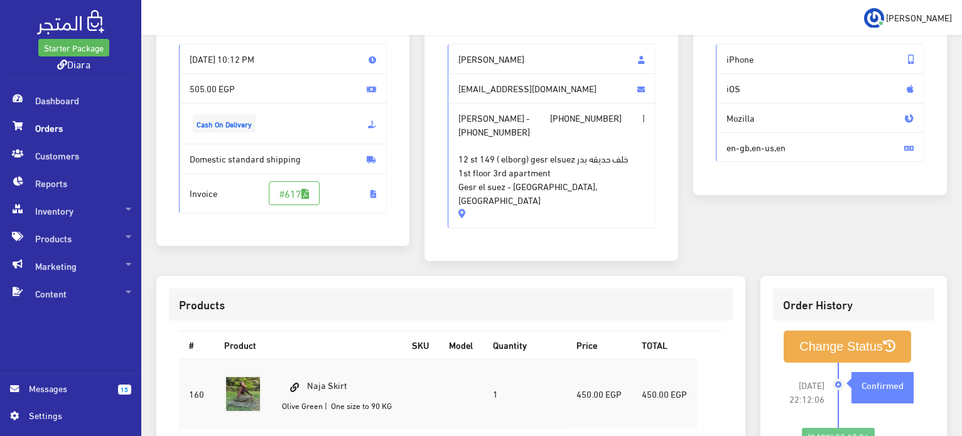
drag, startPoint x: 367, startPoint y: 373, endPoint x: 309, endPoint y: 359, distance: 59.4
click at [309, 359] on td "Naja Skirt [PERSON_NAME] | One size to 90 KG" at bounding box center [337, 394] width 130 height 70
copy td "Naja Skirt"
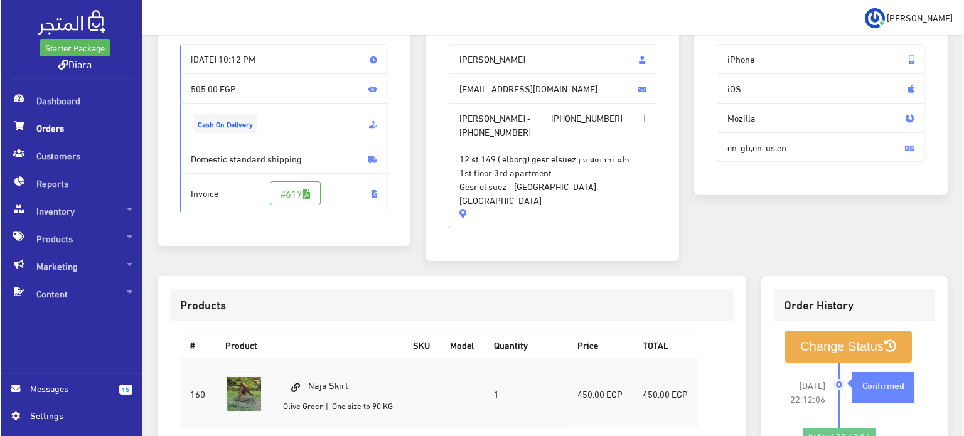
scroll to position [355, 0]
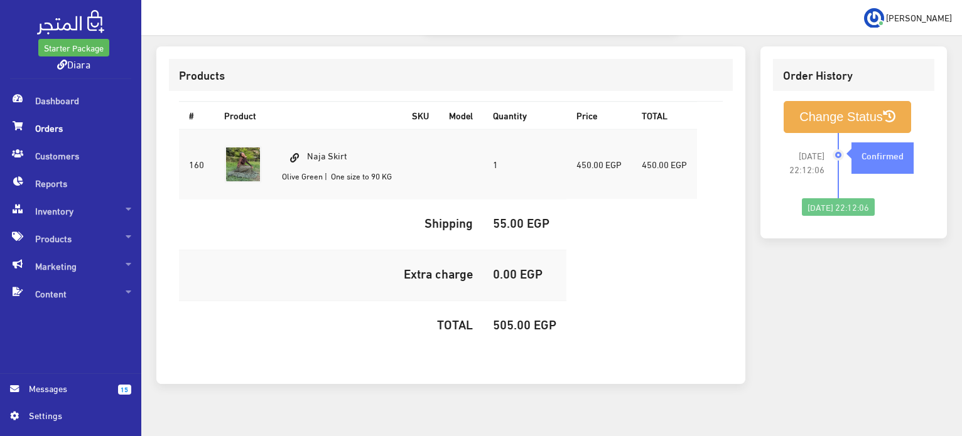
click at [522, 317] on h5 "505.00 EGP" at bounding box center [524, 324] width 63 height 14
copy h5 "505.00"
drag, startPoint x: 805, startPoint y: 77, endPoint x: 803, endPoint y: 85, distance: 9.0
click at [803, 91] on div "Change Status [DATE] 22:12:06 Confirmed" at bounding box center [853, 158] width 161 height 135
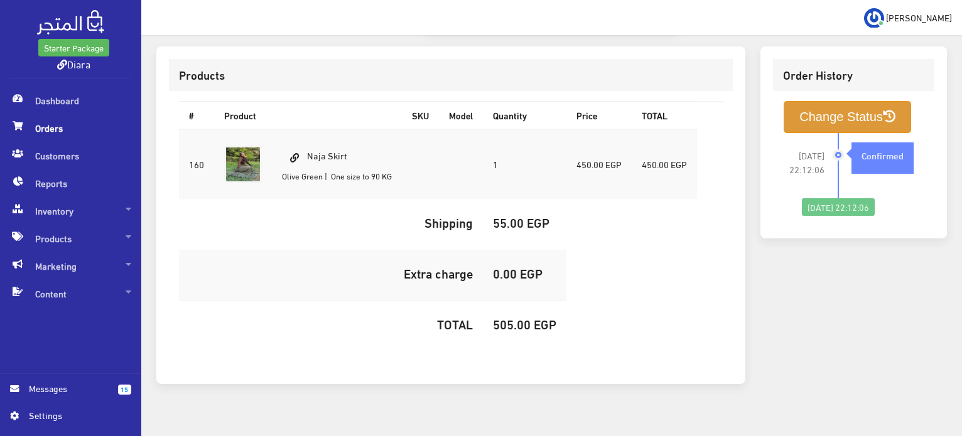
click at [803, 107] on button "Change Status" at bounding box center [847, 117] width 127 height 32
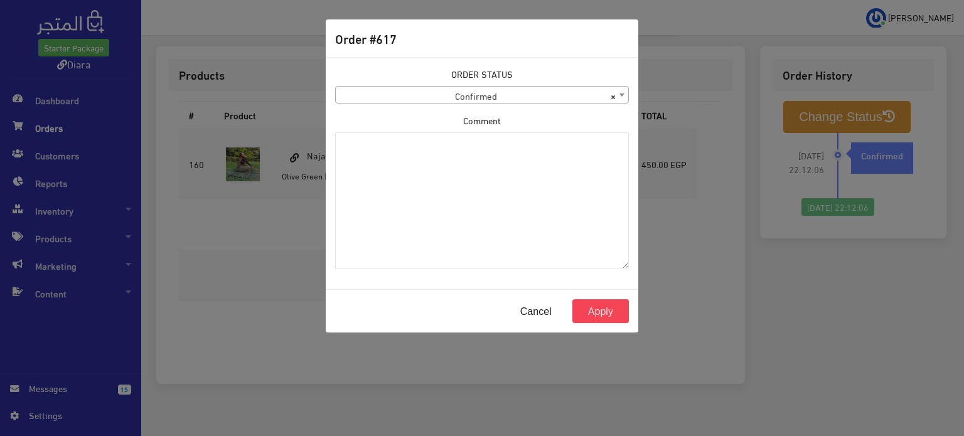
click at [522, 99] on span "× Confirmed" at bounding box center [482, 96] width 293 height 18
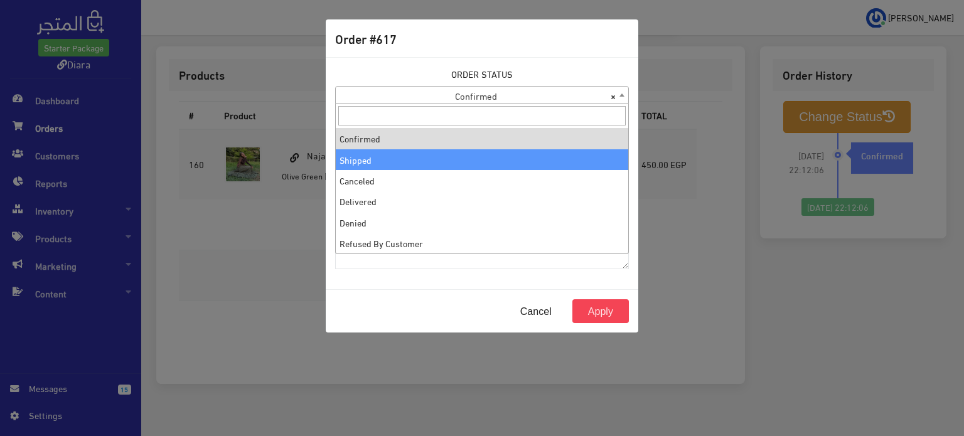
select select "2"
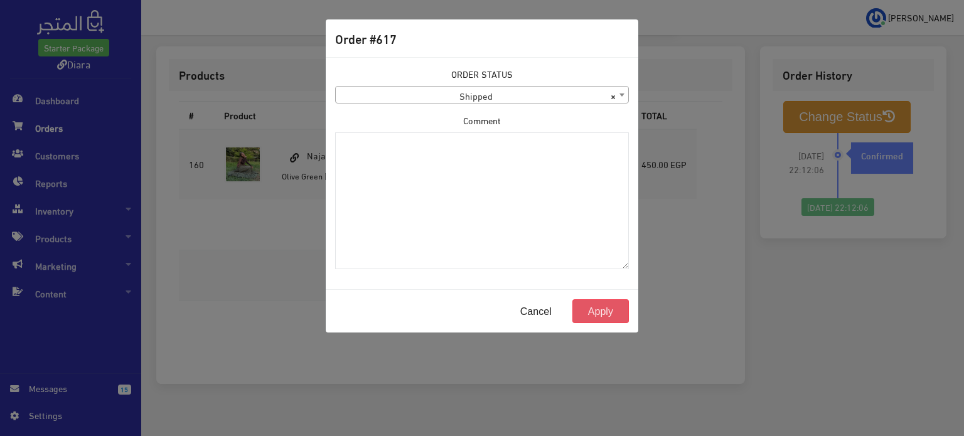
click at [613, 301] on button "Apply" at bounding box center [601, 312] width 57 height 24
click at [611, 311] on button "Apply" at bounding box center [601, 312] width 57 height 24
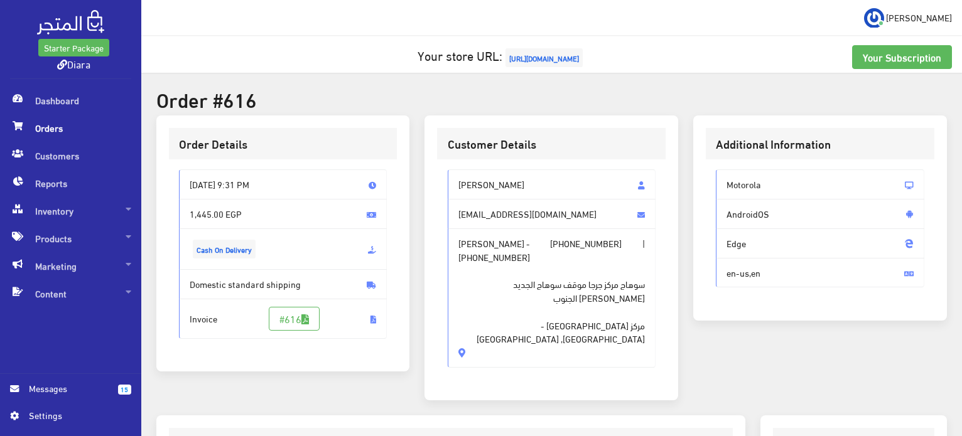
drag, startPoint x: 520, startPoint y: 183, endPoint x: 514, endPoint y: 228, distance: 44.9
click at [520, 183] on span "Nada Gebreel" at bounding box center [552, 185] width 208 height 30
drag, startPoint x: 525, startPoint y: 330, endPoint x: 457, endPoint y: 170, distance: 173.9
click at [457, 170] on div "Nada Gebreel nadagebreel792@gmail.com Nada Gebreel - +201061882309 | +201099784…" at bounding box center [552, 269] width 208 height 198
copy div "Nada Gebreel nadagebreel792@gmail.com Nada Gebreel - +201061882309 | +201099784…"
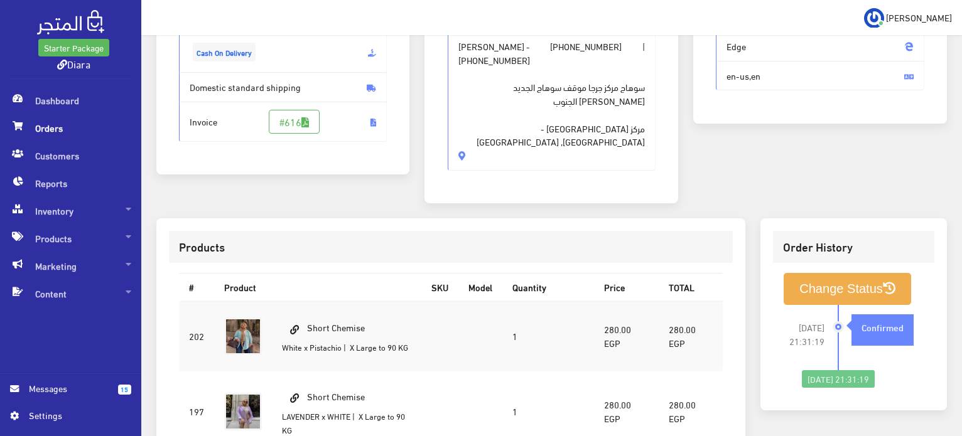
scroll to position [314, 0]
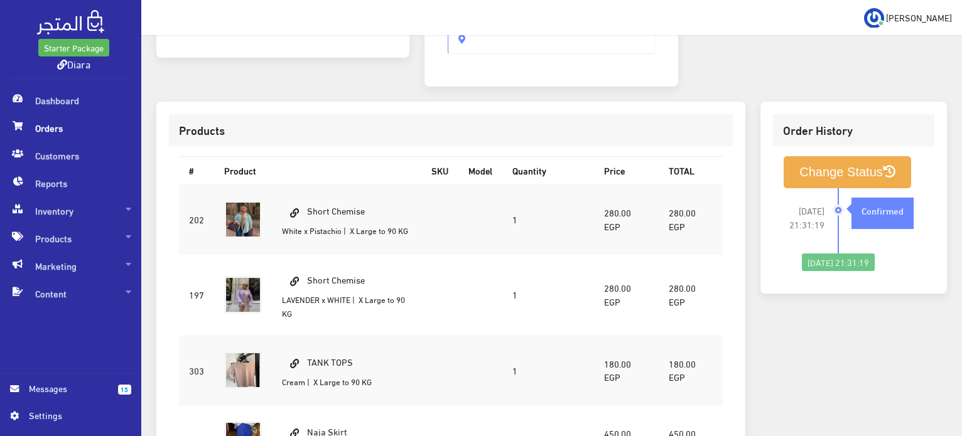
drag, startPoint x: 374, startPoint y: 195, endPoint x: 307, endPoint y: 185, distance: 67.8
click at [309, 185] on td "Short Chemise White x Pistachio | X Large to 90 KG" at bounding box center [346, 220] width 149 height 70
copy td "Short Chemise"
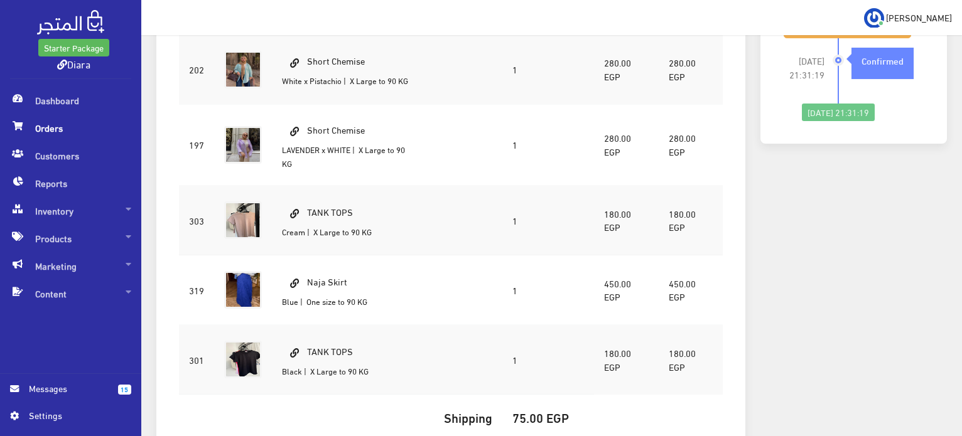
scroll to position [502, 0]
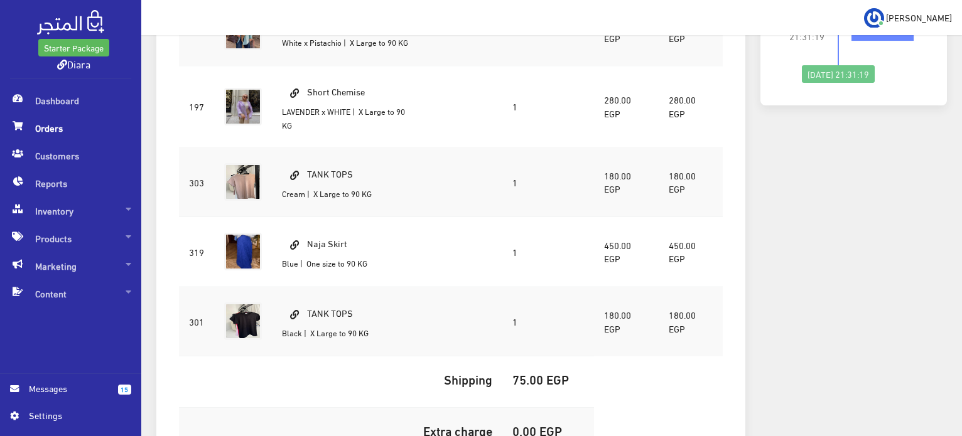
drag, startPoint x: 344, startPoint y: 225, endPoint x: 306, endPoint y: 215, distance: 39.2
click at [306, 217] on td "Naja Skirt Blue | One size to 90 KG" at bounding box center [346, 252] width 149 height 70
copy td "Naja Skirt"
drag, startPoint x: 355, startPoint y: 164, endPoint x: 306, endPoint y: 150, distance: 50.9
click at [306, 150] on td "TANK TOPS Cream | X Large to 90 KG" at bounding box center [346, 183] width 149 height 70
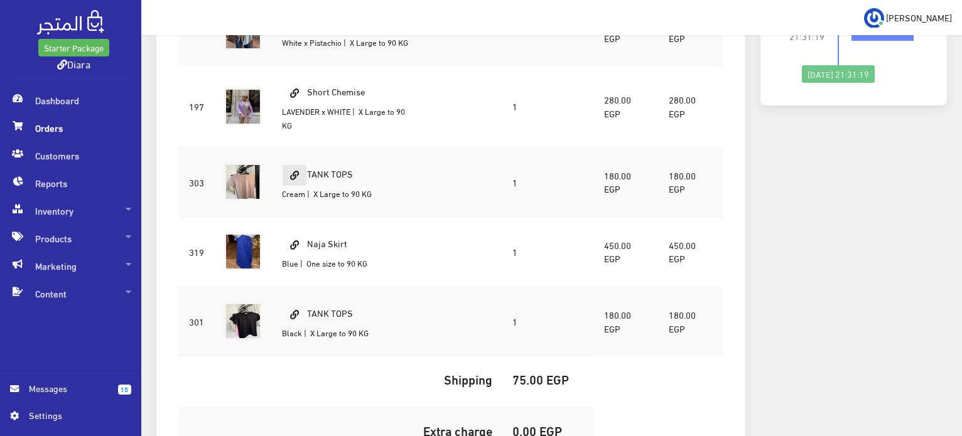
copy td "TANK TOPS"
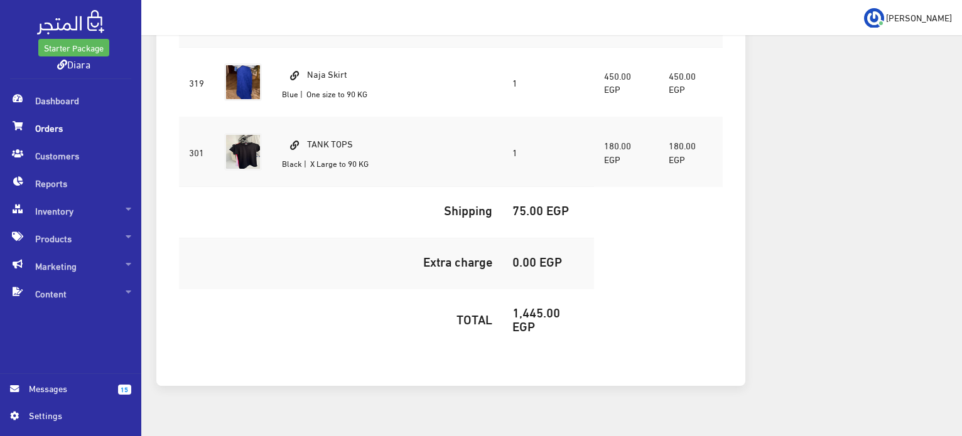
scroll to position [675, 0]
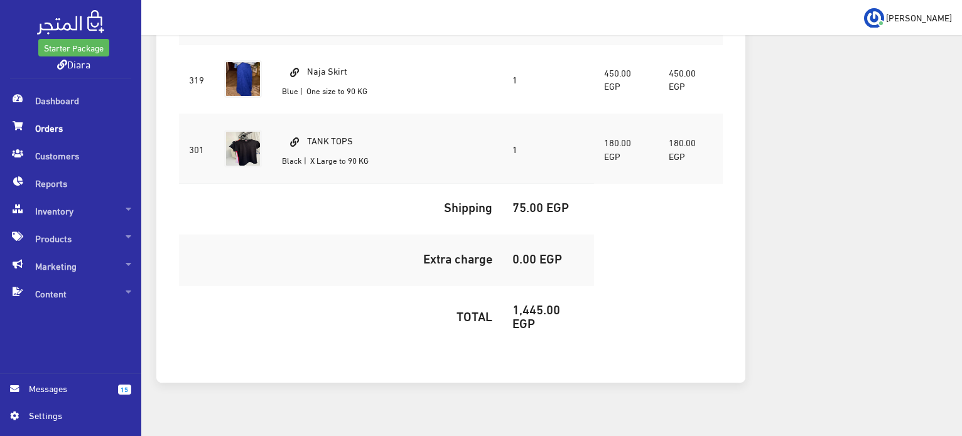
click at [527, 302] on h5 "1,445.00 EGP" at bounding box center [548, 316] width 72 height 28
copy h5 "1,445.00"
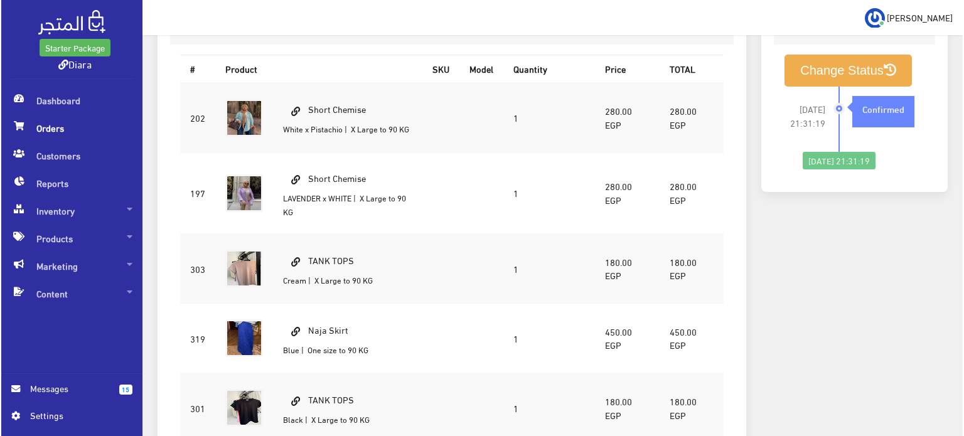
scroll to position [298, 0]
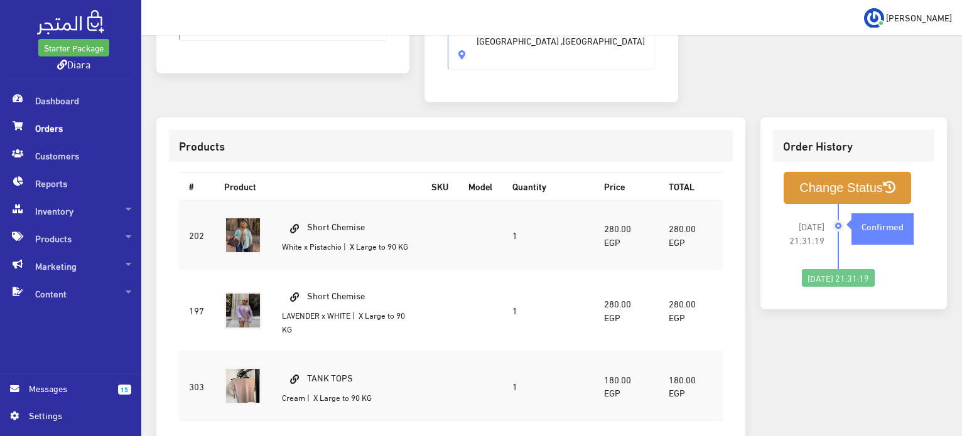
click at [841, 175] on button "Change Status" at bounding box center [847, 188] width 127 height 32
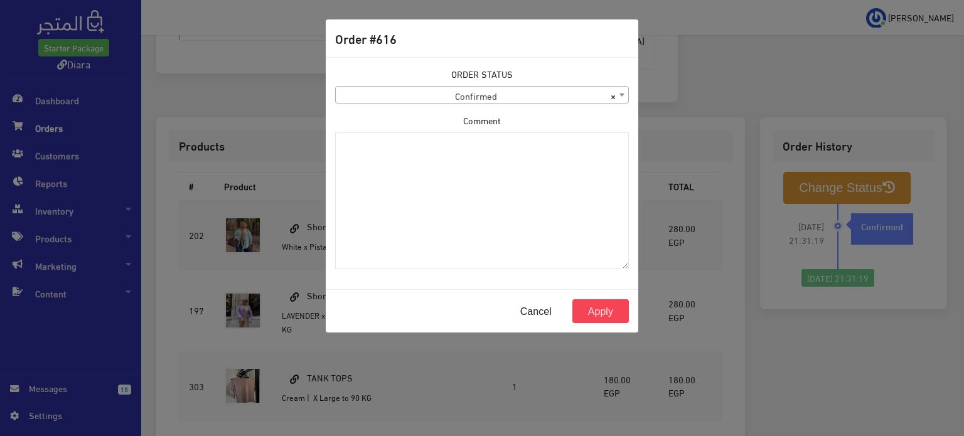
click at [551, 99] on span "× Confirmed" at bounding box center [482, 96] width 293 height 18
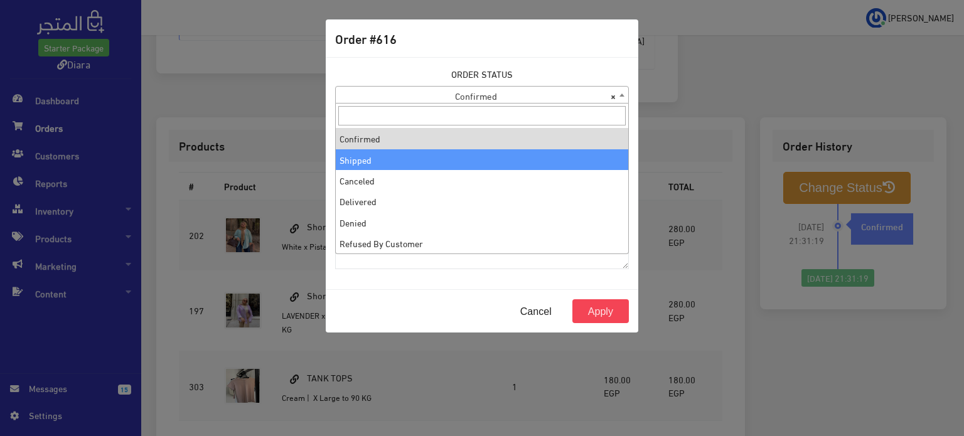
select select "2"
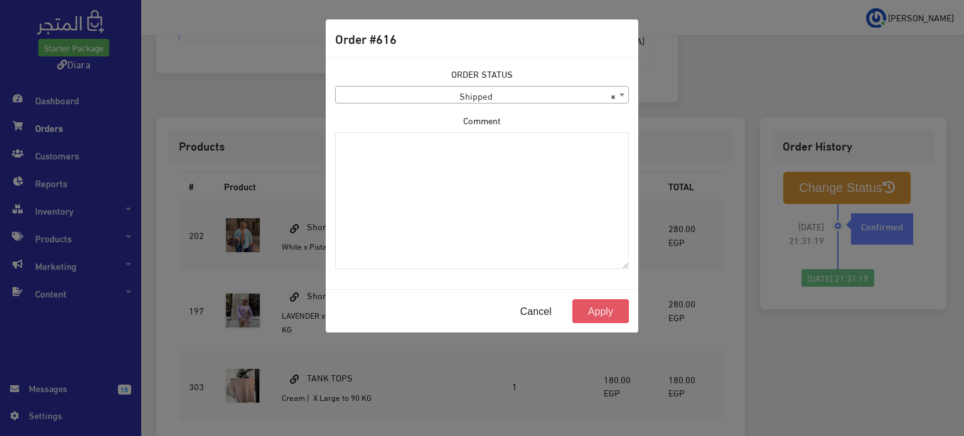
click at [613, 304] on button "Apply" at bounding box center [601, 312] width 57 height 24
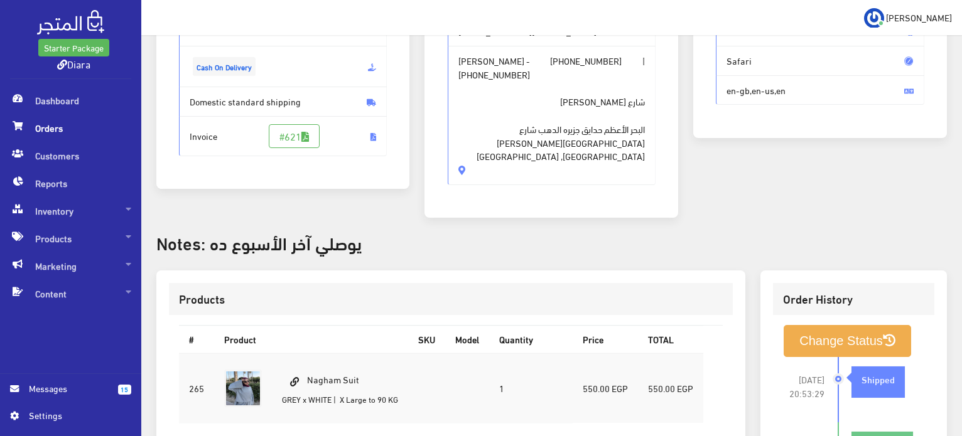
scroll to position [251, 0]
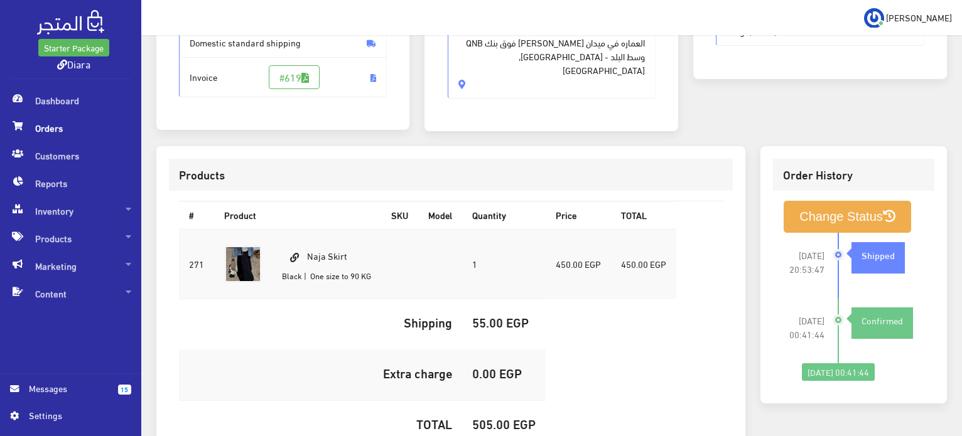
scroll to position [251, 0]
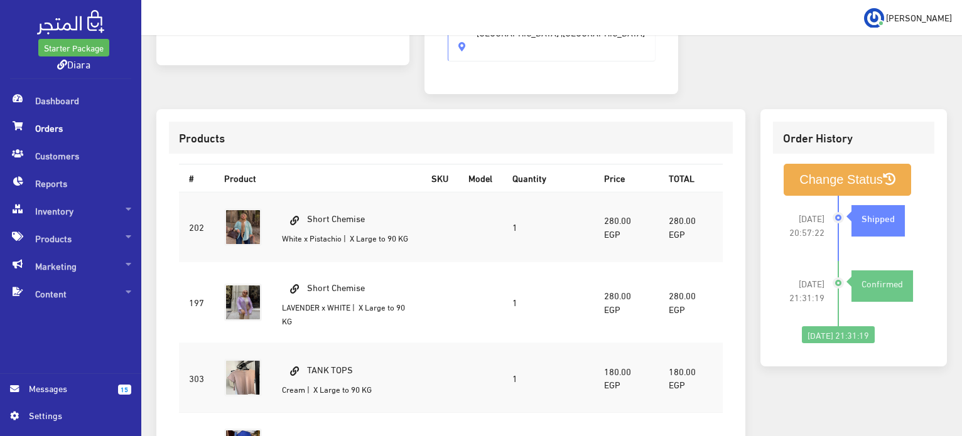
scroll to position [298, 0]
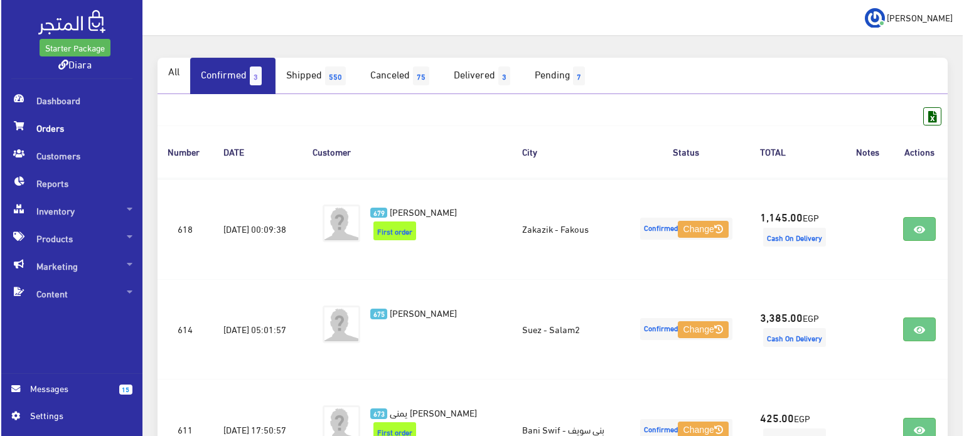
scroll to position [188, 0]
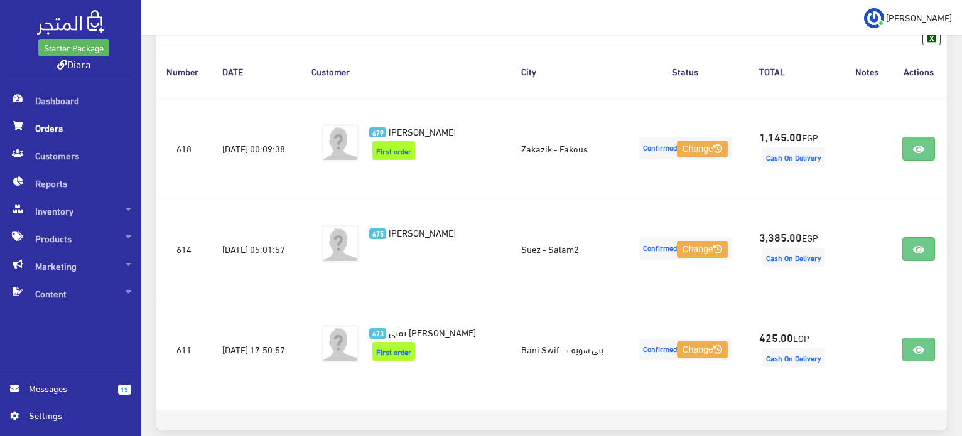
drag, startPoint x: 915, startPoint y: 247, endPoint x: 961, endPoint y: 198, distance: 67.1
click at [961, 198] on div "Orders All 3 550 75 3 7" at bounding box center [551, 172] width 821 height 576
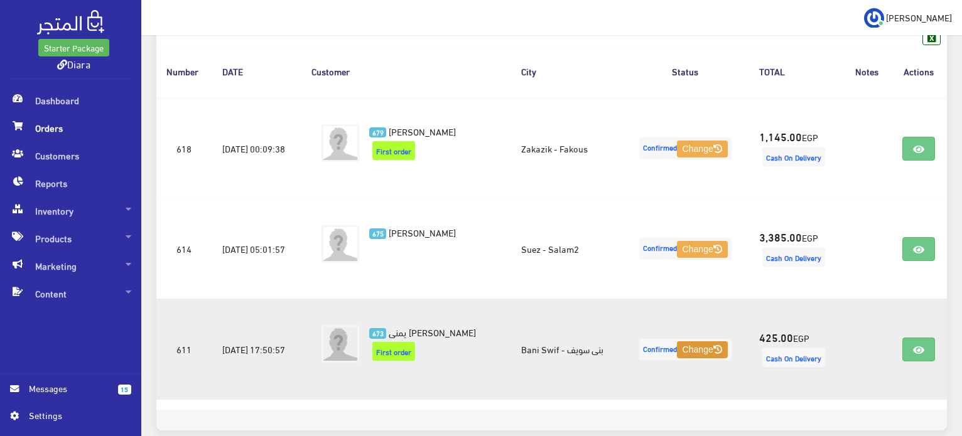
click at [714, 349] on button "Change" at bounding box center [702, 351] width 51 height 18
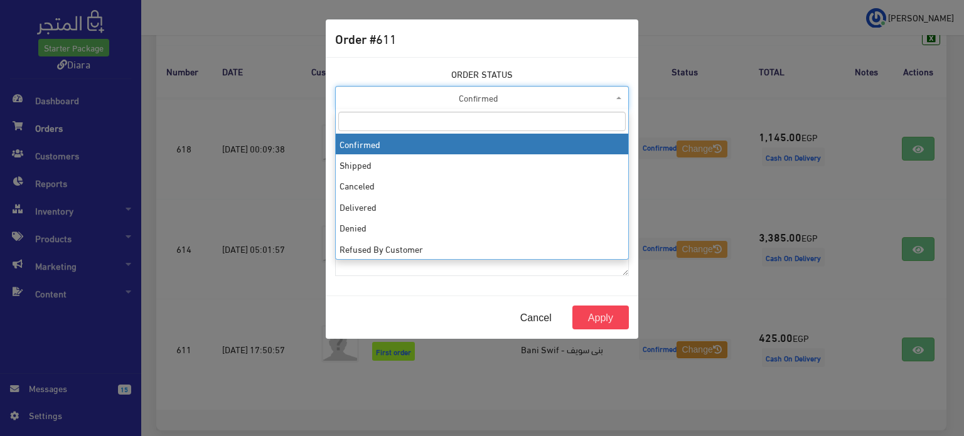
click at [440, 99] on span "Confirmed" at bounding box center [478, 98] width 270 height 13
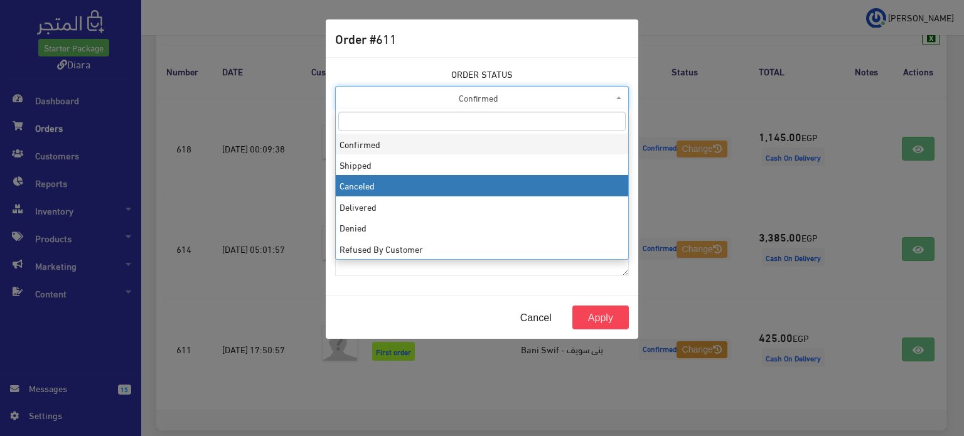
select select "3"
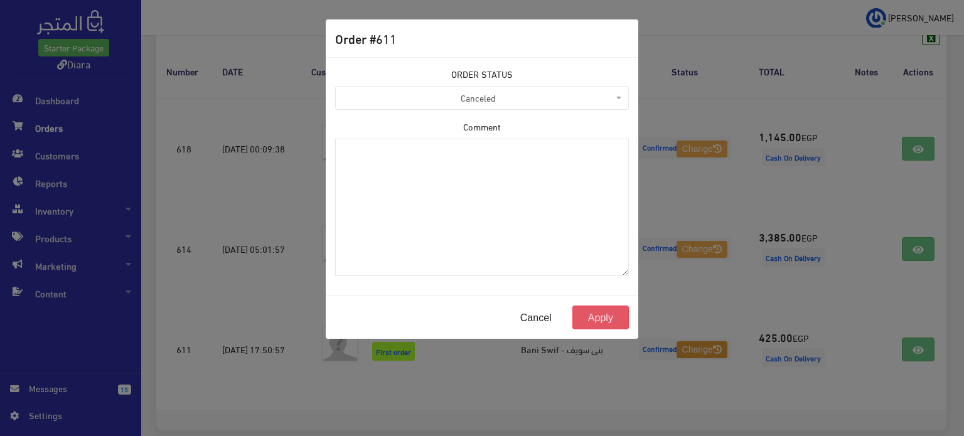
click at [587, 311] on button "Apply" at bounding box center [601, 318] width 57 height 24
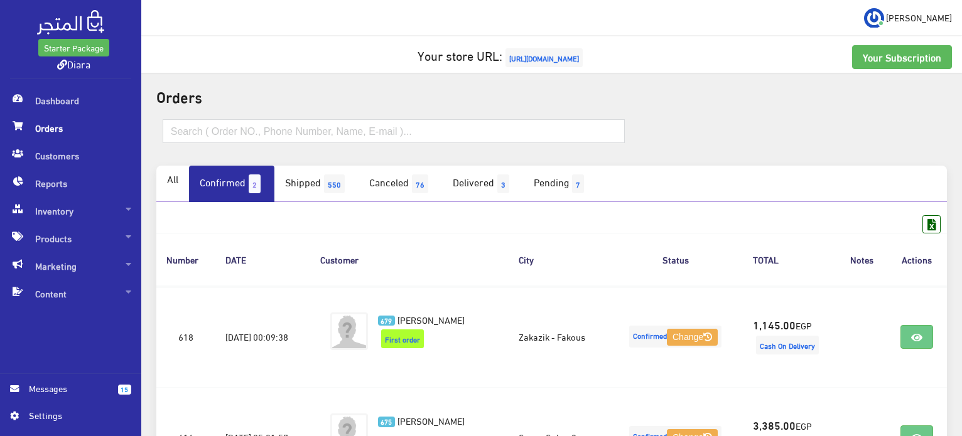
scroll to position [150, 0]
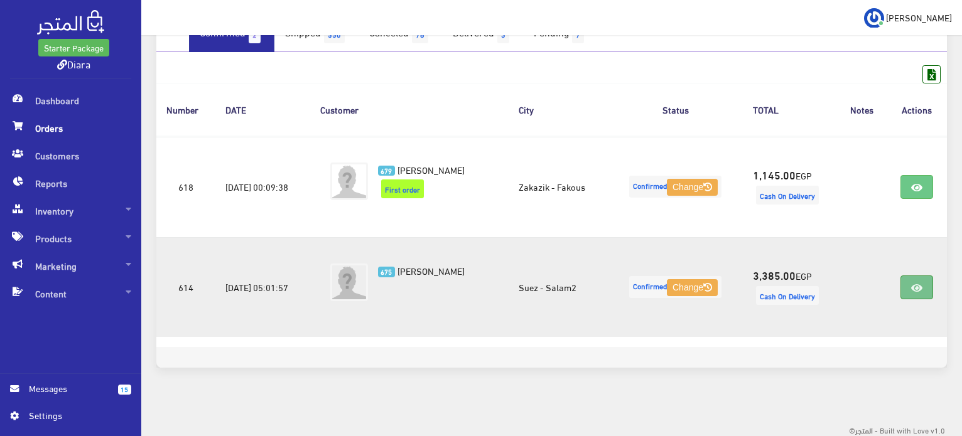
click at [919, 291] on icon at bounding box center [916, 288] width 11 height 10
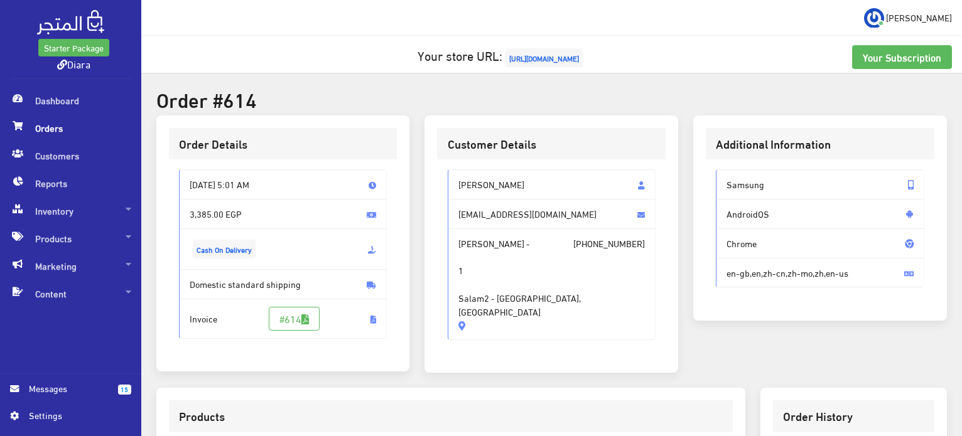
drag, startPoint x: 563, startPoint y: 310, endPoint x: 449, endPoint y: 172, distance: 178.8
click at [449, 172] on div "[PERSON_NAME] [EMAIL_ADDRESS][DOMAIN_NAME] [PERSON_NAME] - [PHONE_NUMBER] 1 Sal…" at bounding box center [552, 255] width 208 height 171
copy div "Mariem abdelaziem [EMAIL_ADDRESS][DOMAIN_NAME] [PERSON_NAME] - [PHONE_NUMBER] 1…"
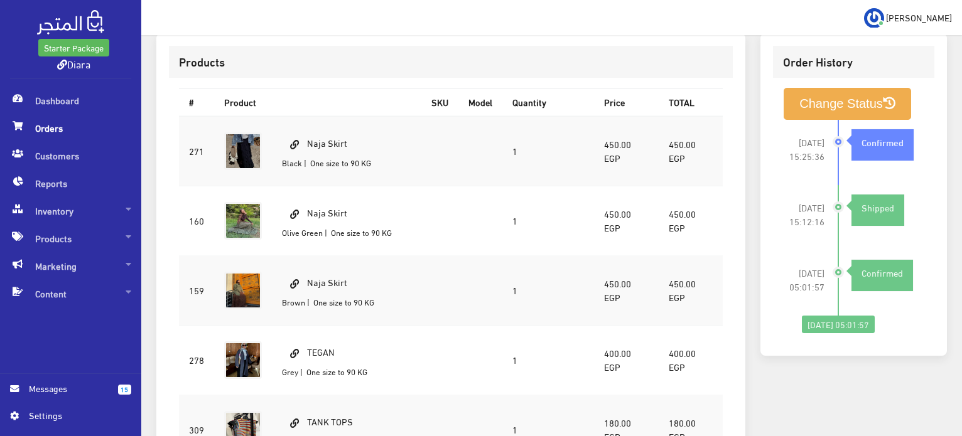
scroll to position [377, 0]
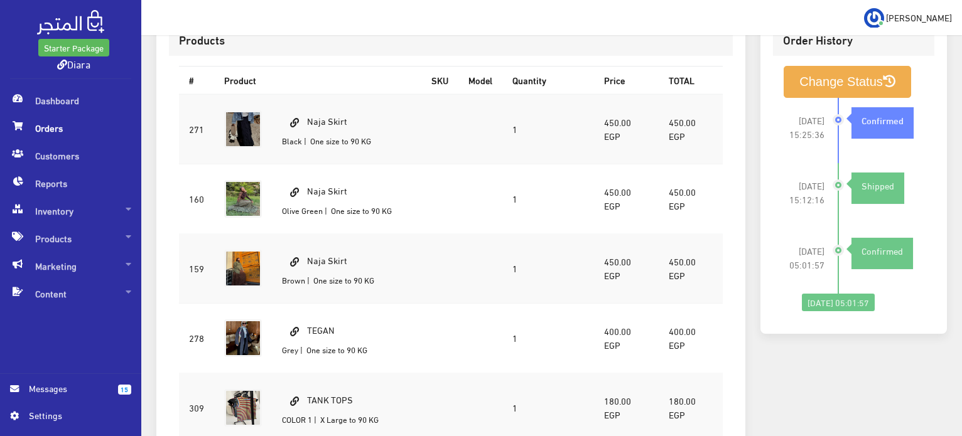
drag, startPoint x: 354, startPoint y: 116, endPoint x: 308, endPoint y: 106, distance: 46.8
click at [308, 106] on td "Naja Skirt Black | One size to 90 KG" at bounding box center [346, 129] width 149 height 70
copy td "Naja Skirt"
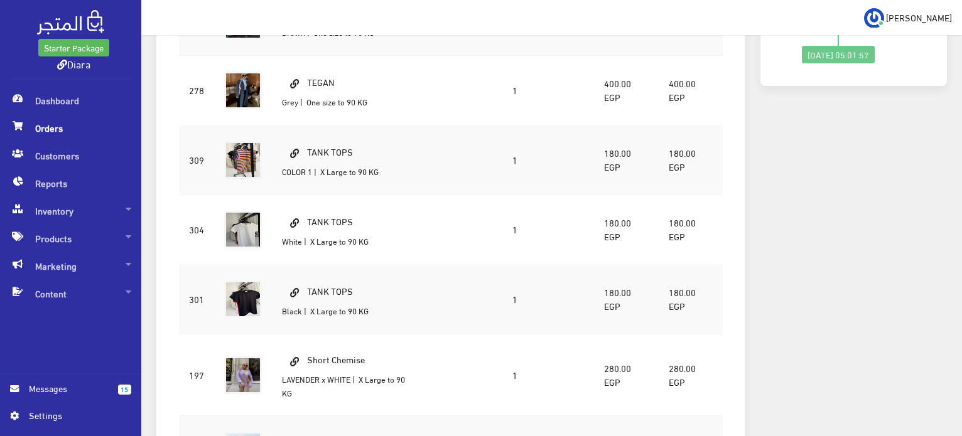
scroll to position [628, 0]
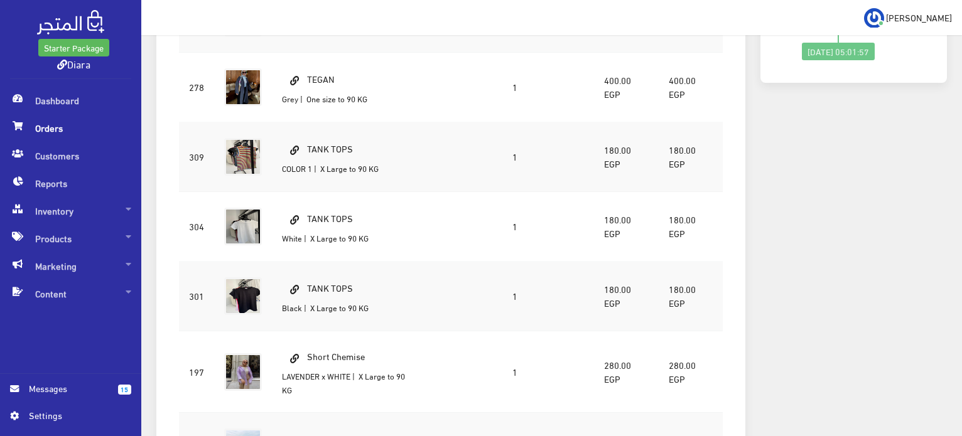
drag, startPoint x: 359, startPoint y: 151, endPoint x: 308, endPoint y: 143, distance: 51.4
click at [308, 143] on td "TANK TOPS COLOR 1 | X Large to 90 KG" at bounding box center [346, 157] width 149 height 70
copy td "TANK TOPS"
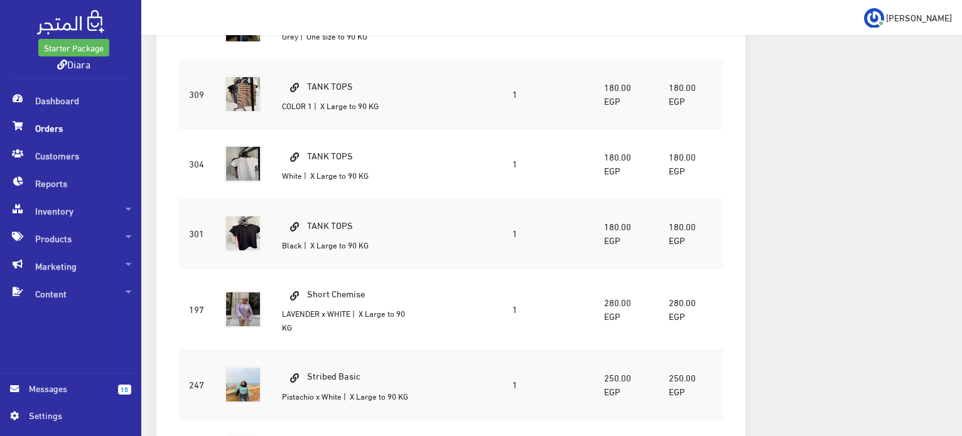
scroll to position [1077, 0]
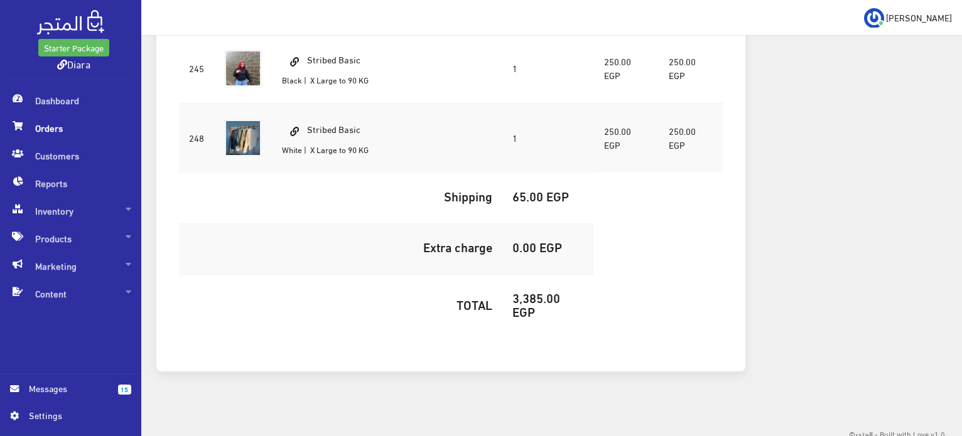
drag, startPoint x: 369, startPoint y: 124, endPoint x: 310, endPoint y: 103, distance: 63.4
click at [310, 103] on td "Stribed Basic White | X Large to 90 KG" at bounding box center [346, 138] width 149 height 70
copy td "Stribed Basic"
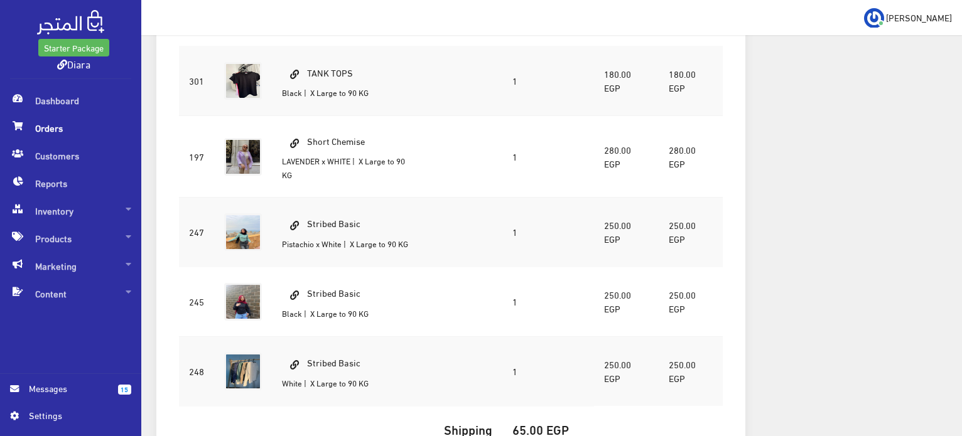
scroll to position [826, 0]
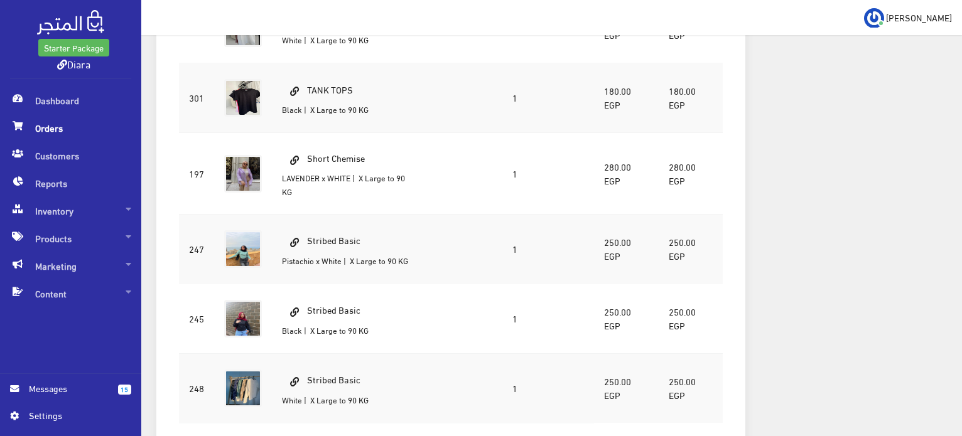
drag, startPoint x: 375, startPoint y: 160, endPoint x: 310, endPoint y: 143, distance: 67.5
click at [310, 143] on td "Short Chemise LAVENDER x WHITE | X Large to 90 KG" at bounding box center [346, 174] width 149 height 82
copy td "Short Chemise"
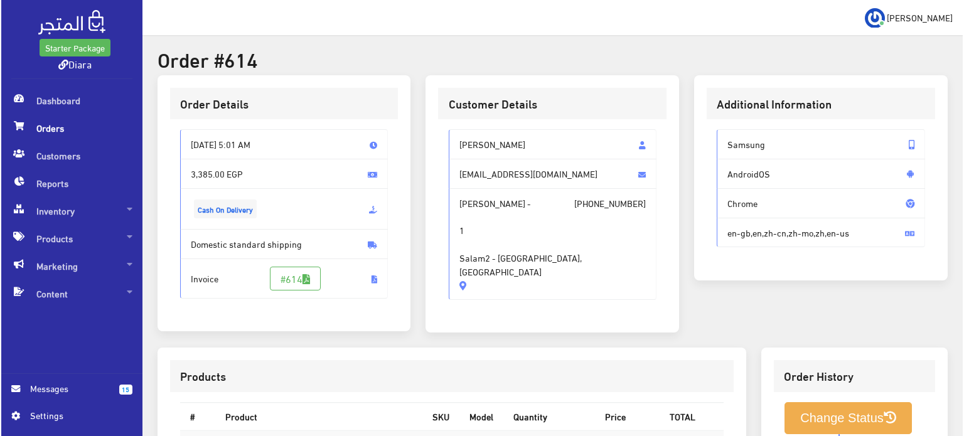
scroll to position [63, 0]
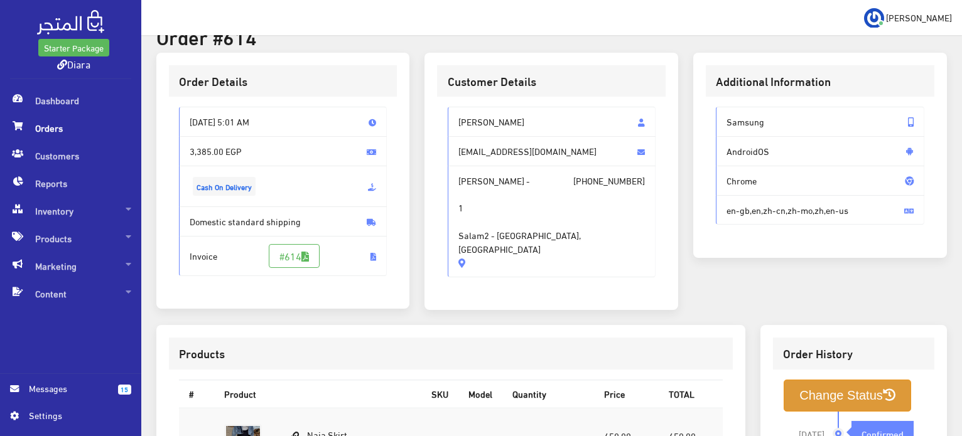
click at [808, 396] on button "Change Status" at bounding box center [847, 396] width 127 height 32
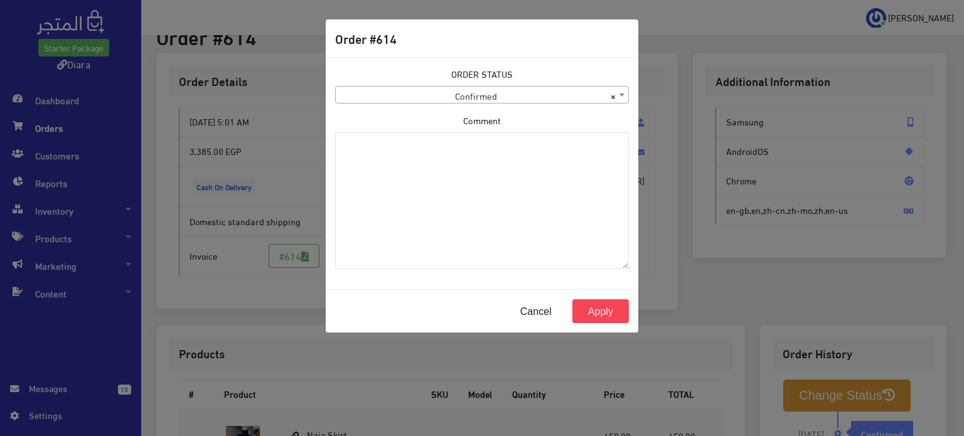
click at [441, 89] on span "× Confirmed" at bounding box center [482, 96] width 293 height 18
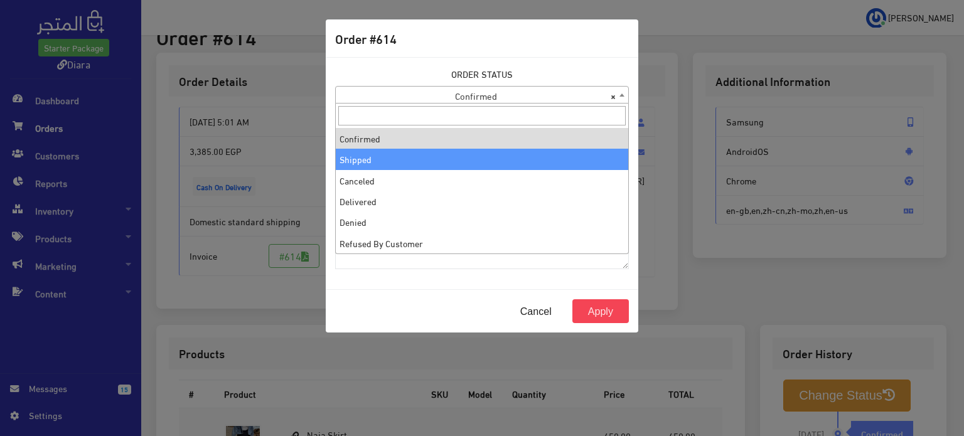
select select "2"
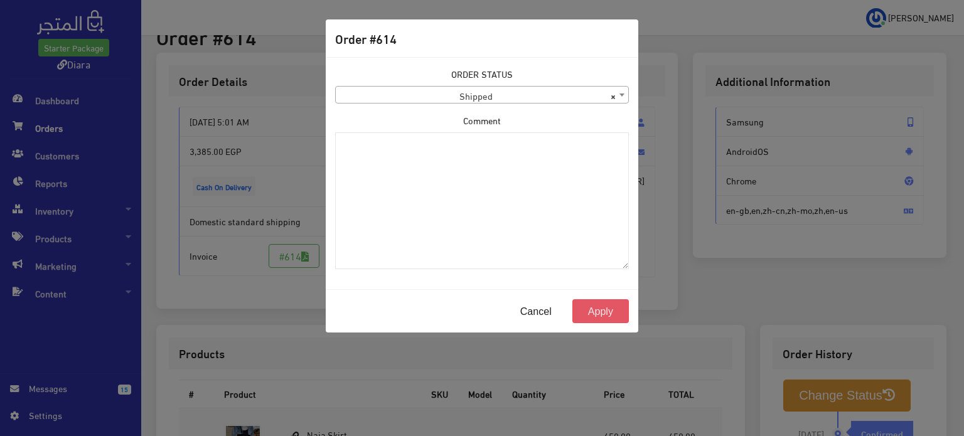
click at [581, 309] on button "Apply" at bounding box center [601, 312] width 57 height 24
